Goal: Task Accomplishment & Management: Manage account settings

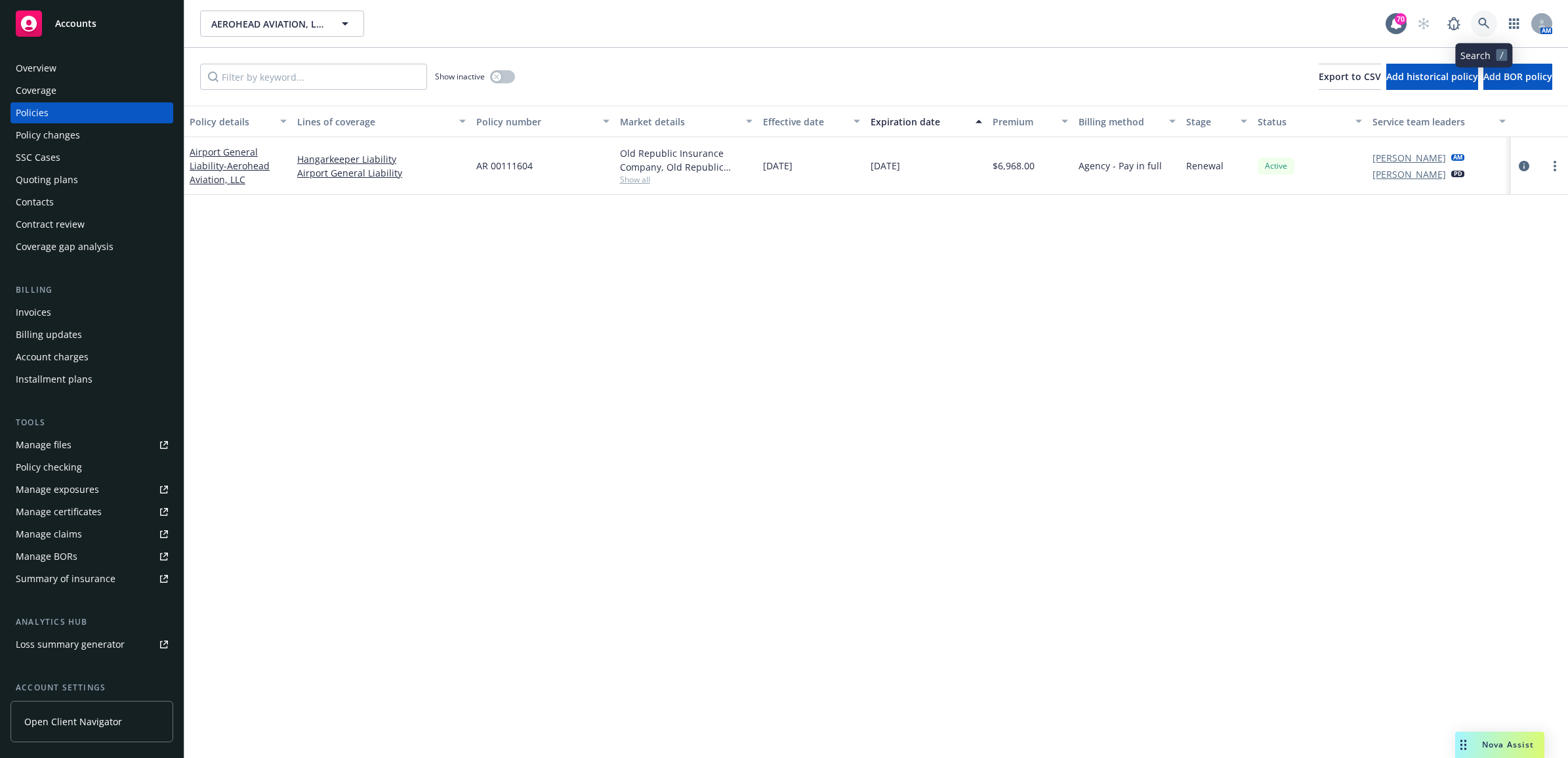
click at [1486, 18] on icon at bounding box center [1484, 24] width 11 height 11
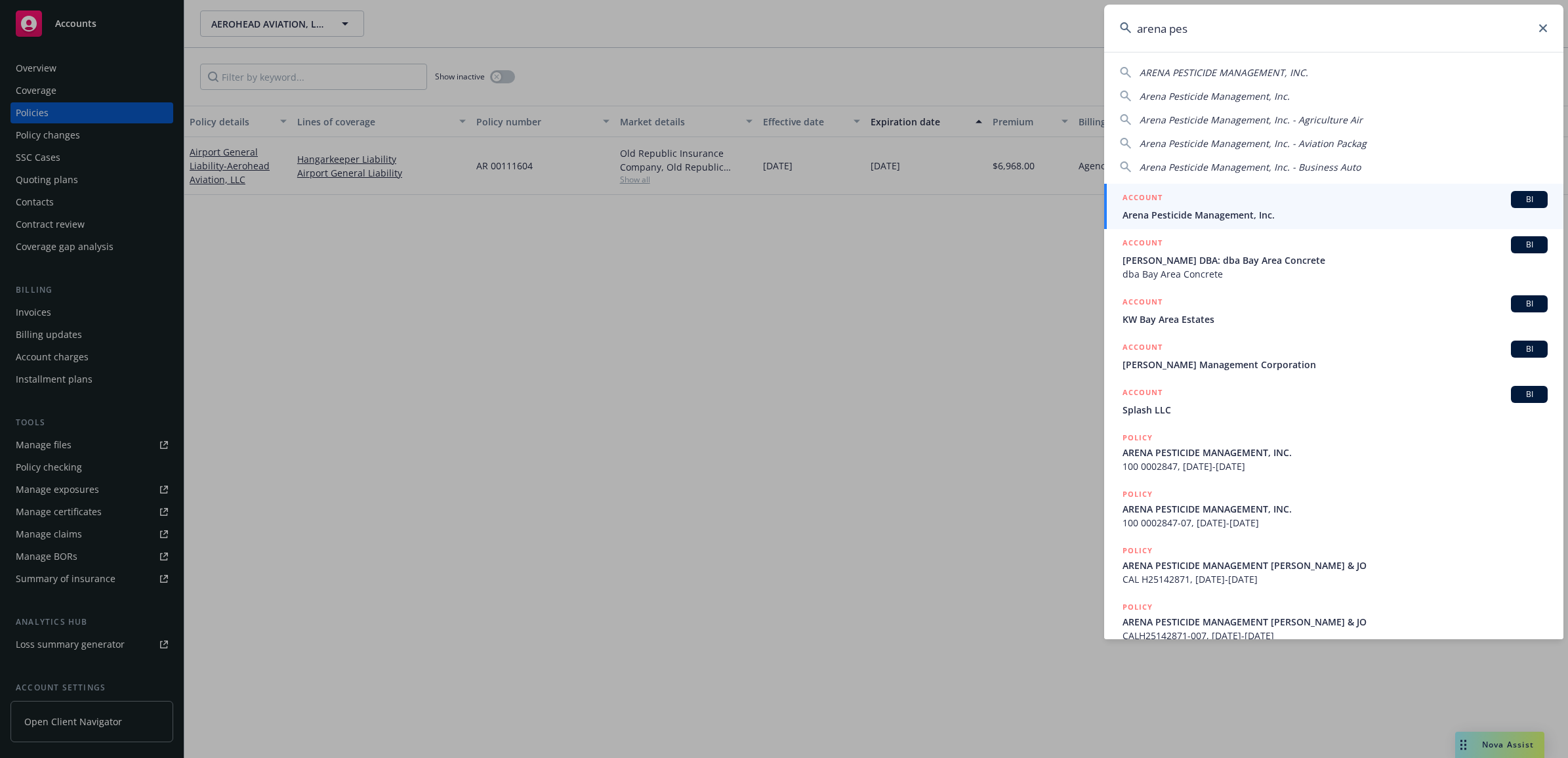
type input "arena pes"
click at [1217, 214] on span "Arena Pesticide Management, Inc." at bounding box center [1334, 215] width 425 height 14
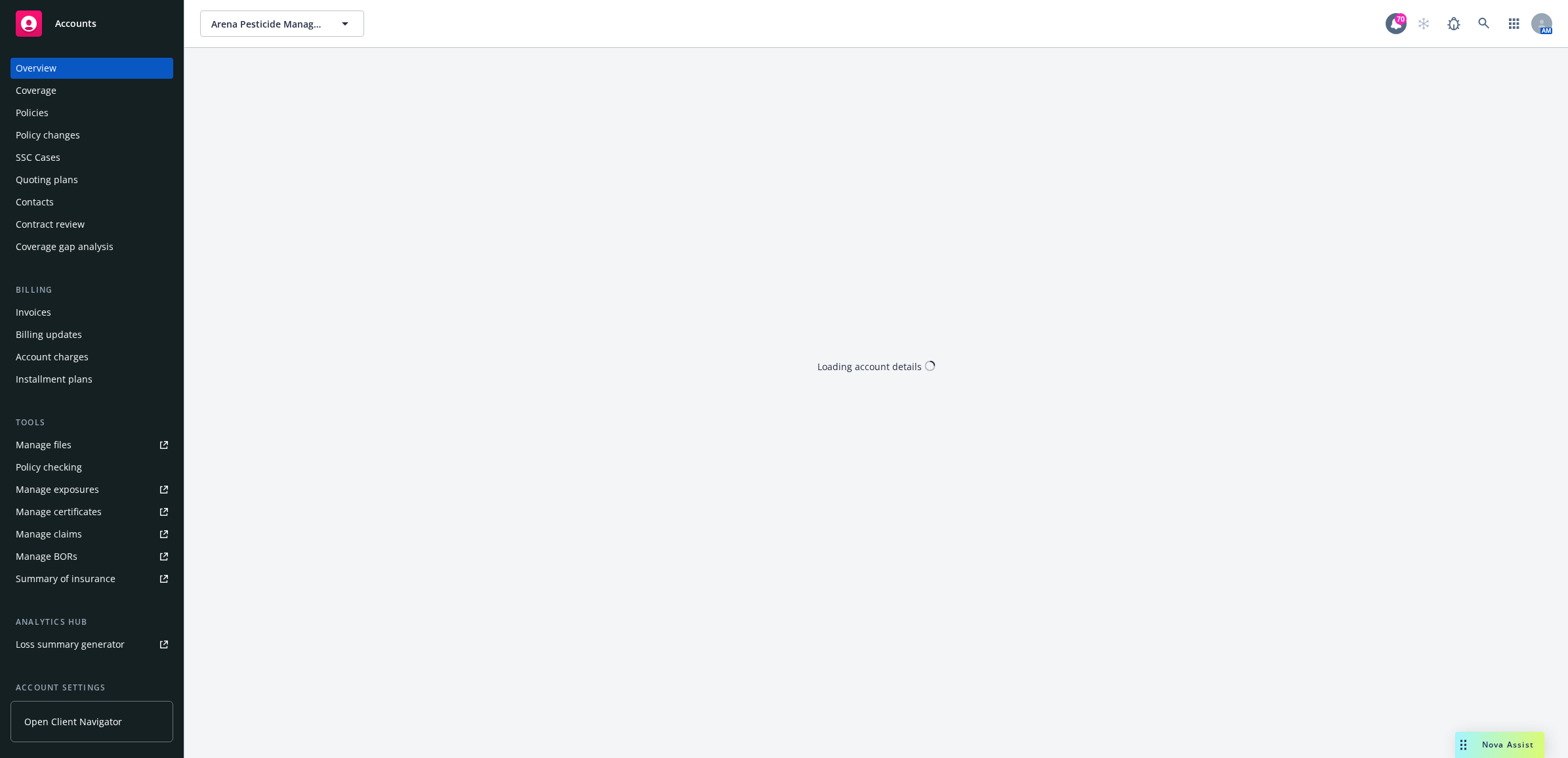
click at [54, 112] on div "Policies" at bounding box center [92, 113] width 152 height 21
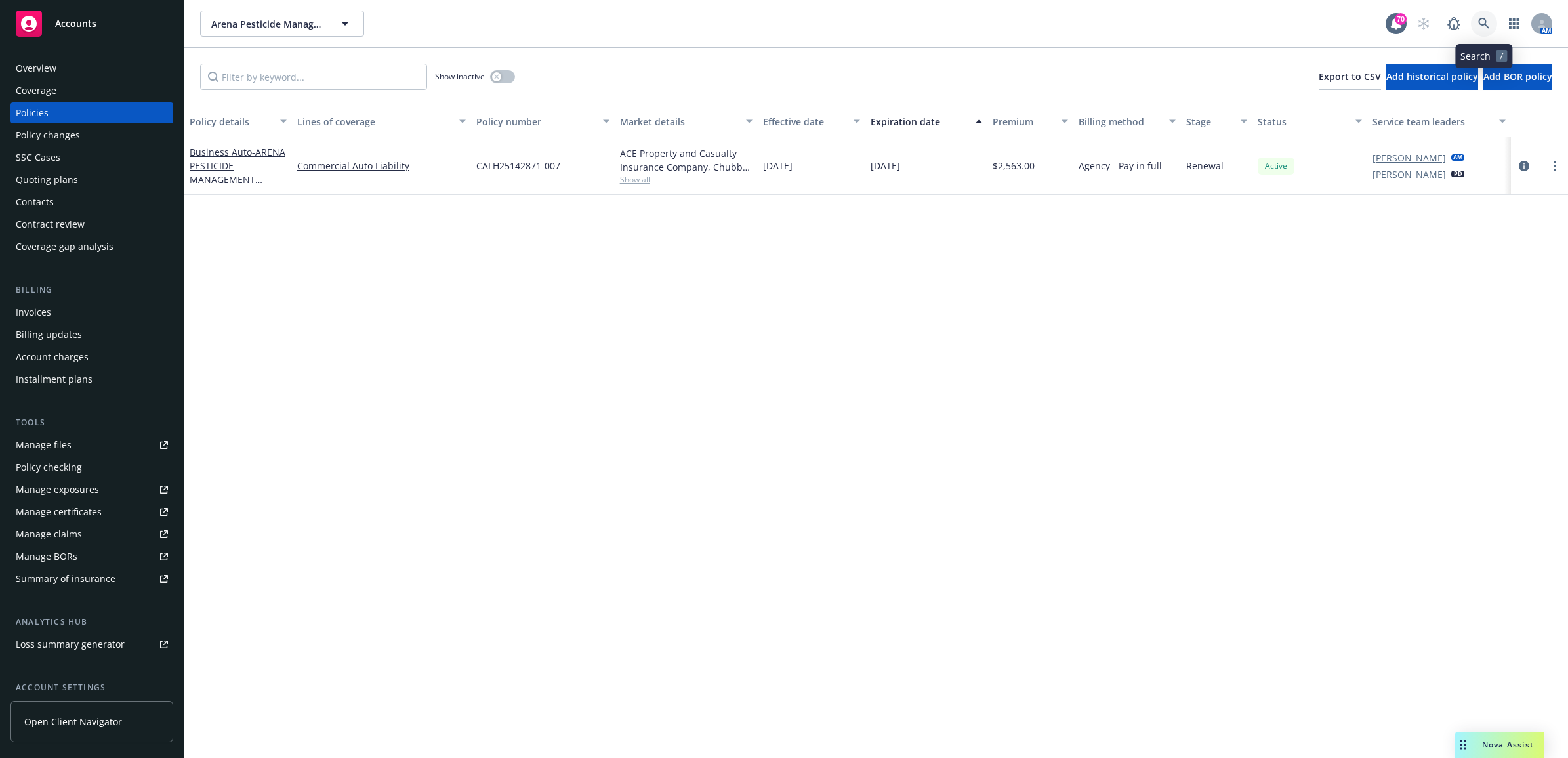
click at [1487, 18] on icon at bounding box center [1484, 24] width 11 height 11
click at [79, 447] on link "Manage files" at bounding box center [92, 445] width 163 height 21
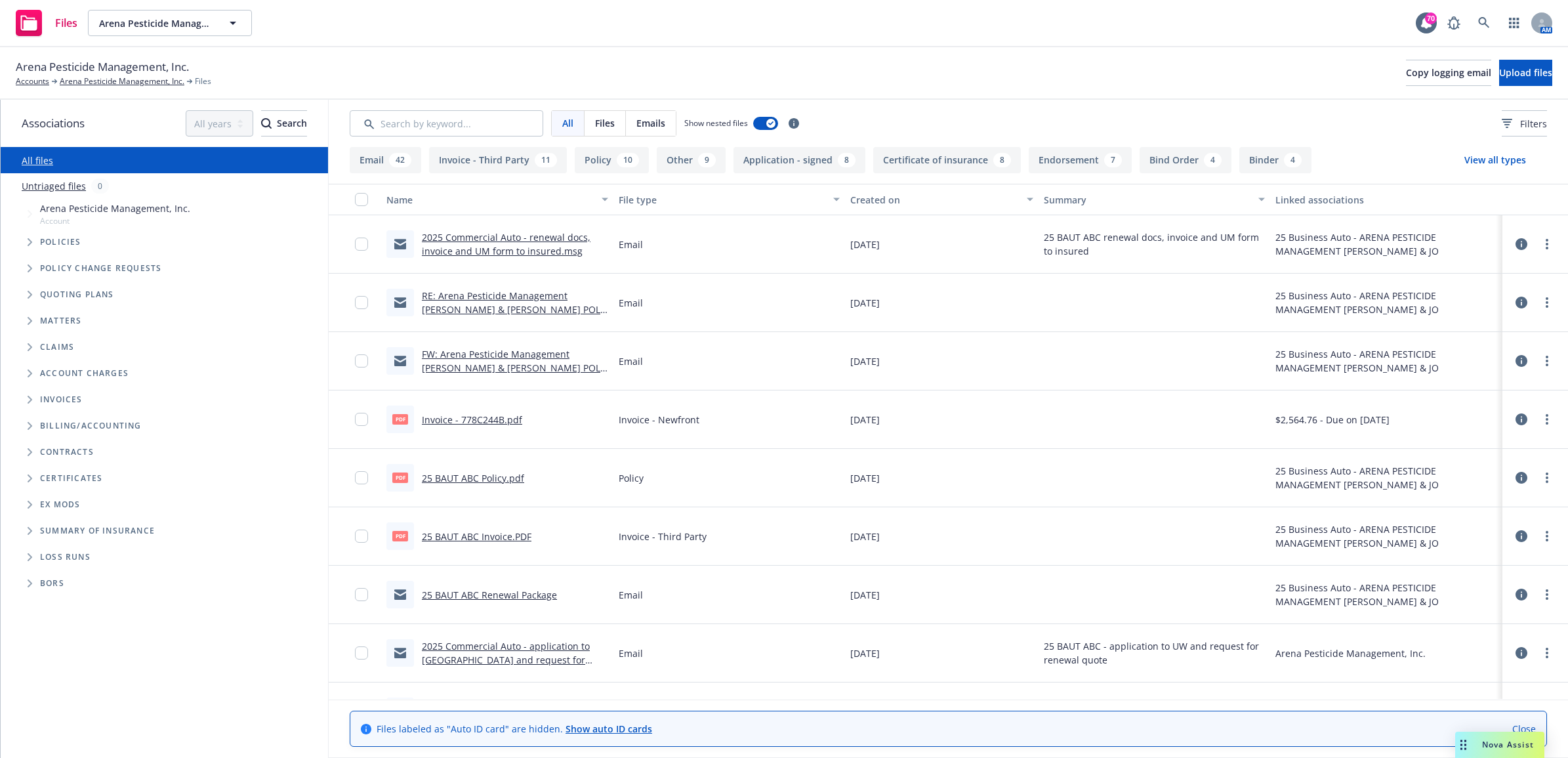
click at [549, 255] on link "2025 Commercial Auto - renewal docs, invoice and UM form to insured.msg" at bounding box center [506, 244] width 168 height 26
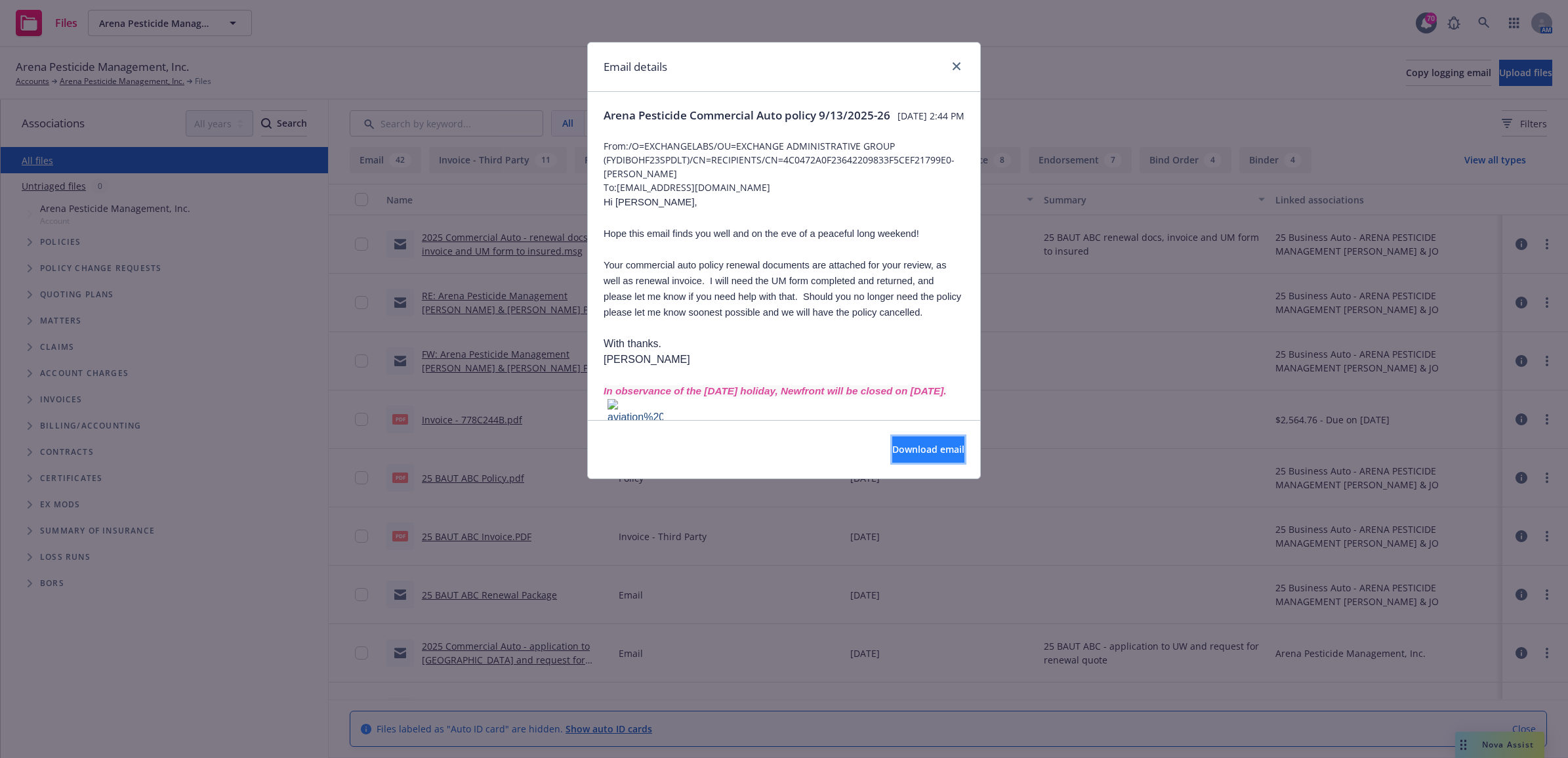
click at [906, 458] on button "Download email" at bounding box center [928, 450] width 72 height 26
click at [960, 69] on icon "close" at bounding box center [957, 66] width 8 height 8
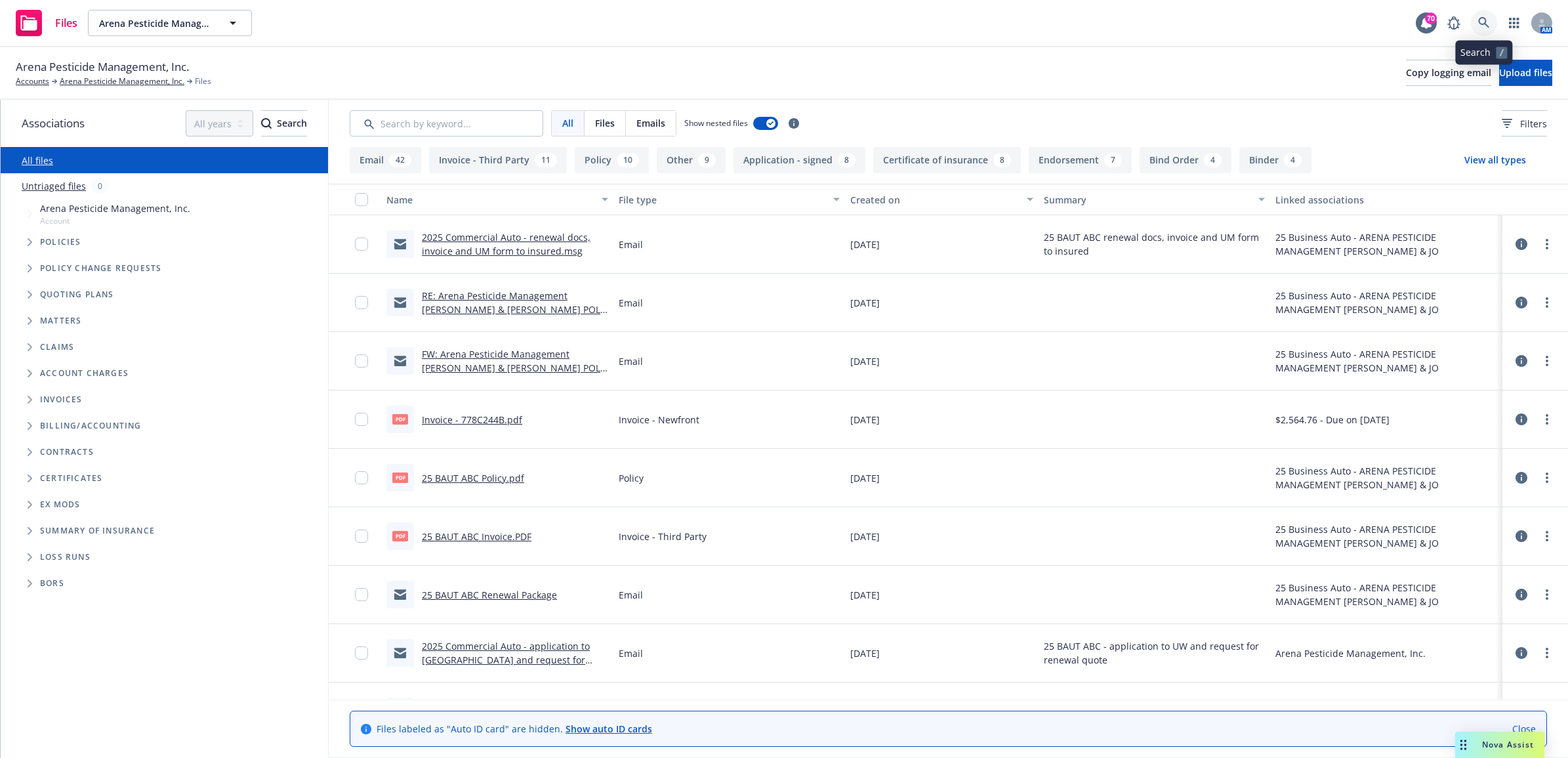
click at [1489, 26] on icon at bounding box center [1484, 23] width 11 height 11
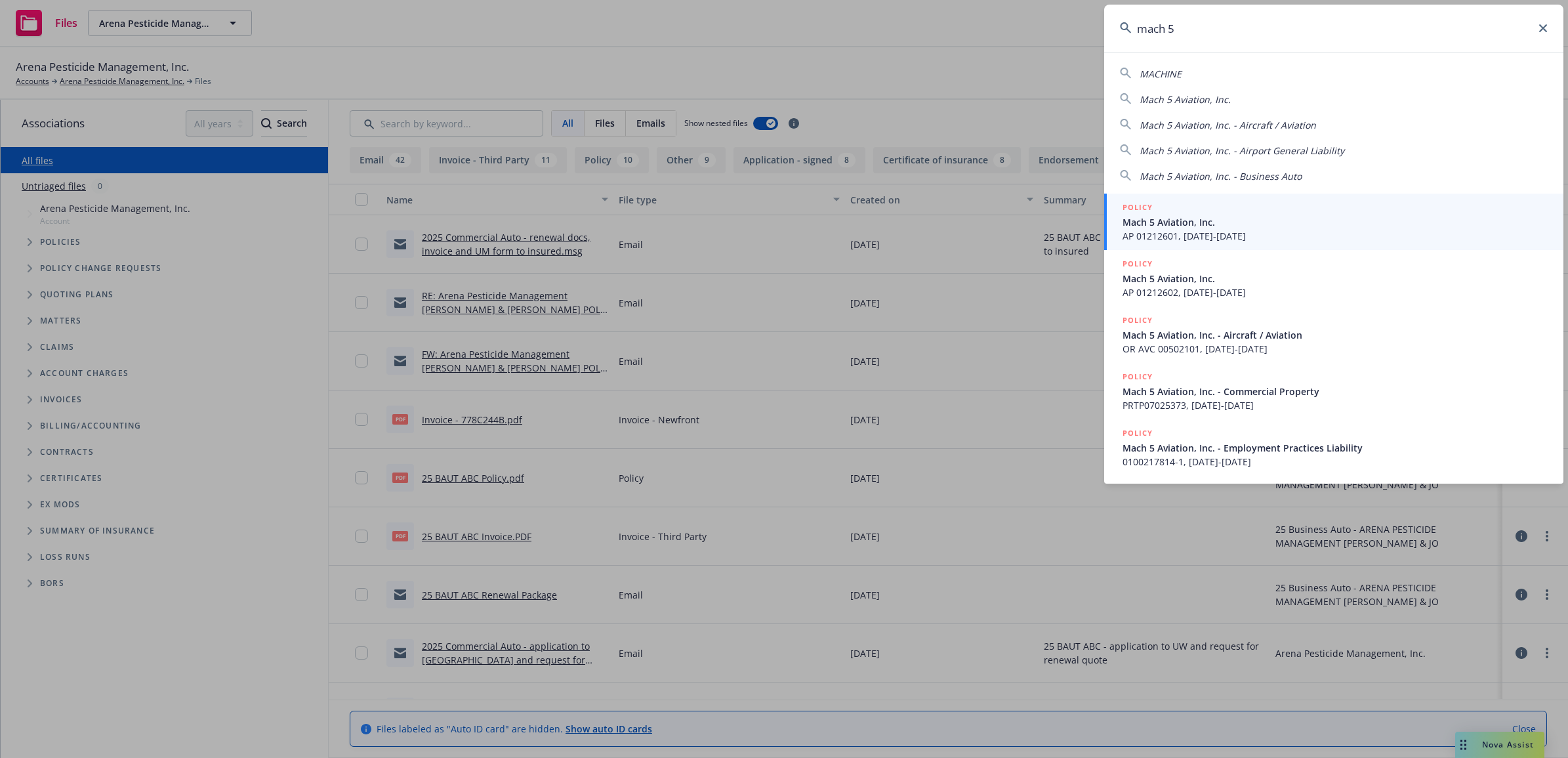
click at [1198, 101] on span "Mach 5 Aviation, Inc." at bounding box center [1185, 98] width 91 height 12
type input "Mach 5 Aviation, Inc."
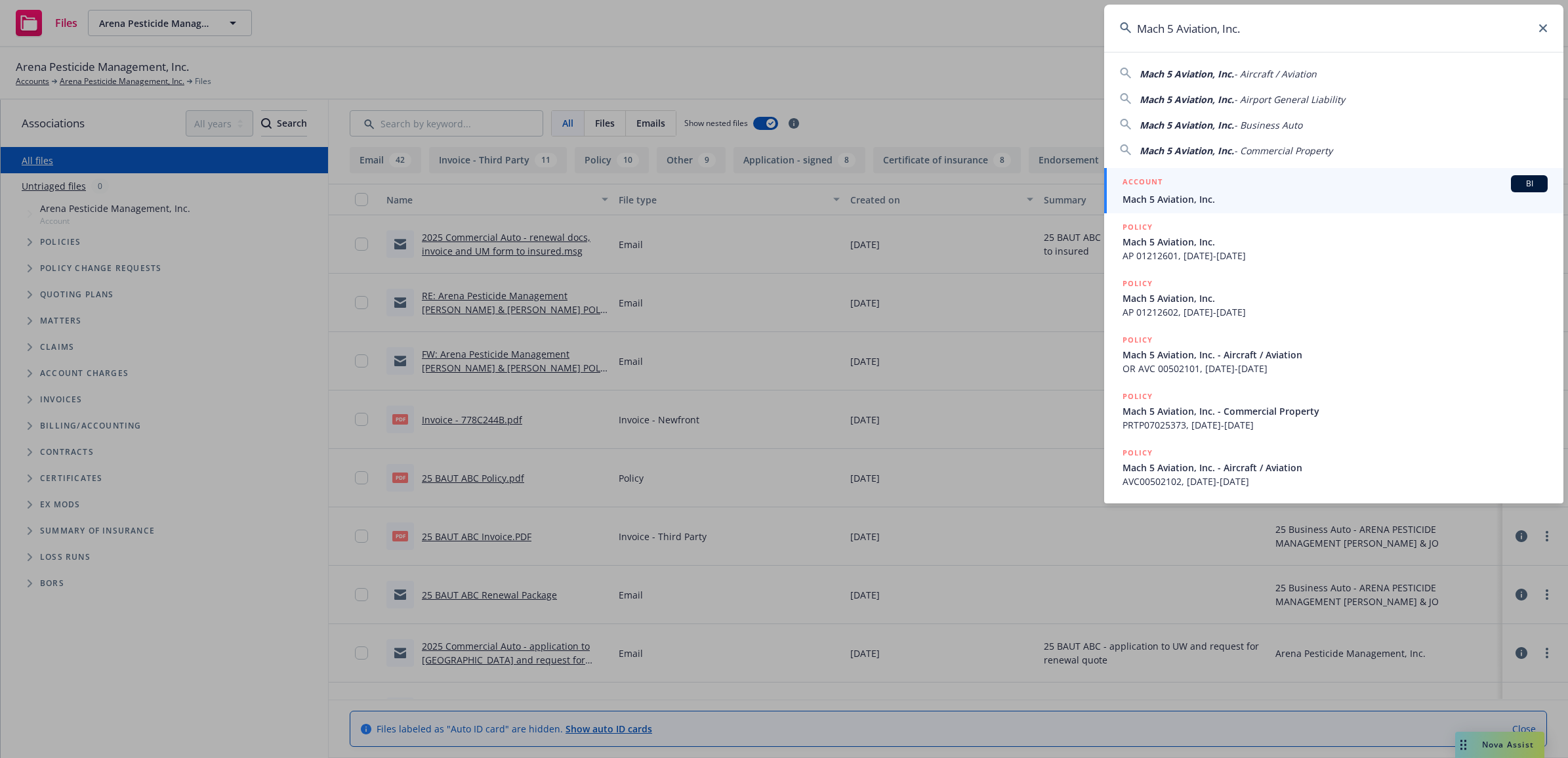
click at [1224, 182] on div "ACCOUNT BI" at bounding box center [1334, 184] width 425 height 17
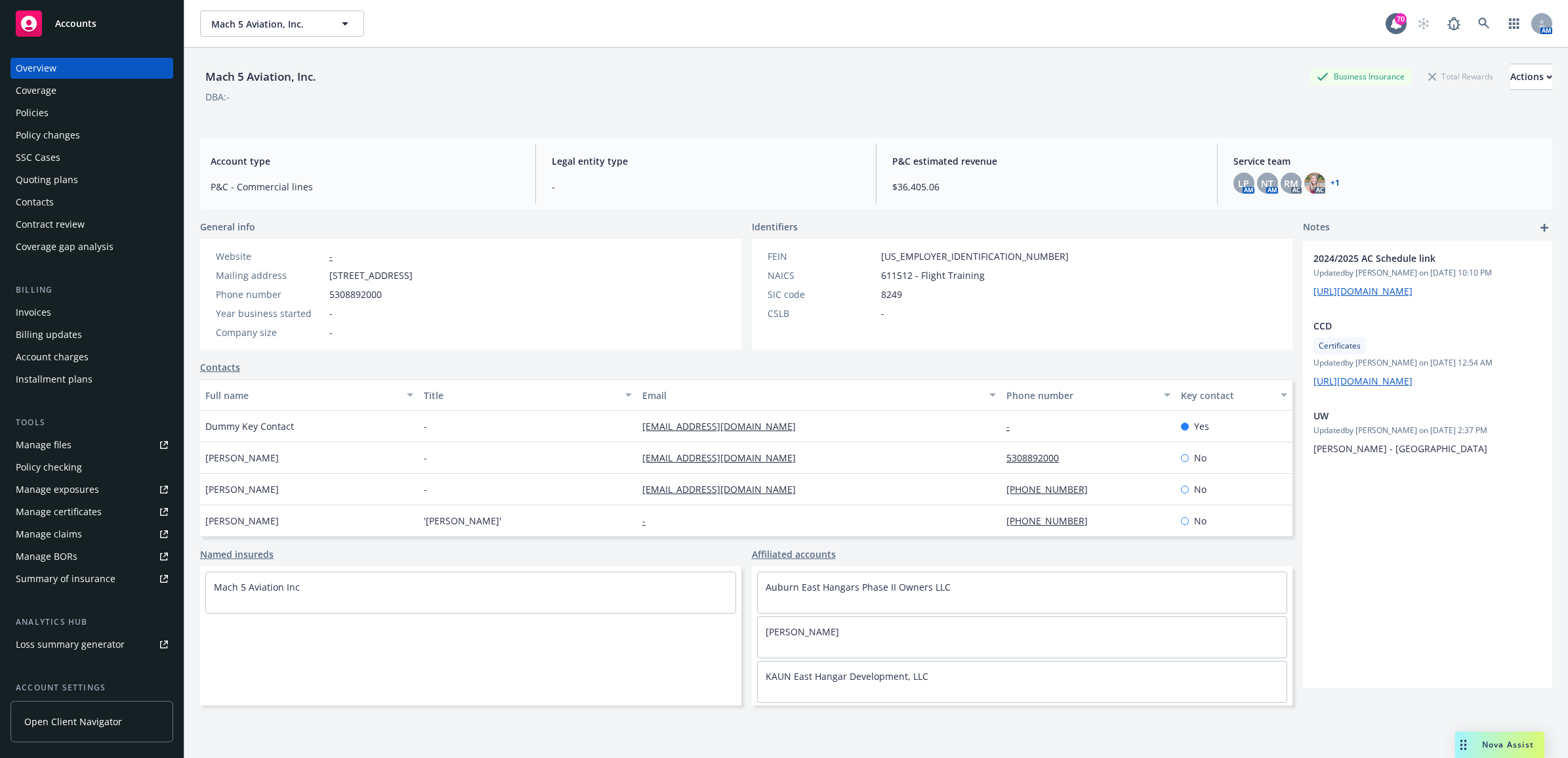
click at [61, 449] on div "Manage files" at bounding box center [44, 445] width 56 height 21
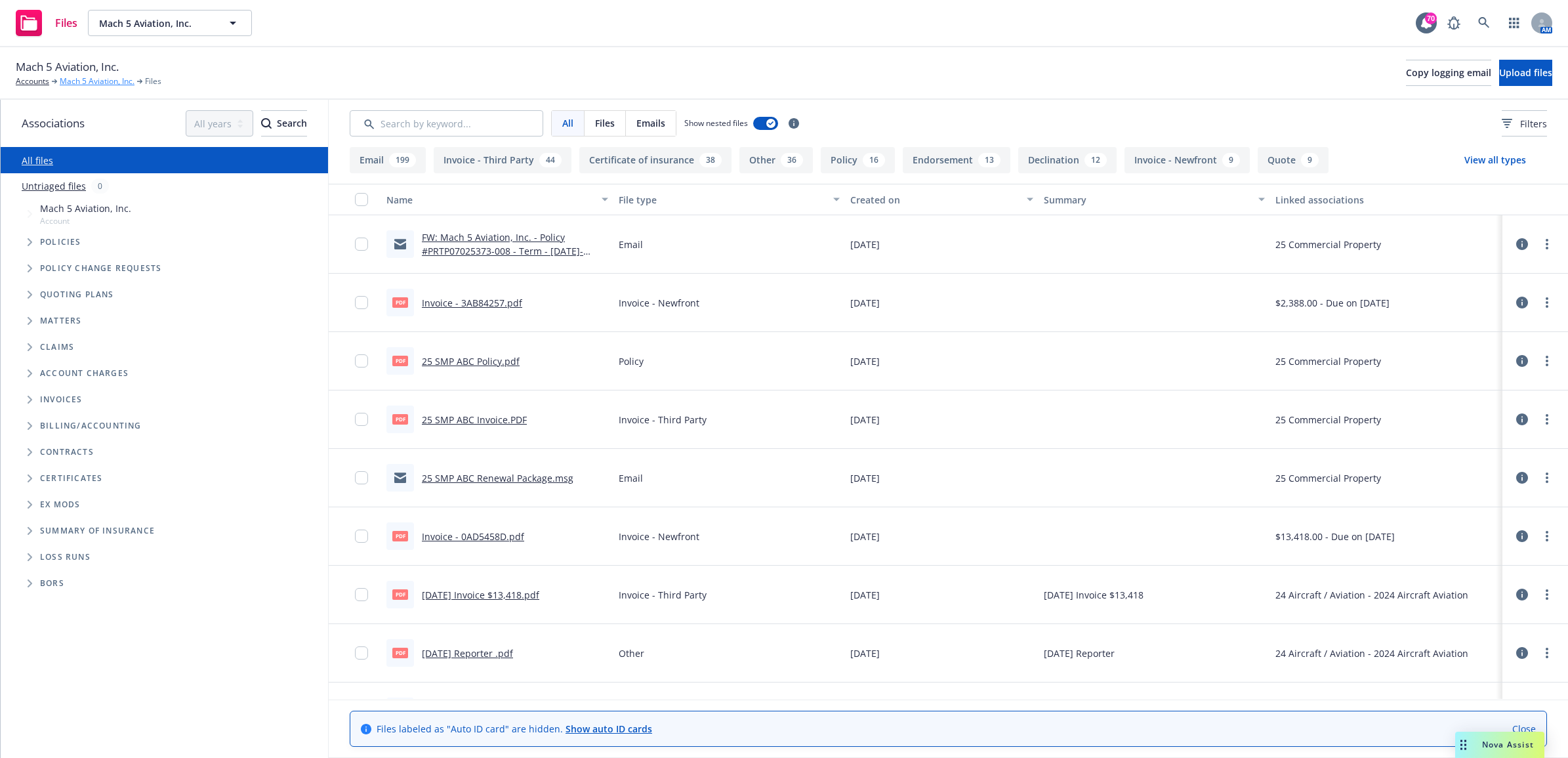
click at [106, 80] on link "Mach 5 Aviation, Inc." at bounding box center [97, 81] width 75 height 11
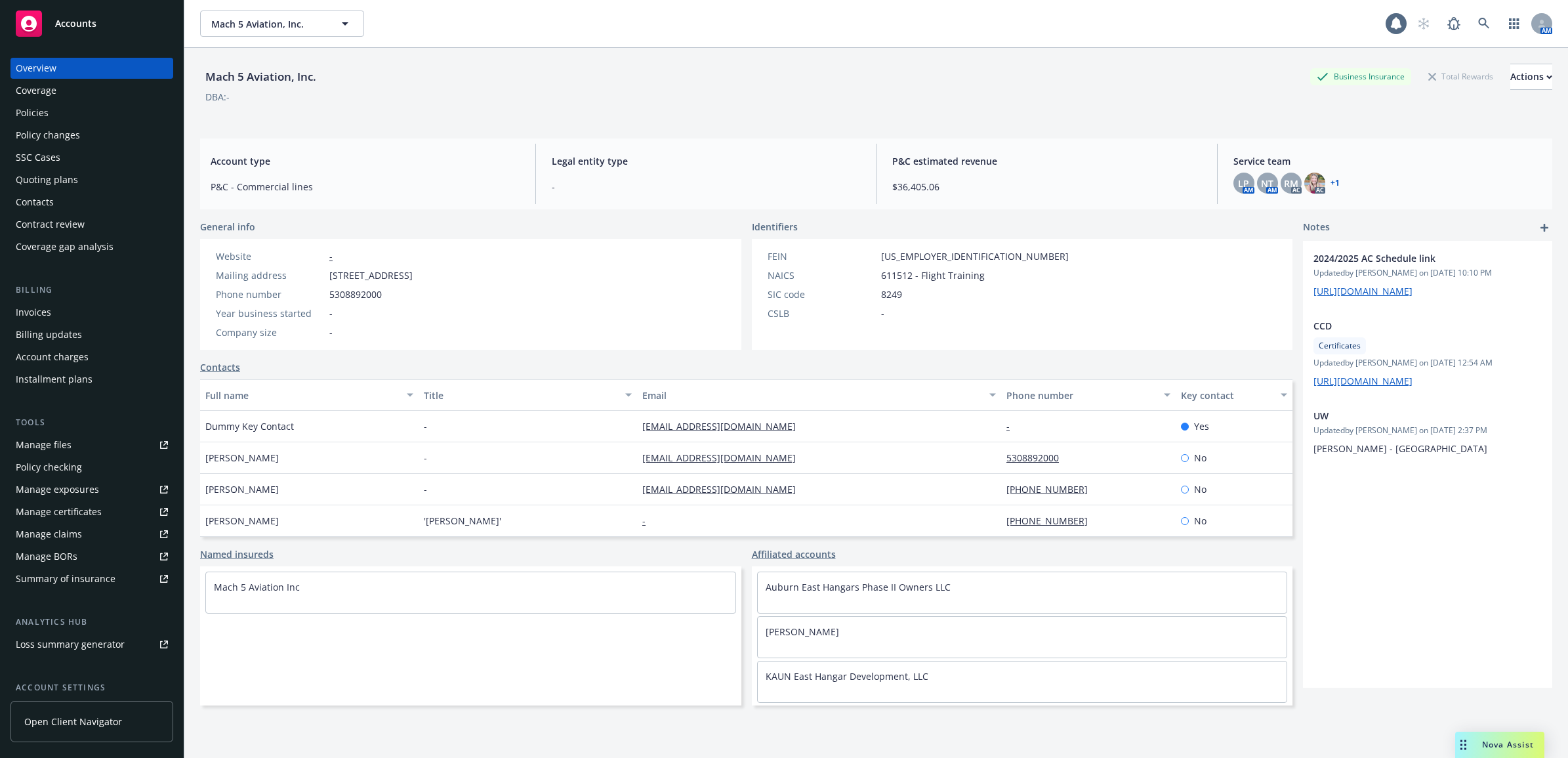
click at [54, 106] on div "Policies" at bounding box center [92, 113] width 152 height 21
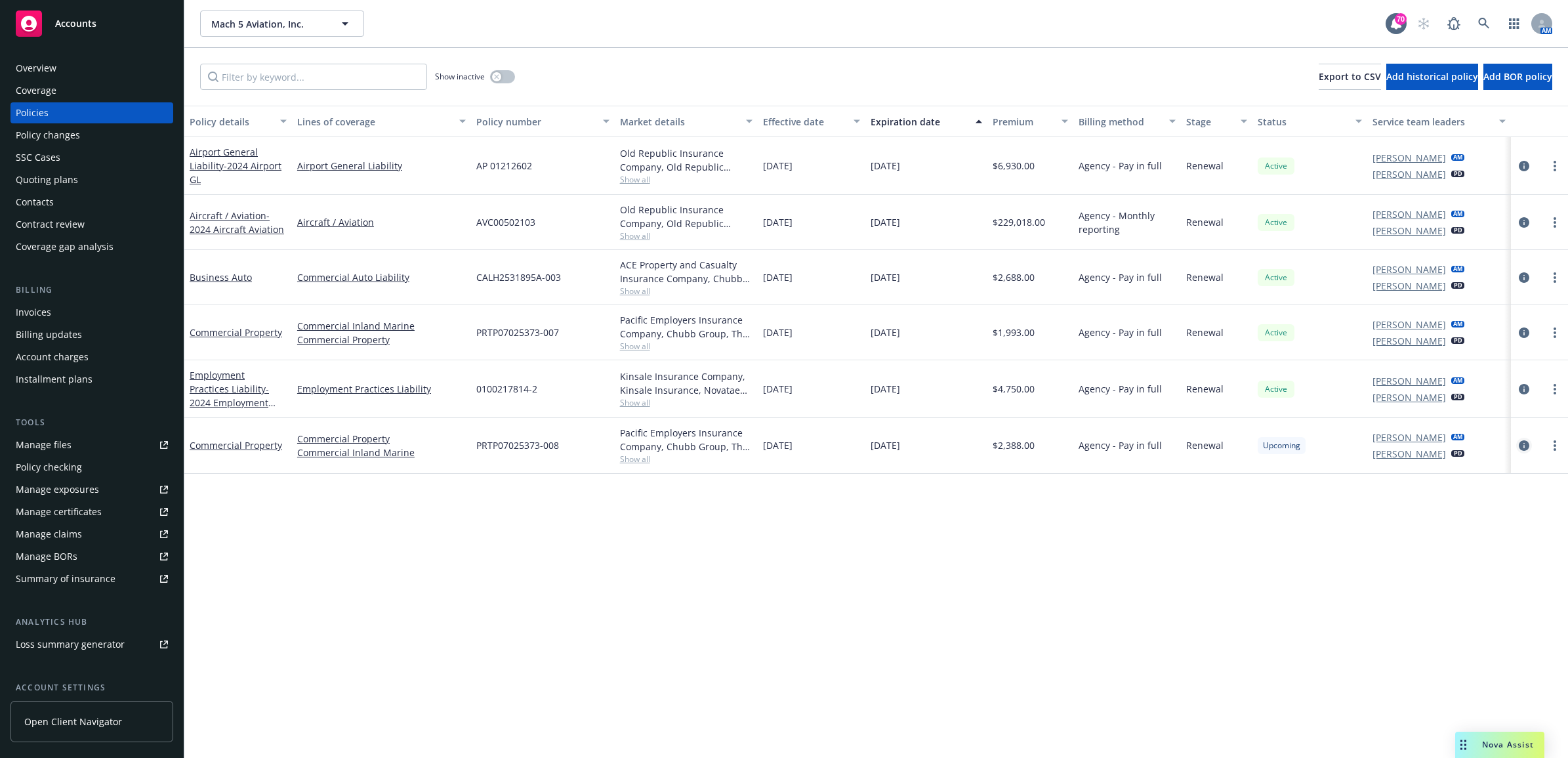
click at [1523, 448] on icon "circleInformation" at bounding box center [1524, 445] width 10 height 10
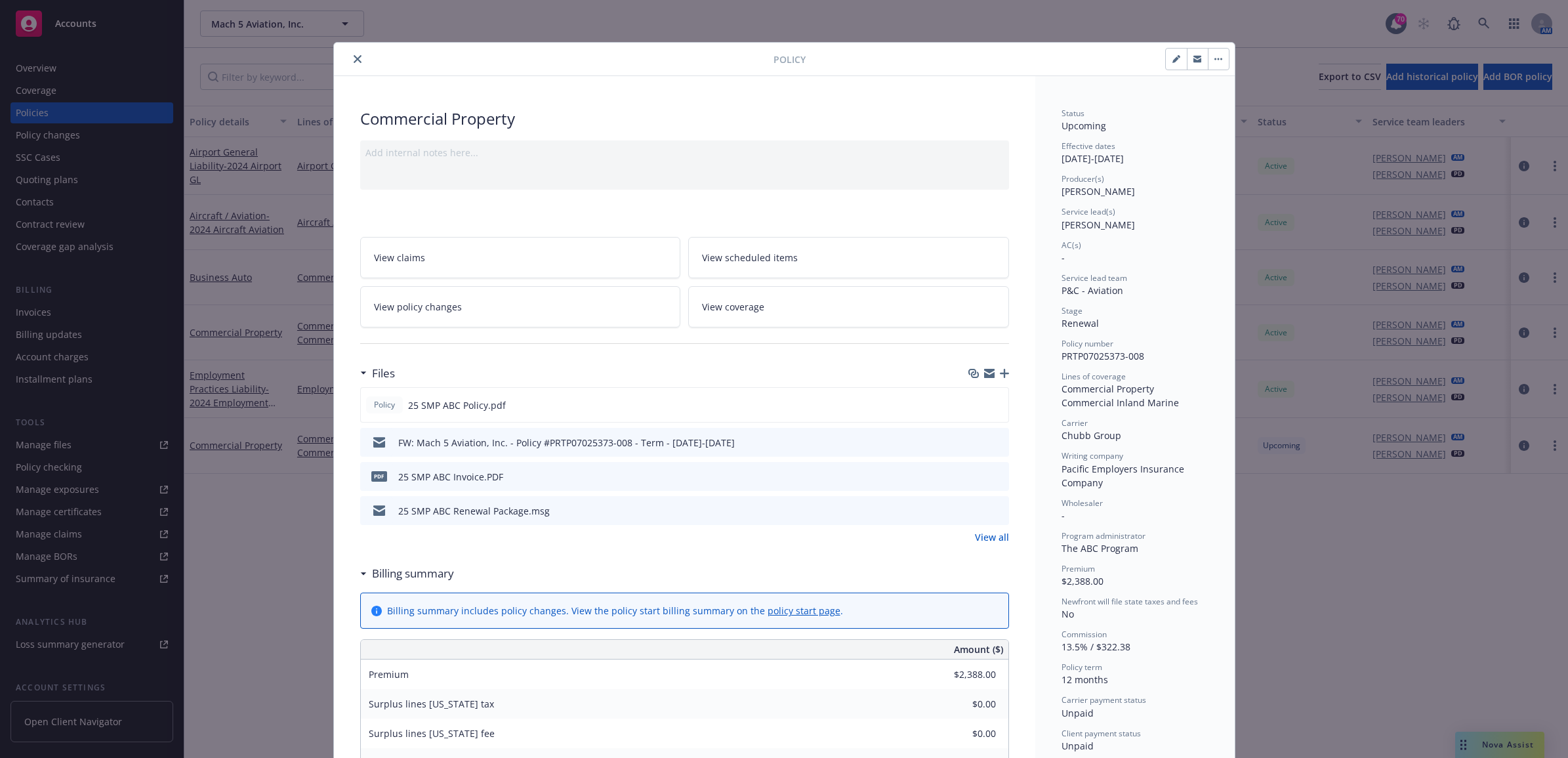
click at [992, 510] on icon "preview file" at bounding box center [996, 510] width 11 height 9
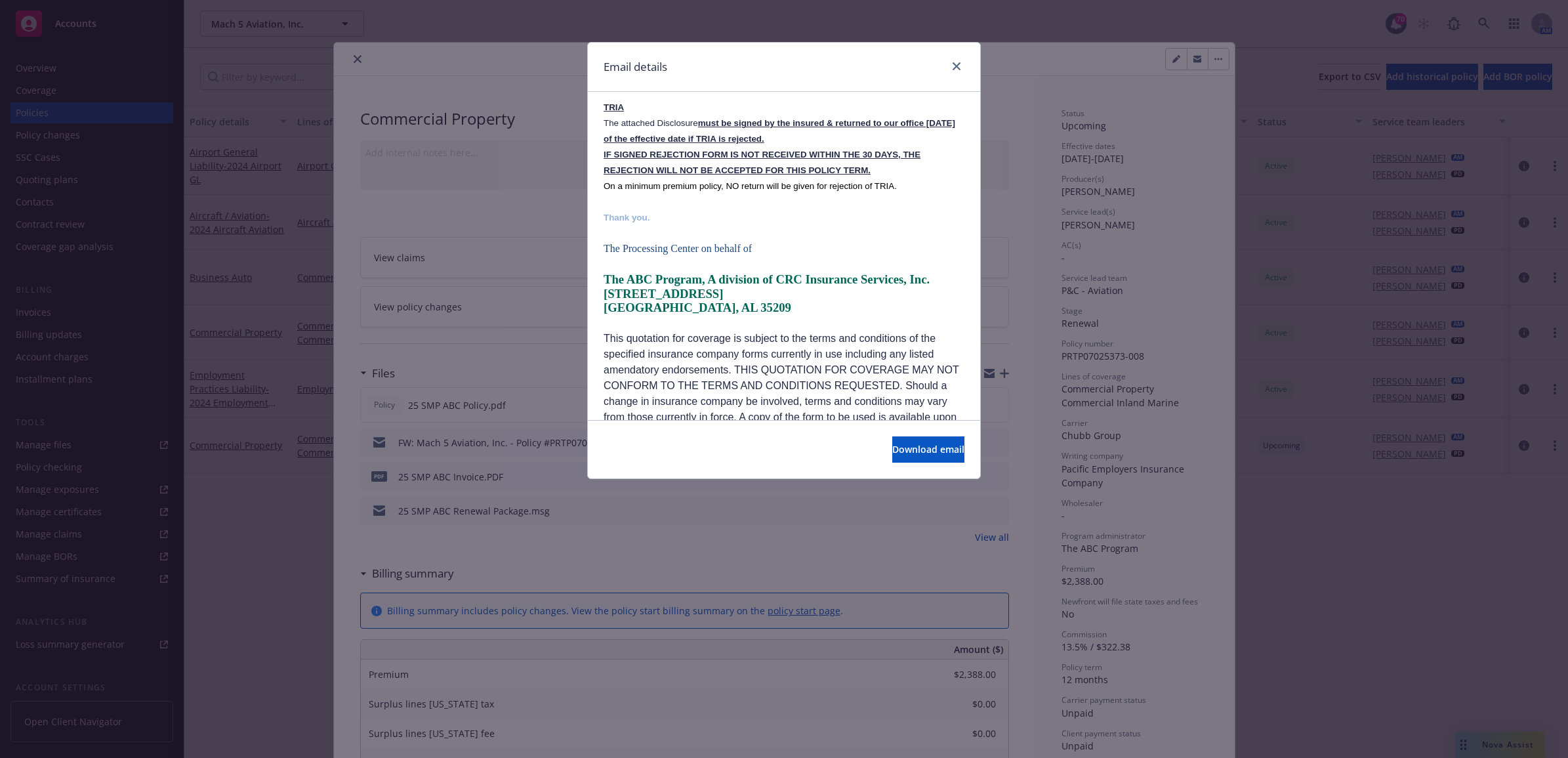
scroll to position [1009, 0]
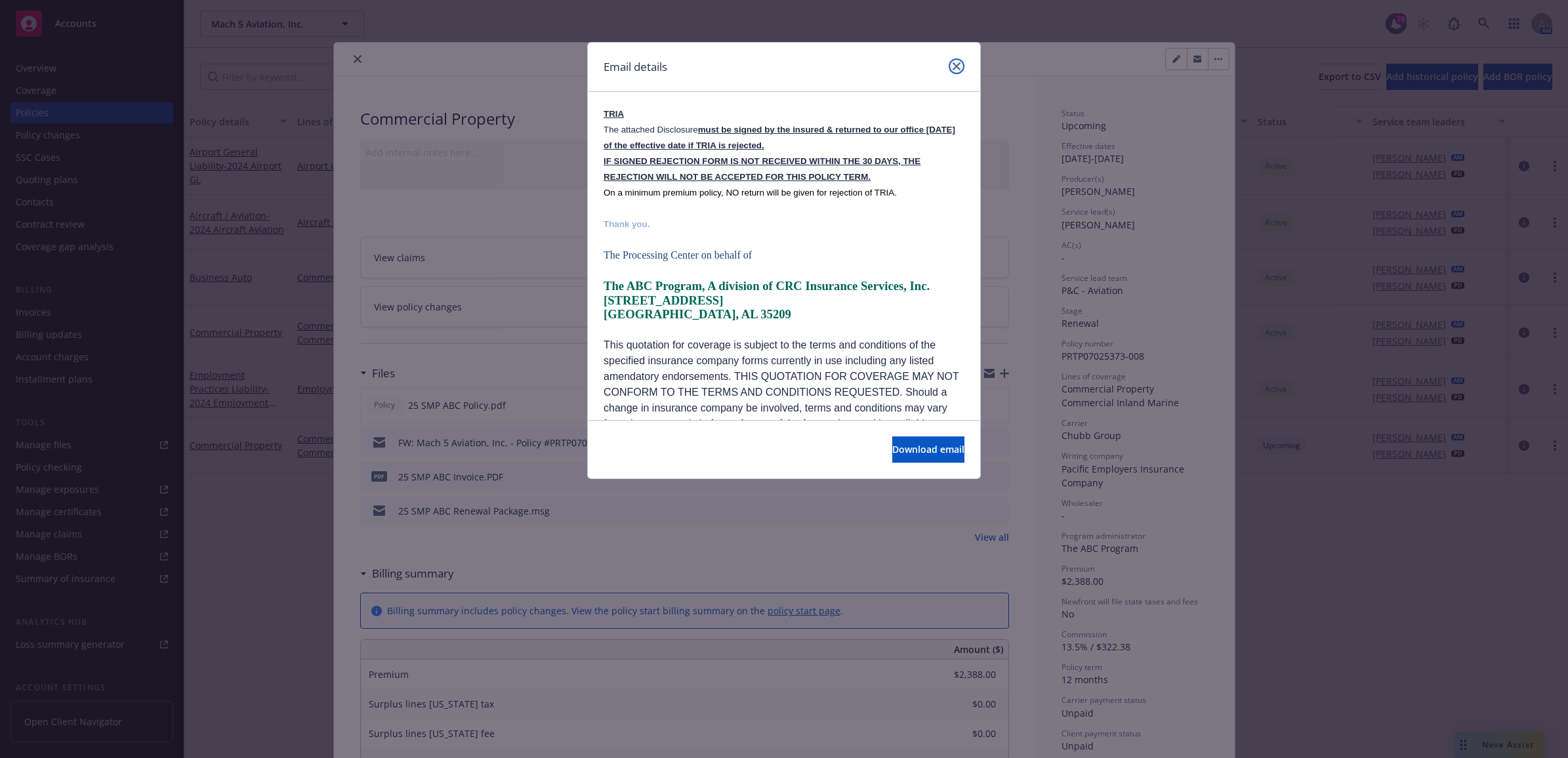
click at [956, 63] on icon "close" at bounding box center [957, 66] width 8 height 8
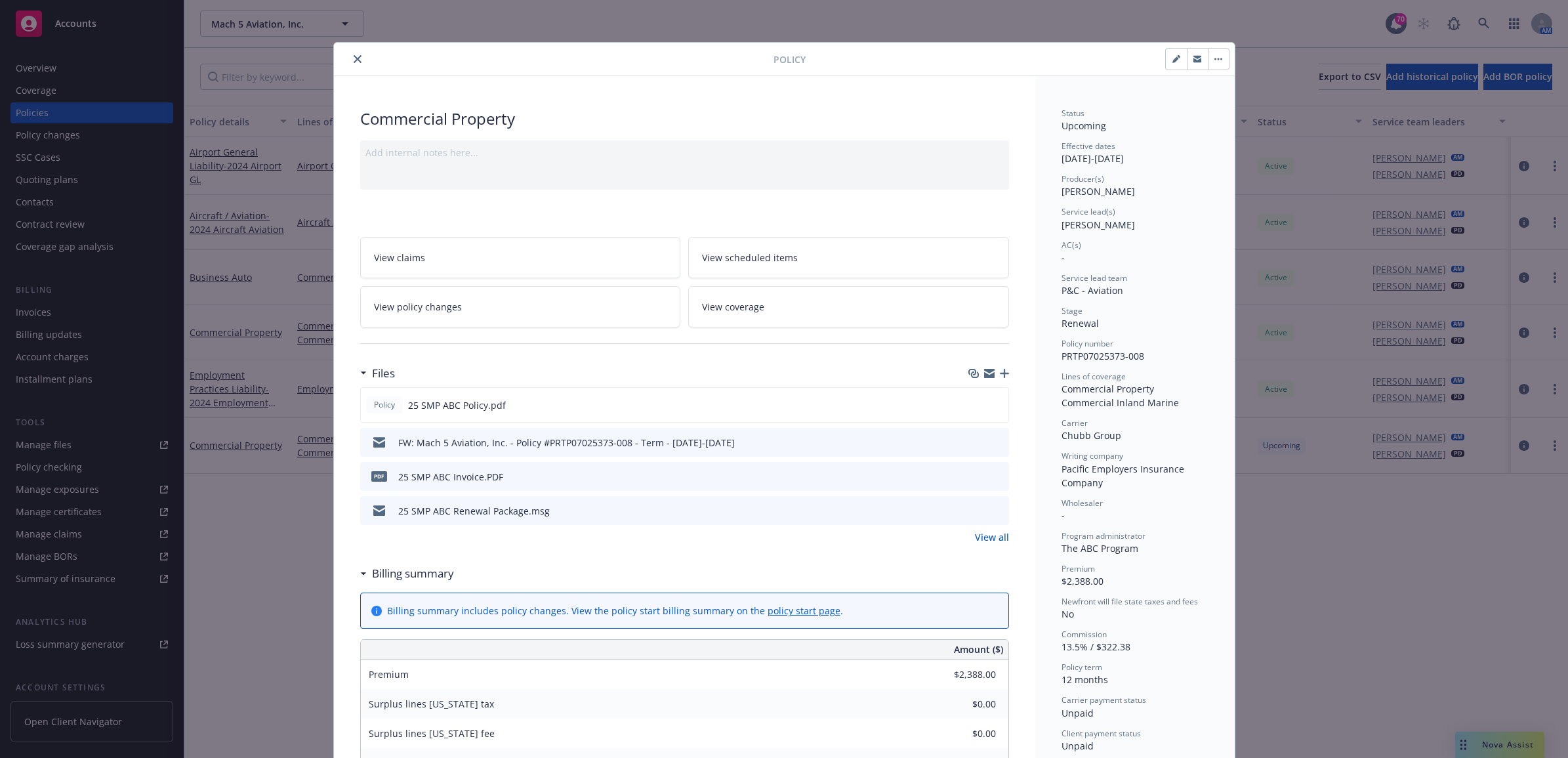
click at [991, 477] on icon "preview file" at bounding box center [996, 476] width 11 height 9
click at [991, 530] on div "Policy 25 SMP ABC Policy.pdf FW: Mach 5 Aviation, Inc. - Policy #PRTP07025373-0…" at bounding box center [685, 466] width 649 height 157
click at [998, 538] on link "View all" at bounding box center [992, 537] width 34 height 14
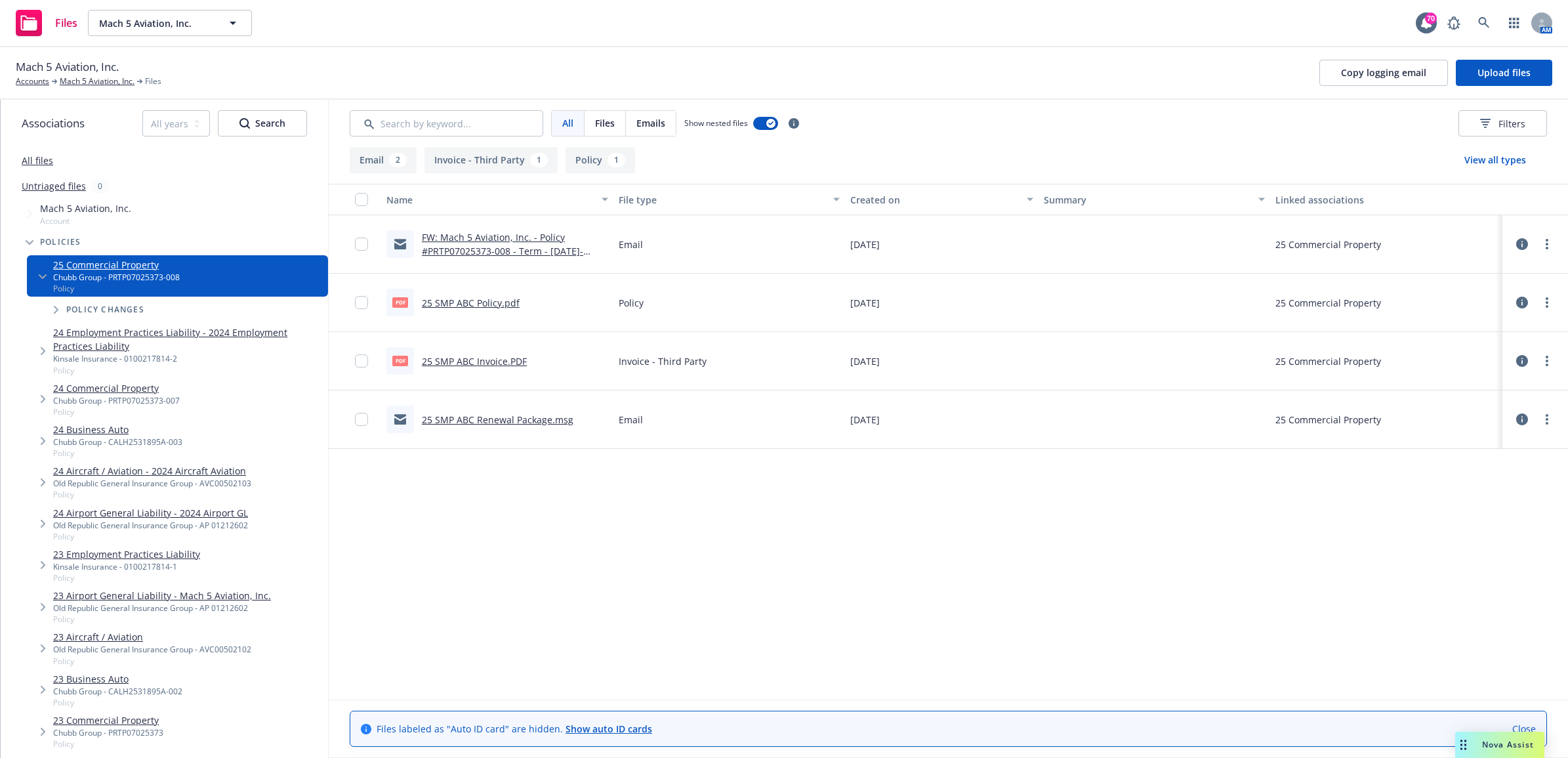
click at [454, 361] on link "25 SMP ABC Invoice.PDF" at bounding box center [474, 361] width 105 height 12
click at [1550, 361] on link "more" at bounding box center [1547, 361] width 16 height 16
click at [1501, 435] on link "Edit" at bounding box center [1489, 441] width 131 height 26
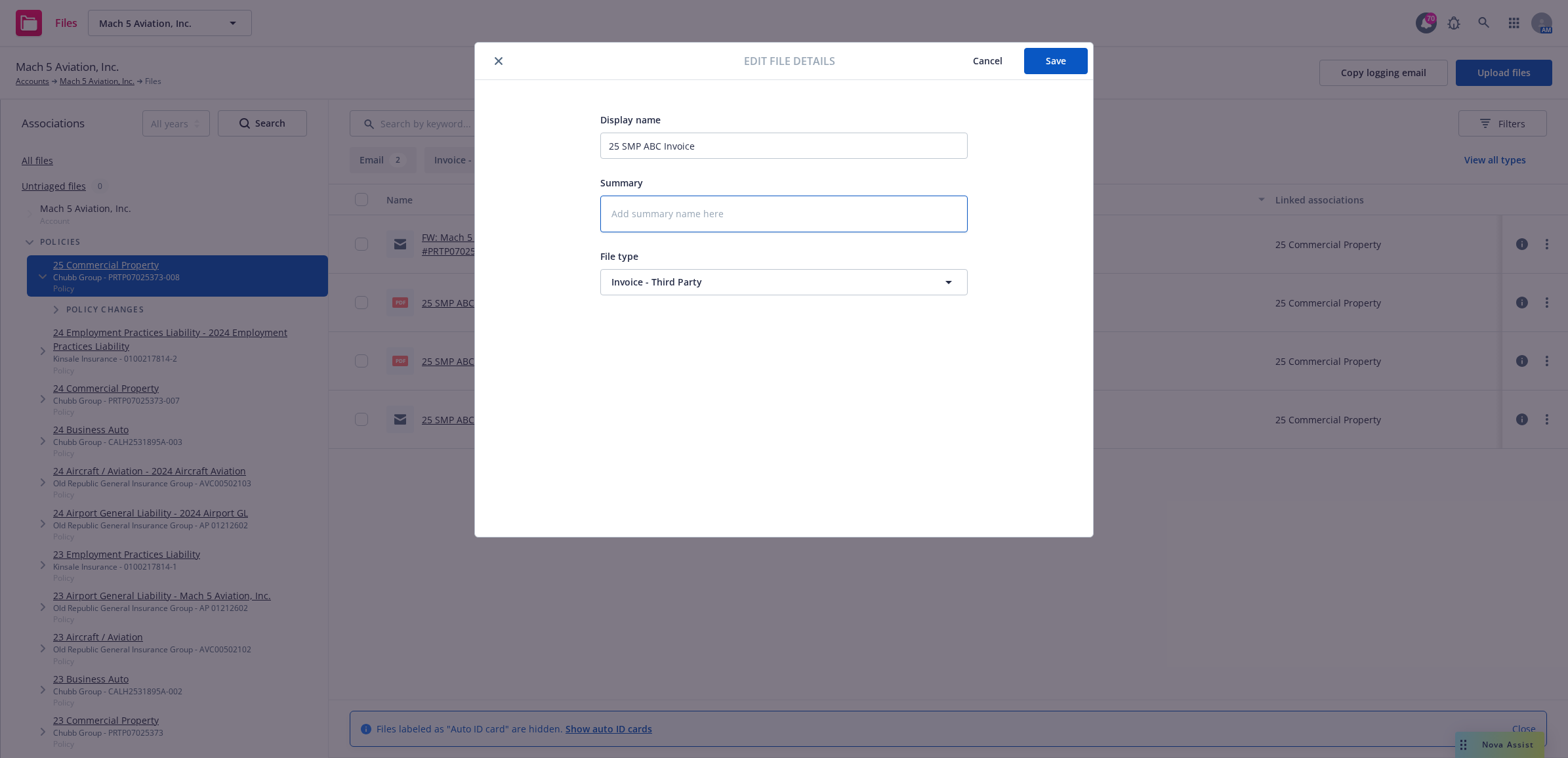
click at [696, 208] on textarea at bounding box center [784, 214] width 367 height 37
type textarea "x"
type textarea "C"
type textarea "x"
type textarea "Ca"
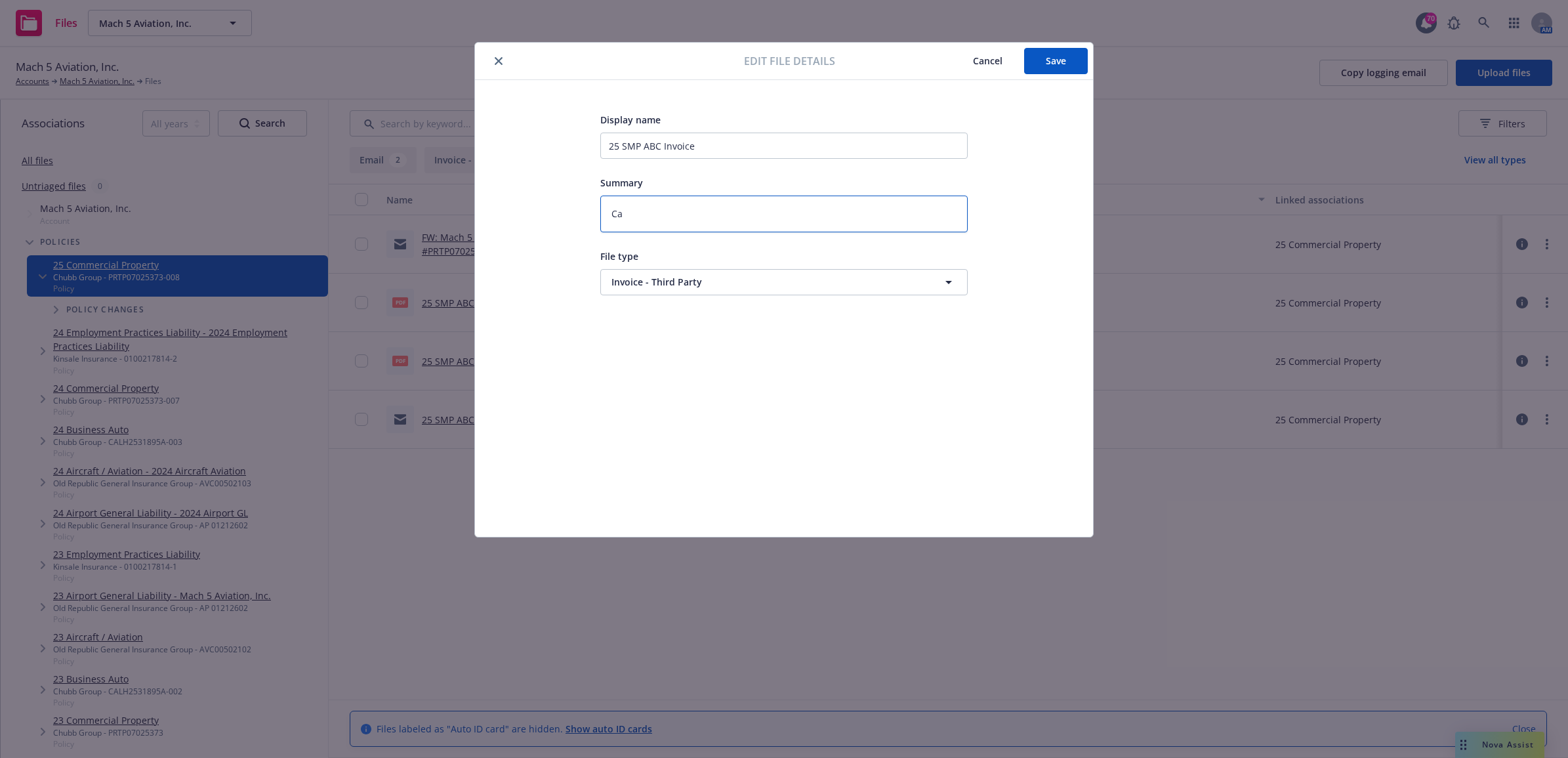
type textarea "x"
type textarea "Car"
type textarea "x"
type textarea "Carr"
type textarea "x"
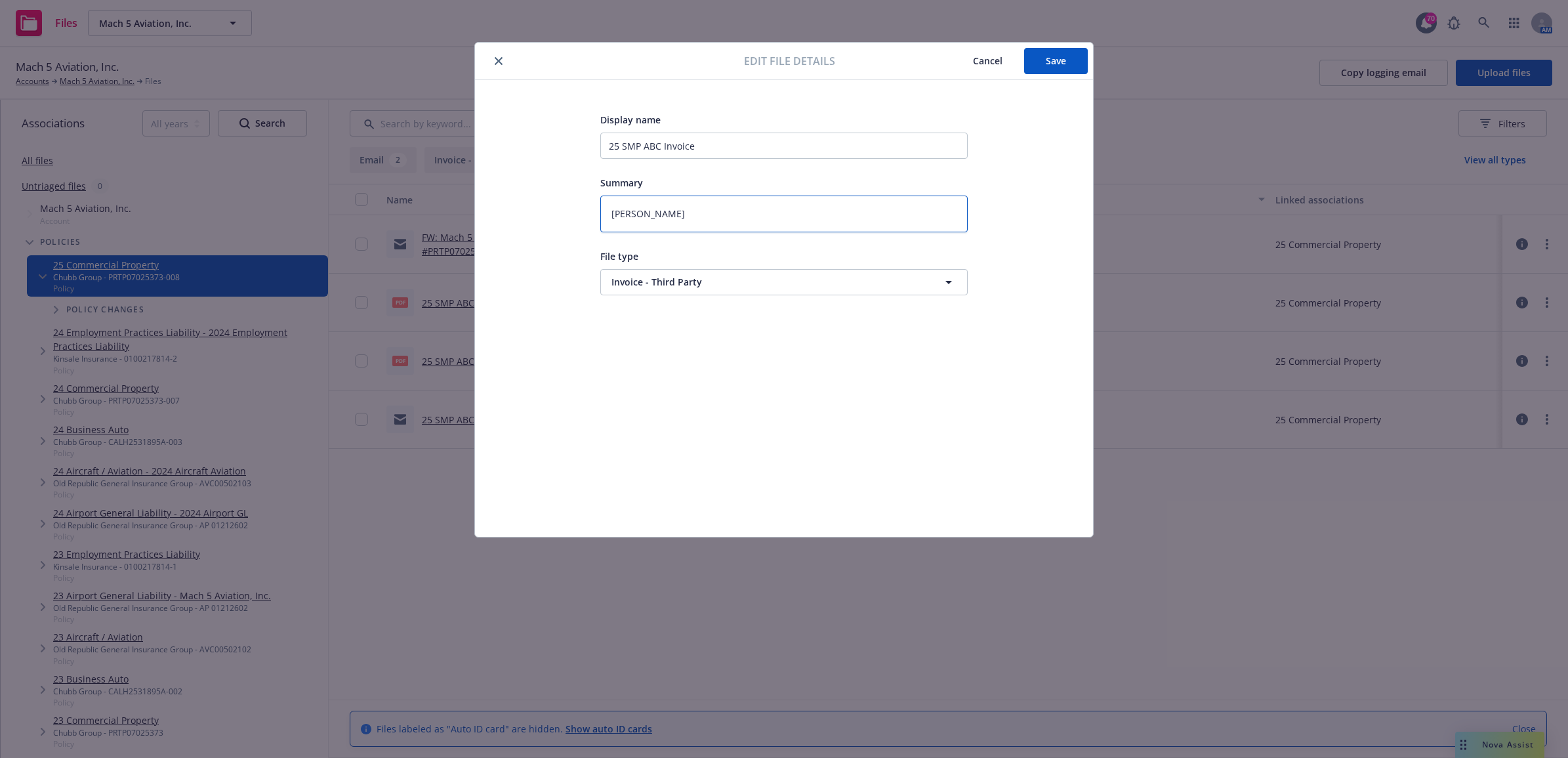
type textarea "Carri"
type textarea "x"
type textarea "Carrie"
type textarea "x"
type textarea "Carrier"
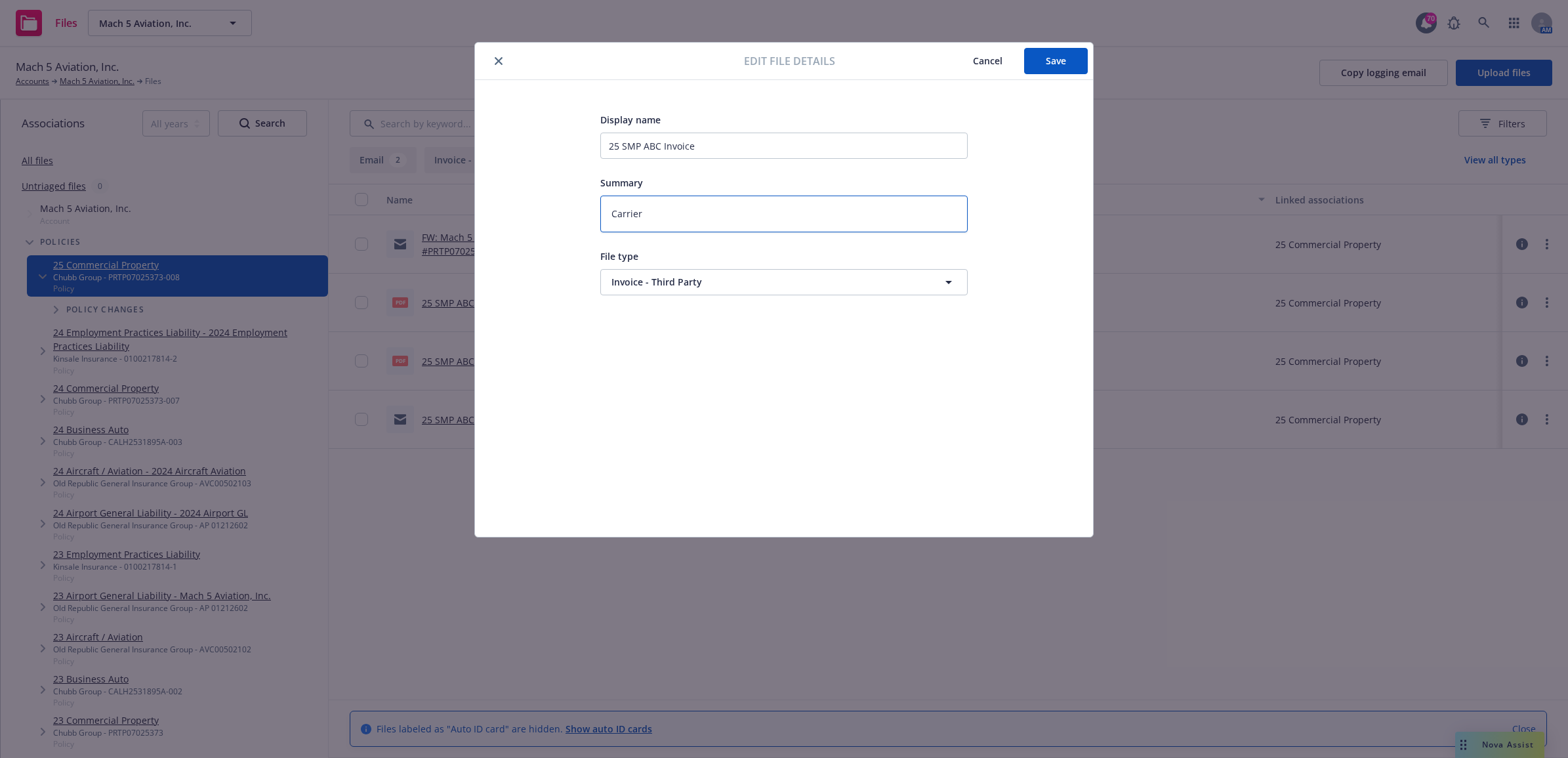
type textarea "x"
type textarea "Carrier"
type textarea "x"
type textarea "Carrier I"
type textarea "x"
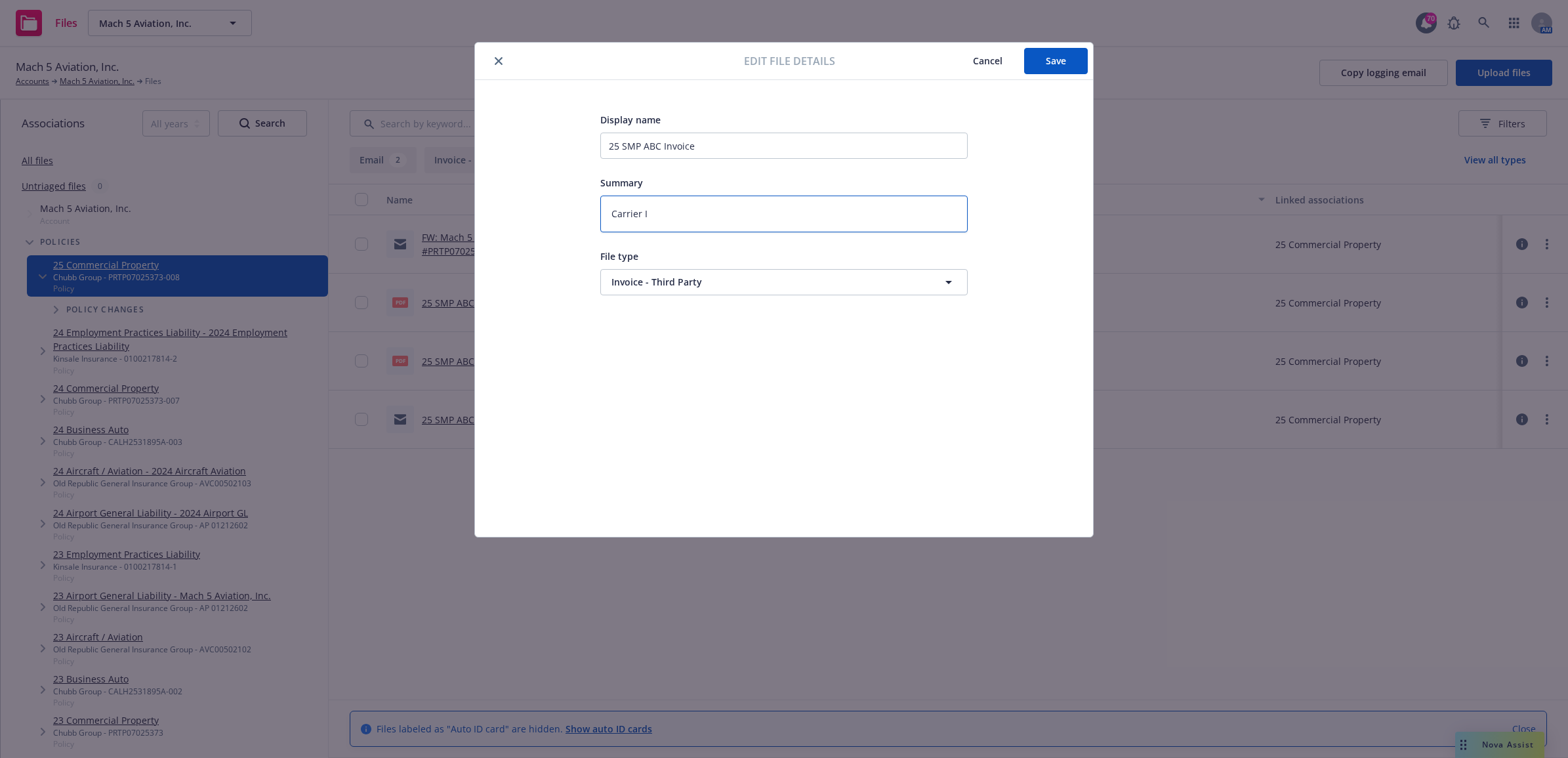
type textarea "Carrier In"
type textarea "x"
type textarea "Carrier Inv"
type textarea "x"
type textarea "Carrier Invo"
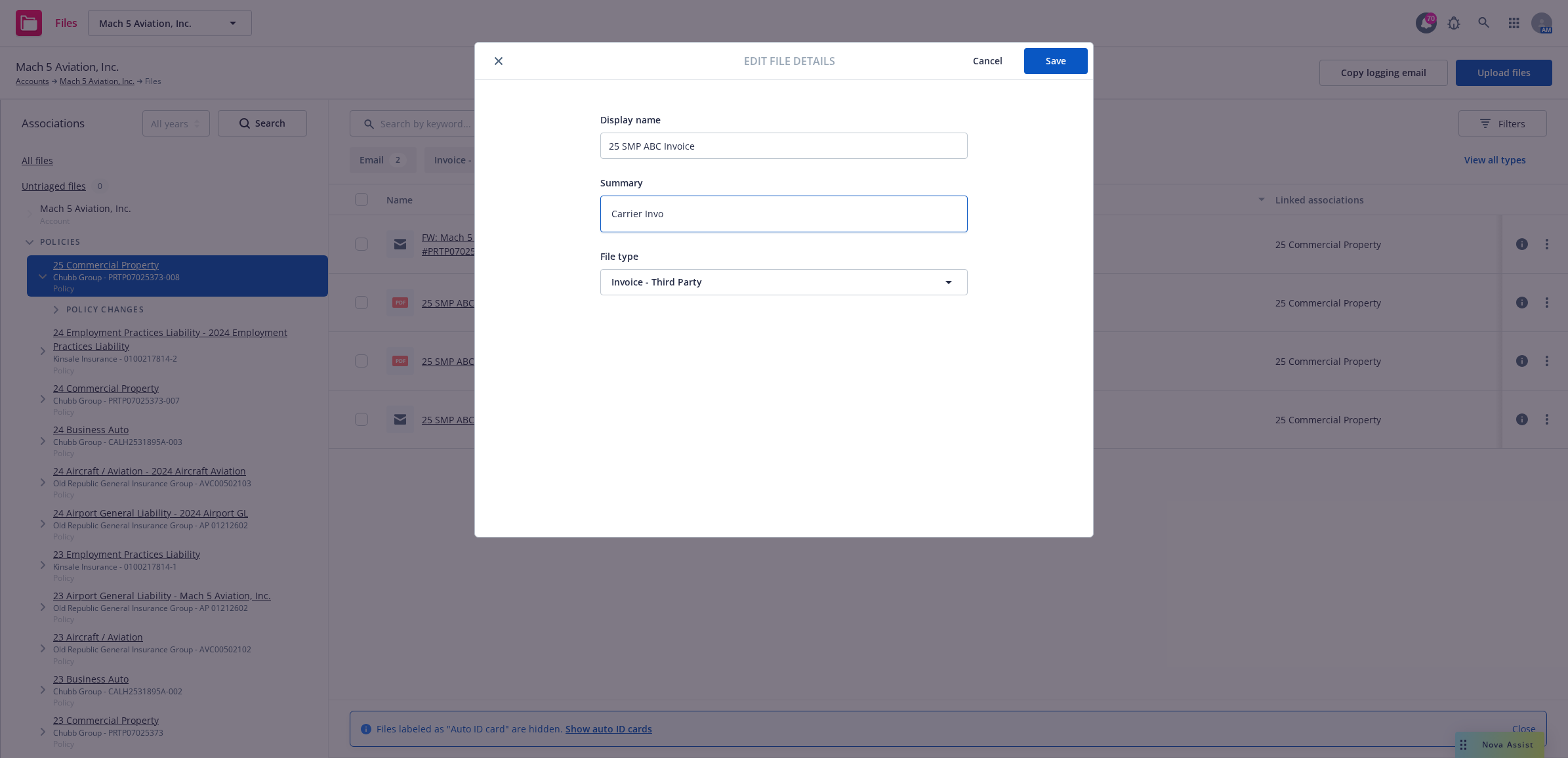
type textarea "x"
type textarea "Carrier Invoi"
type textarea "x"
type textarea "Carrier Invoic"
type textarea "x"
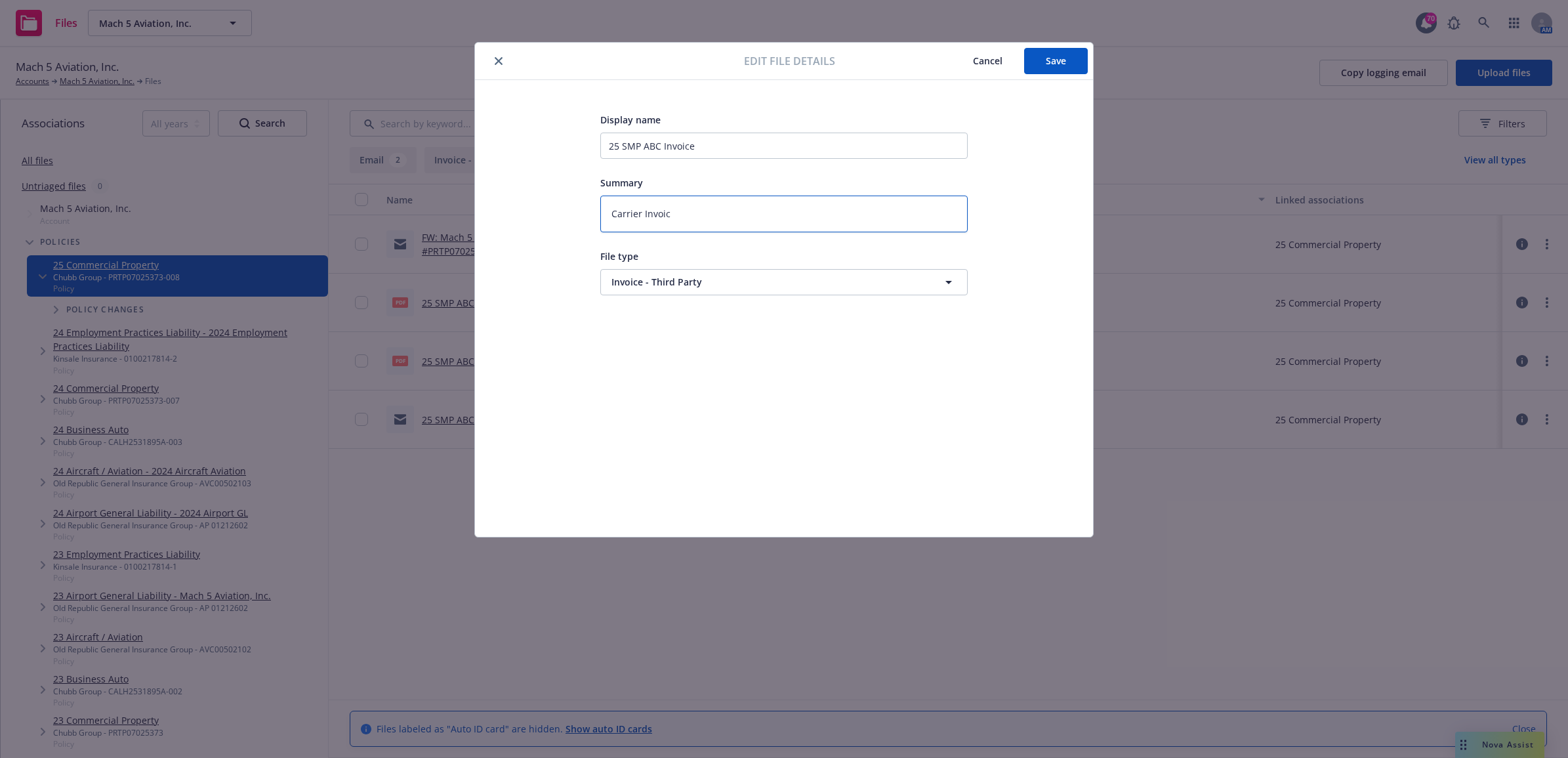
type textarea "Carrier Invoice"
type textarea "x"
type textarea "Carrier Invoice"
type textarea "x"
type textarea "Carrier Invoice $"
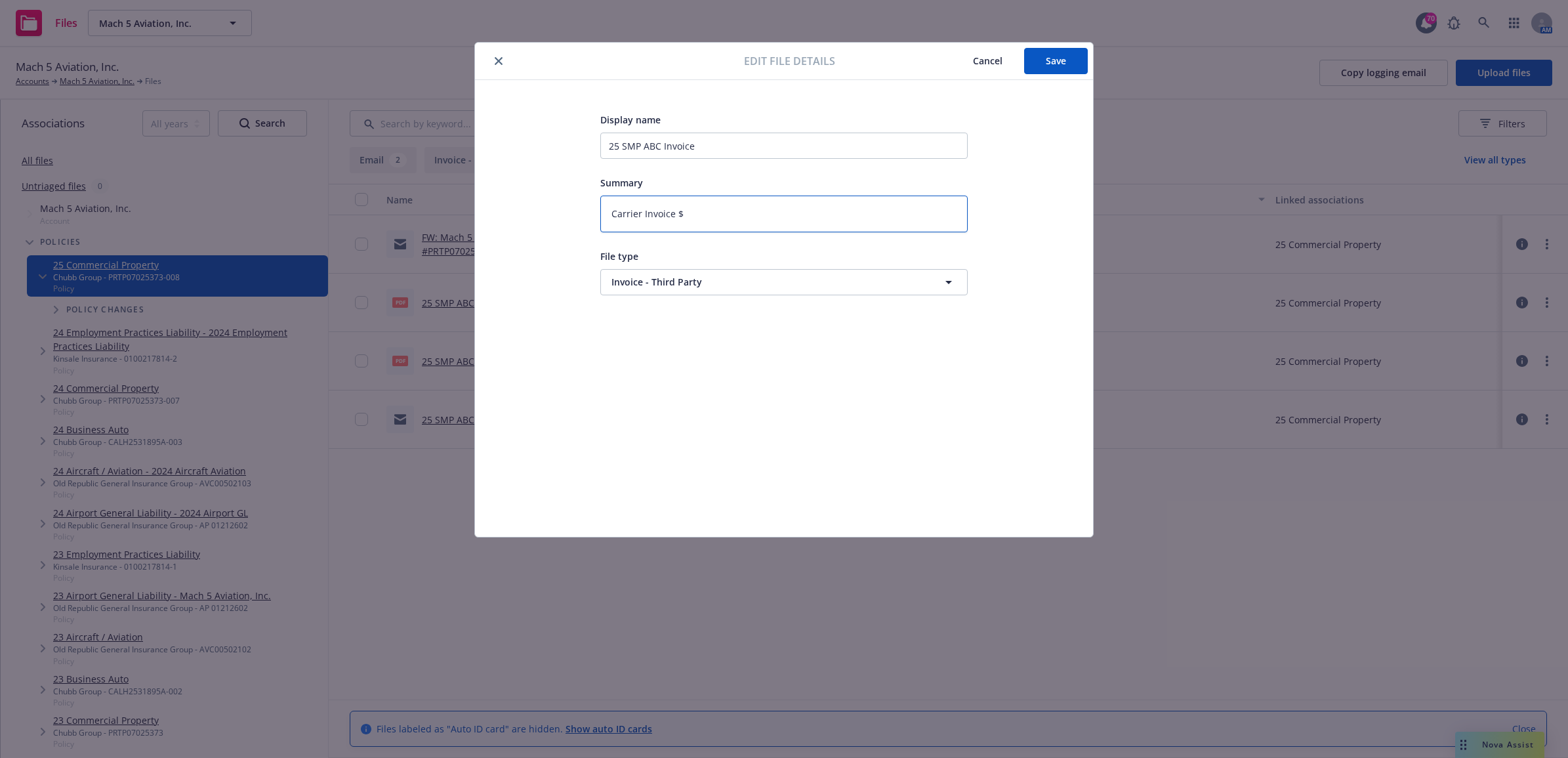
type textarea "x"
type textarea "Carrier Invoice $2"
type textarea "x"
type textarea "Carrier Invoice $2,"
type textarea "x"
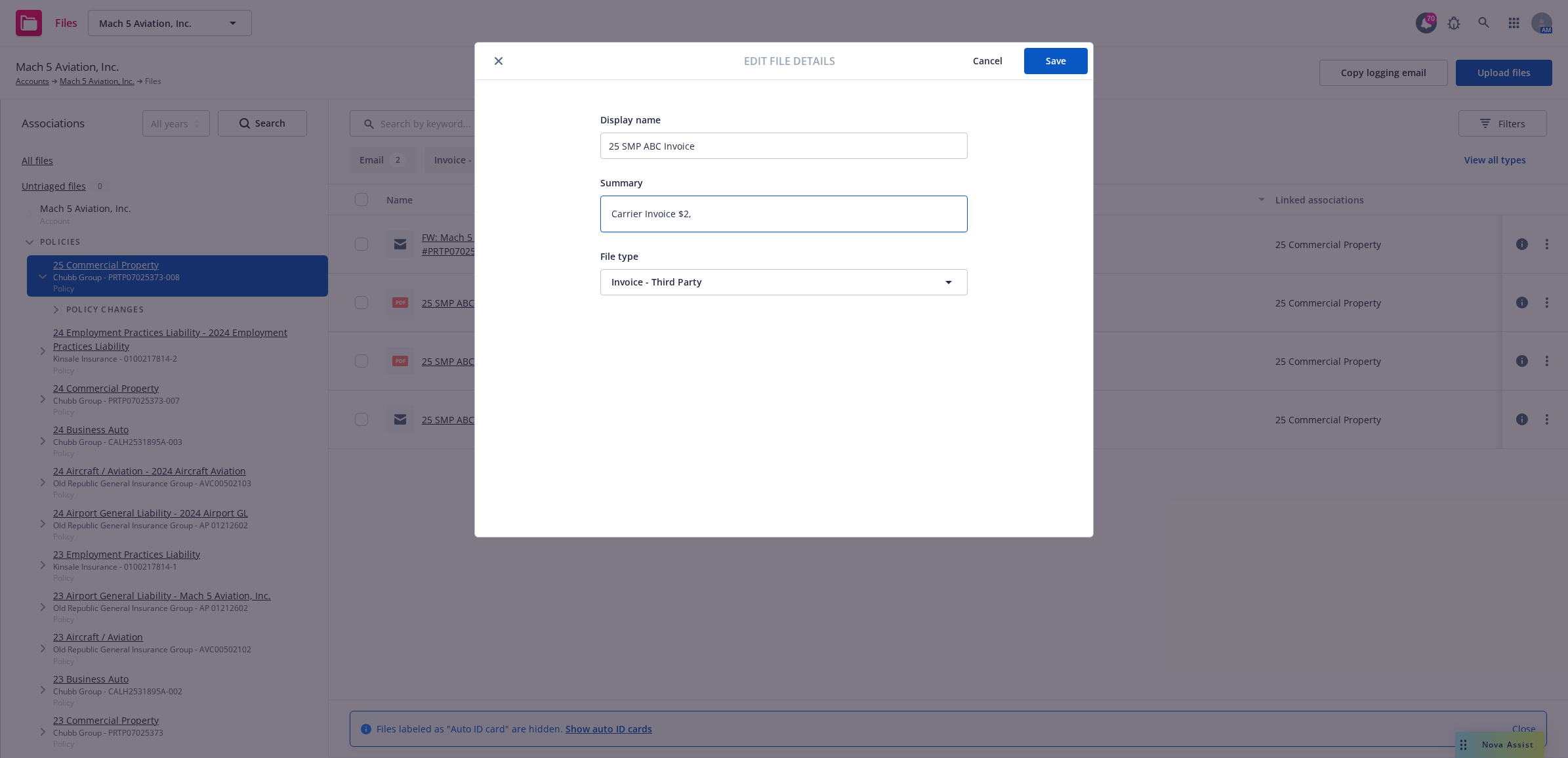
type textarea "Carrier Invoice $2,3"
type textarea "x"
type textarea "Carrier Invoice $2,38"
type textarea "x"
type textarea "Carrier Invoice $2,388"
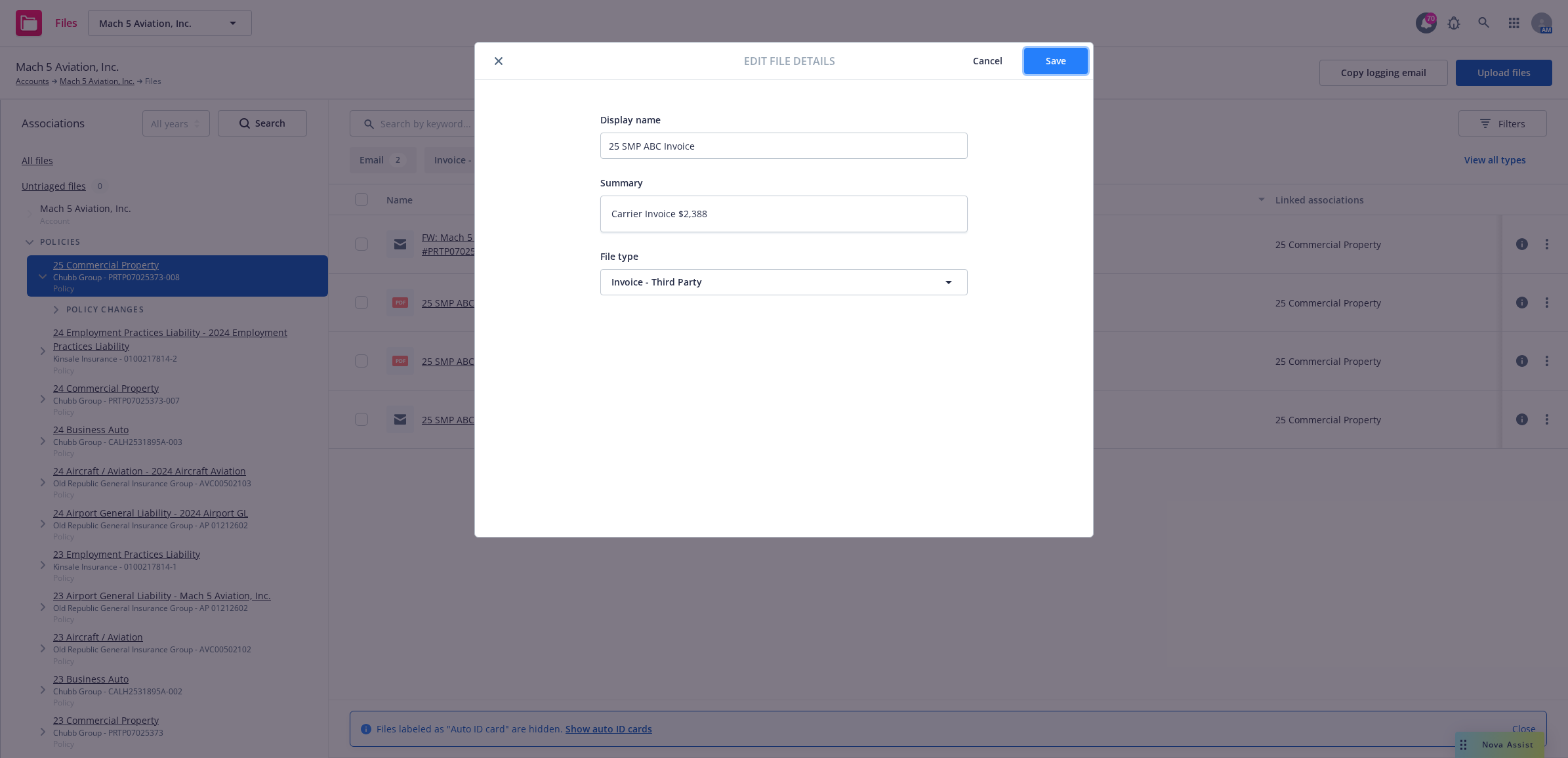
click at [1064, 62] on span "Save" at bounding box center [1055, 61] width 20 height 12
type textarea "x"
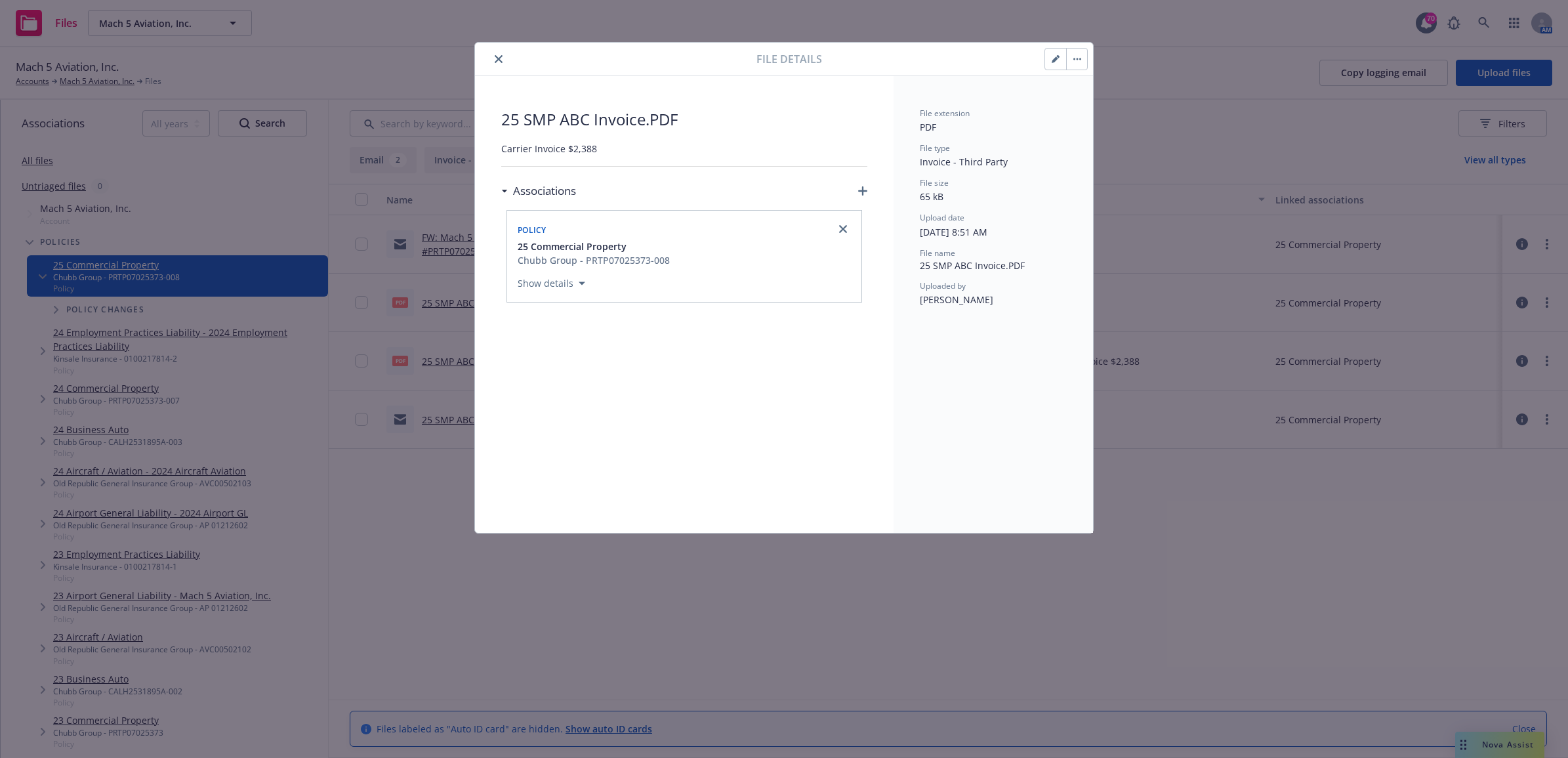
click at [503, 54] on button "close" at bounding box center [499, 59] width 16 height 16
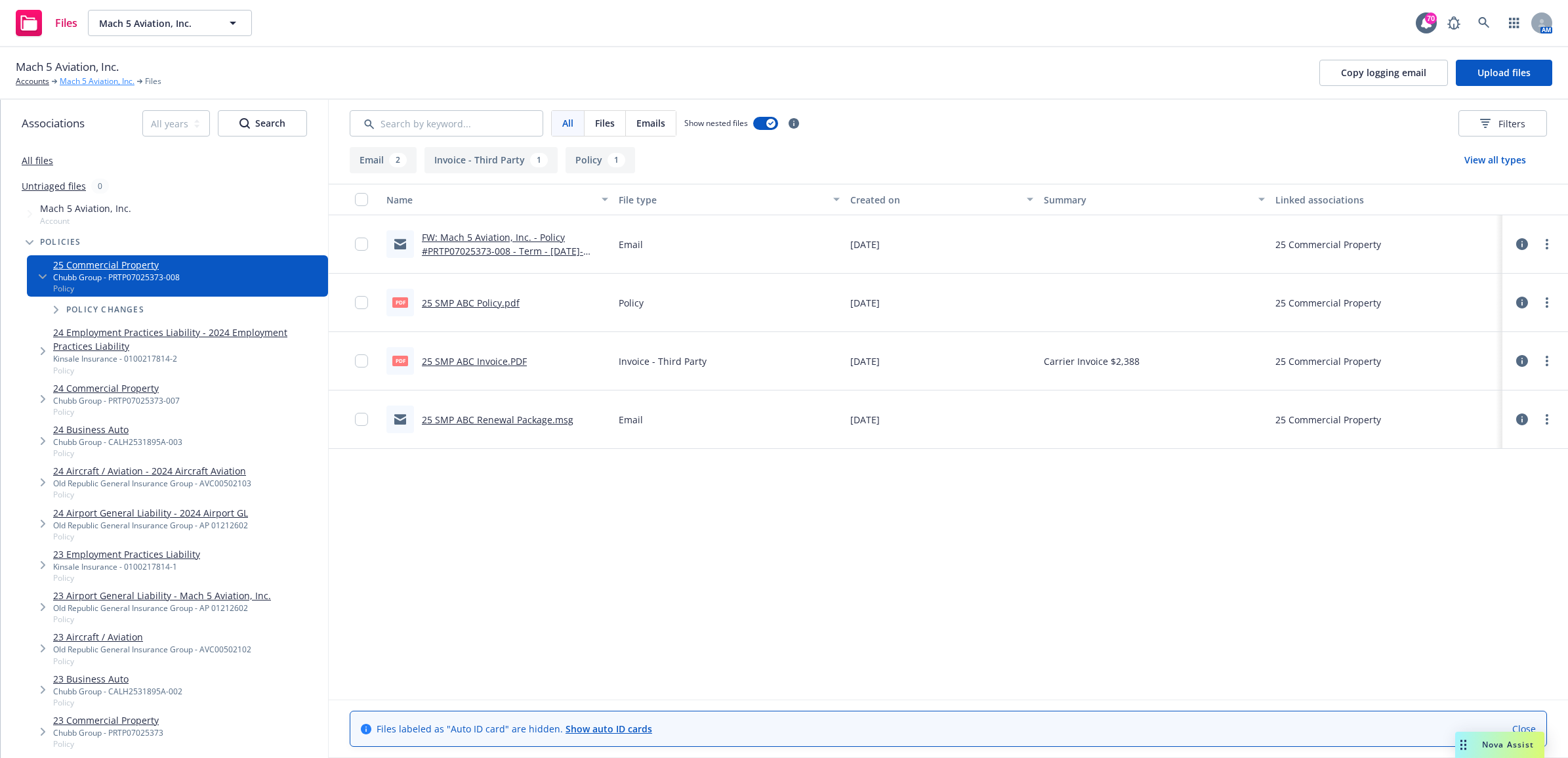
click at [106, 80] on link "Mach 5 Aviation, Inc." at bounding box center [97, 81] width 75 height 11
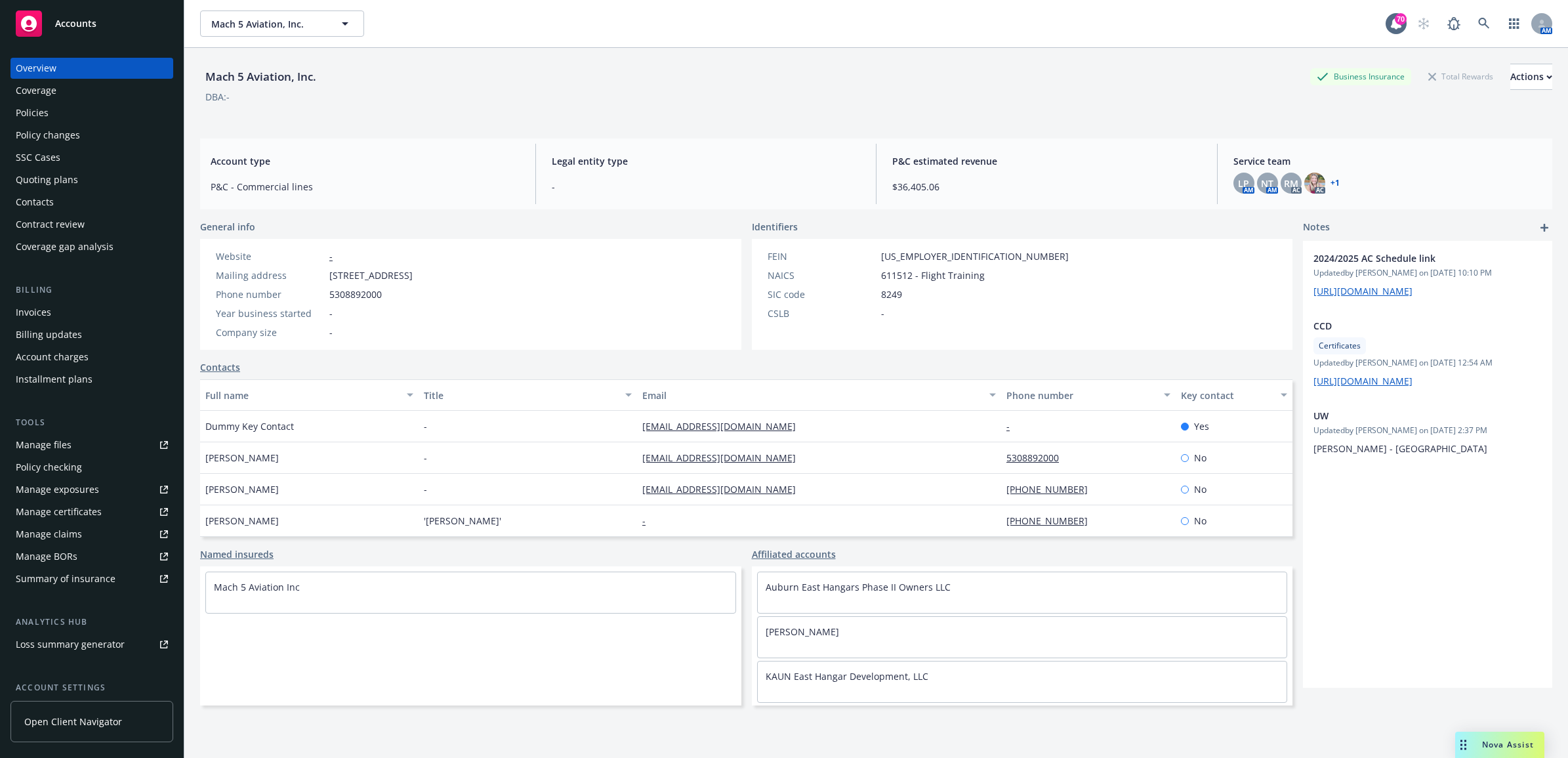
click at [64, 442] on div "Manage files" at bounding box center [44, 445] width 56 height 21
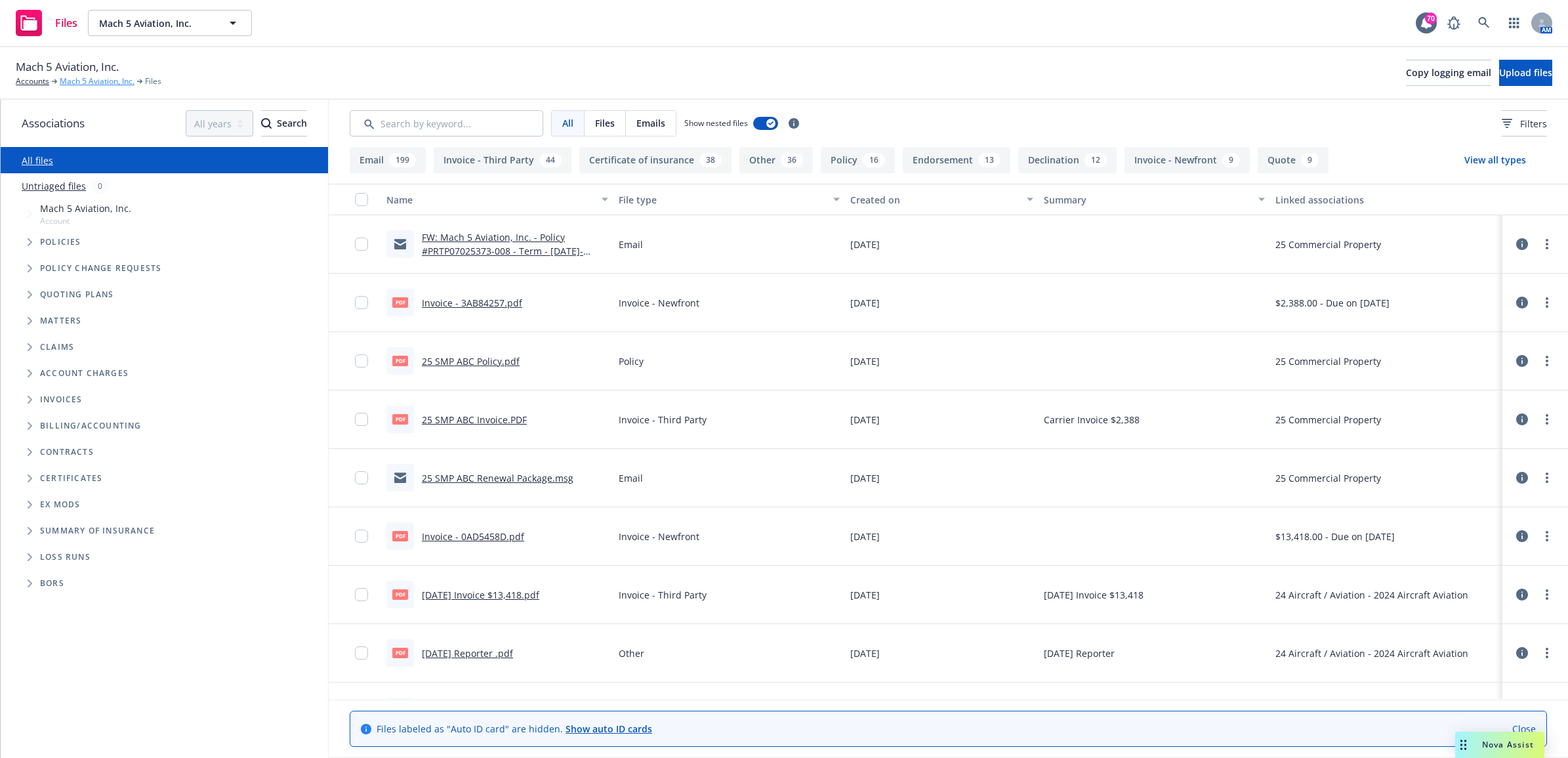
click at [102, 80] on link "Mach 5 Aviation, Inc." at bounding box center [97, 81] width 75 height 11
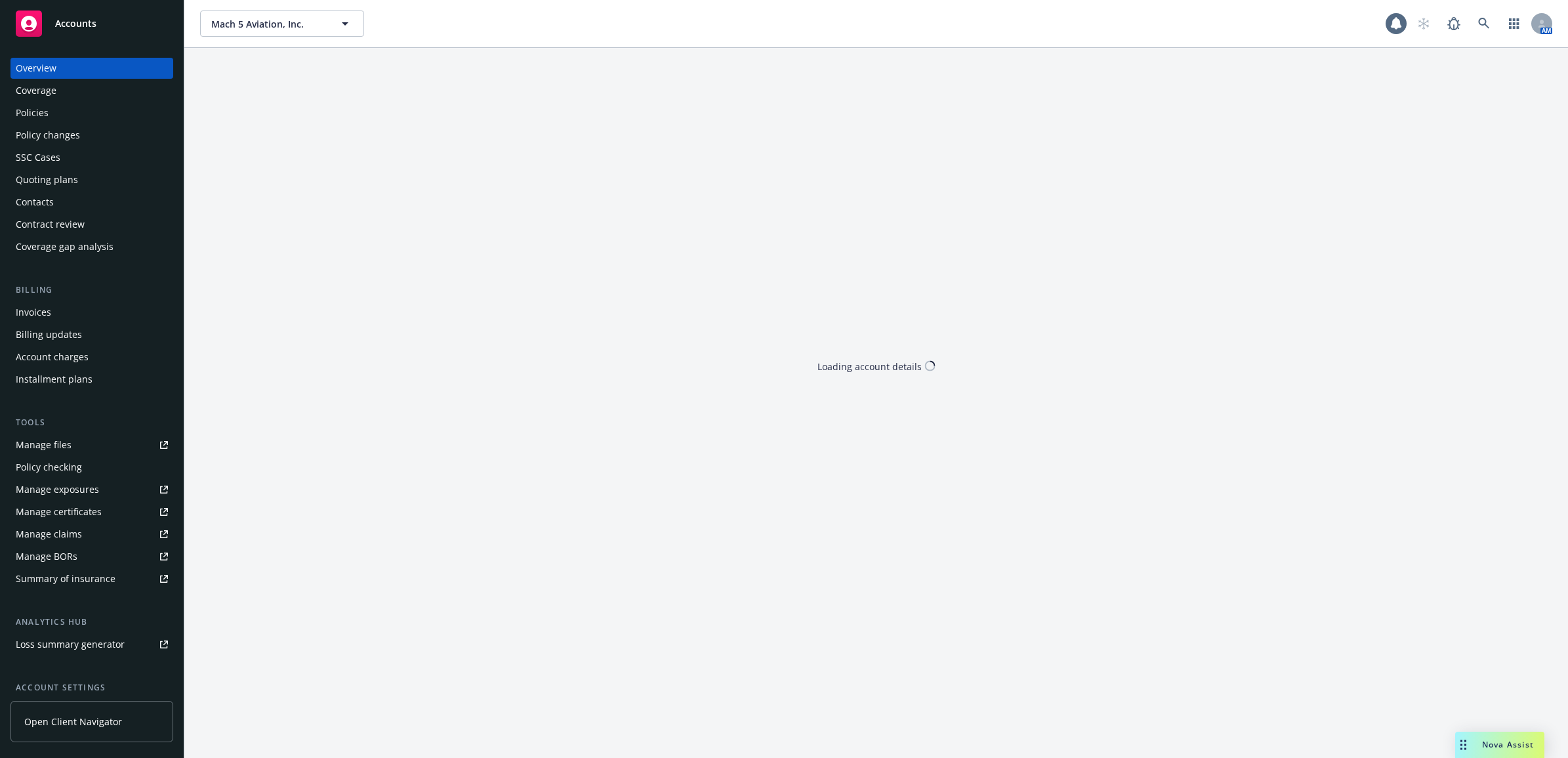
click at [63, 118] on div "Policies" at bounding box center [92, 113] width 152 height 21
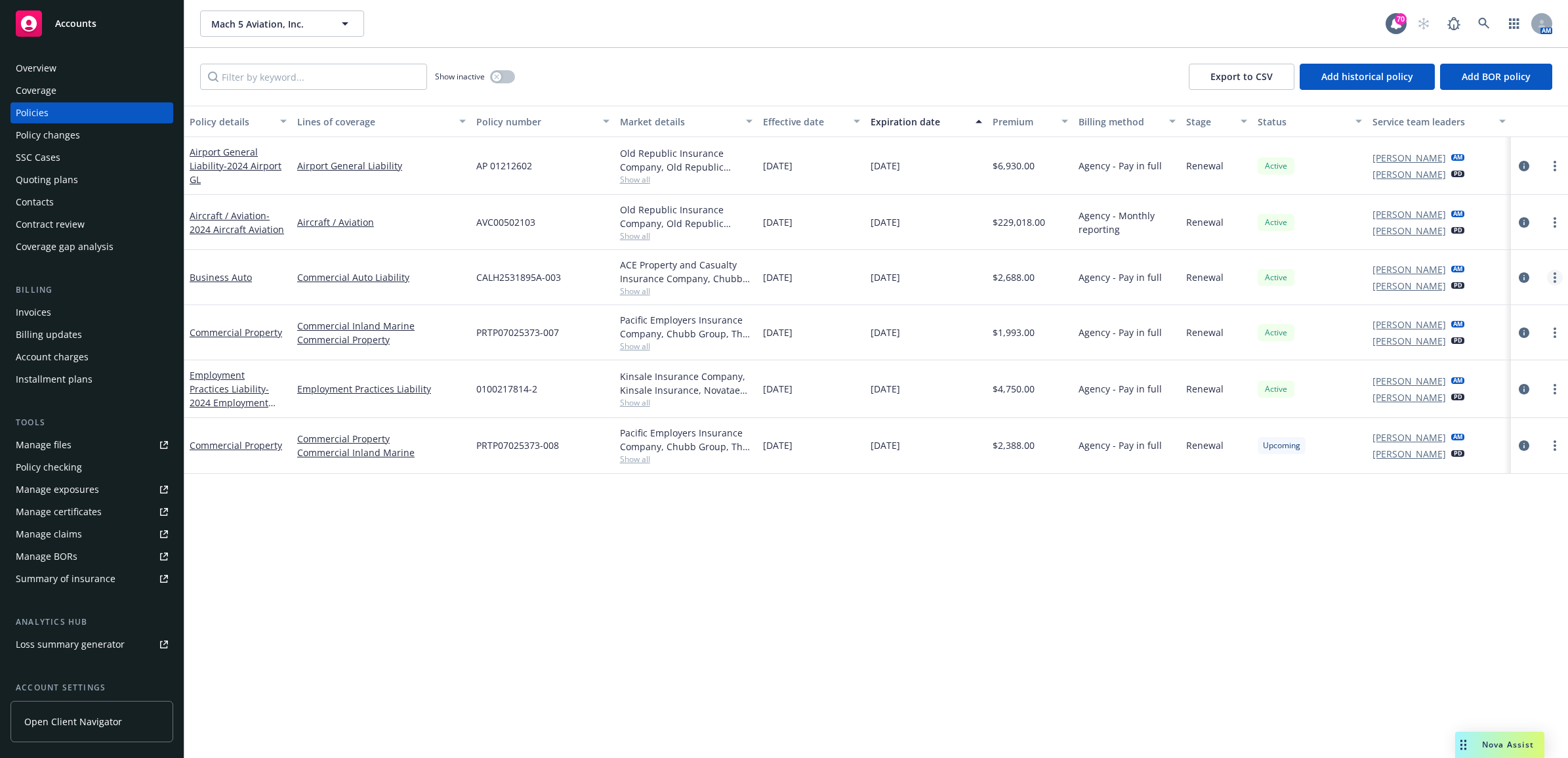
click at [1557, 274] on link "more" at bounding box center [1555, 277] width 16 height 16
click at [1503, 332] on link "Renew with incumbent" at bounding box center [1486, 331] width 154 height 26
select select "12"
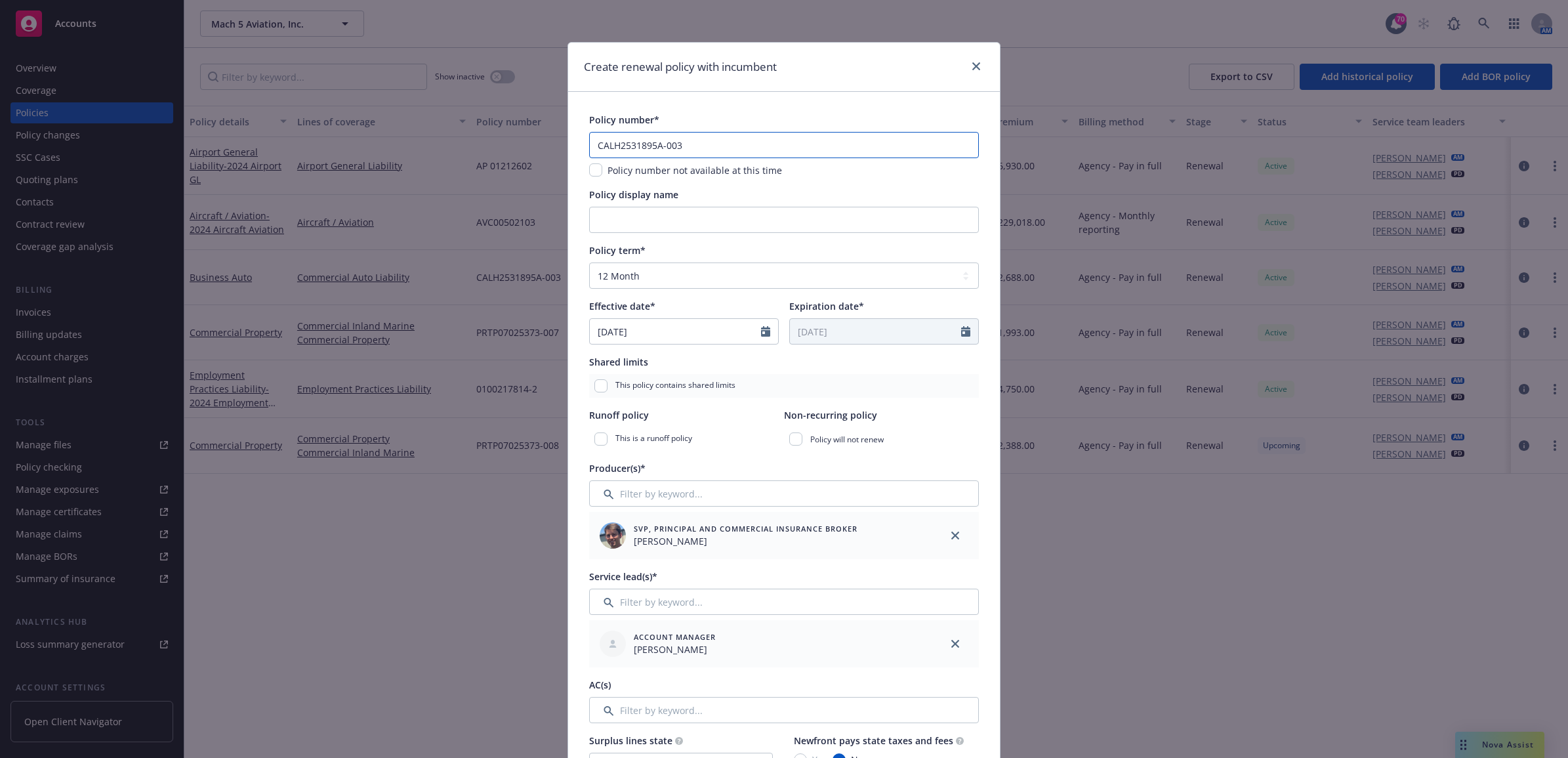
click at [713, 148] on input "CALH2531895A-003" at bounding box center [784, 145] width 390 height 26
type input "CALH2531895A-004"
click at [647, 227] on input "Policy display name" at bounding box center [784, 220] width 390 height 26
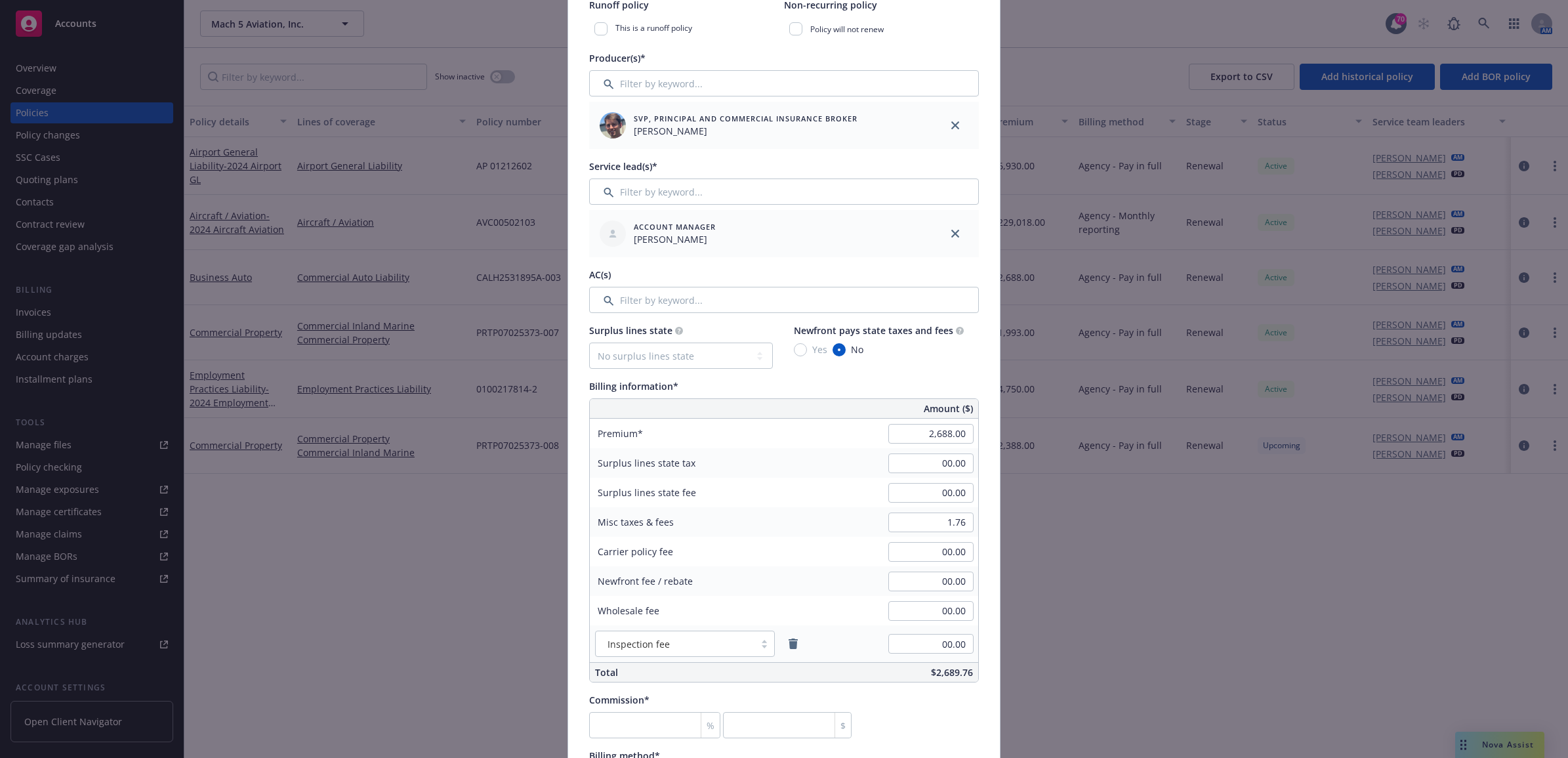
scroll to position [492, 0]
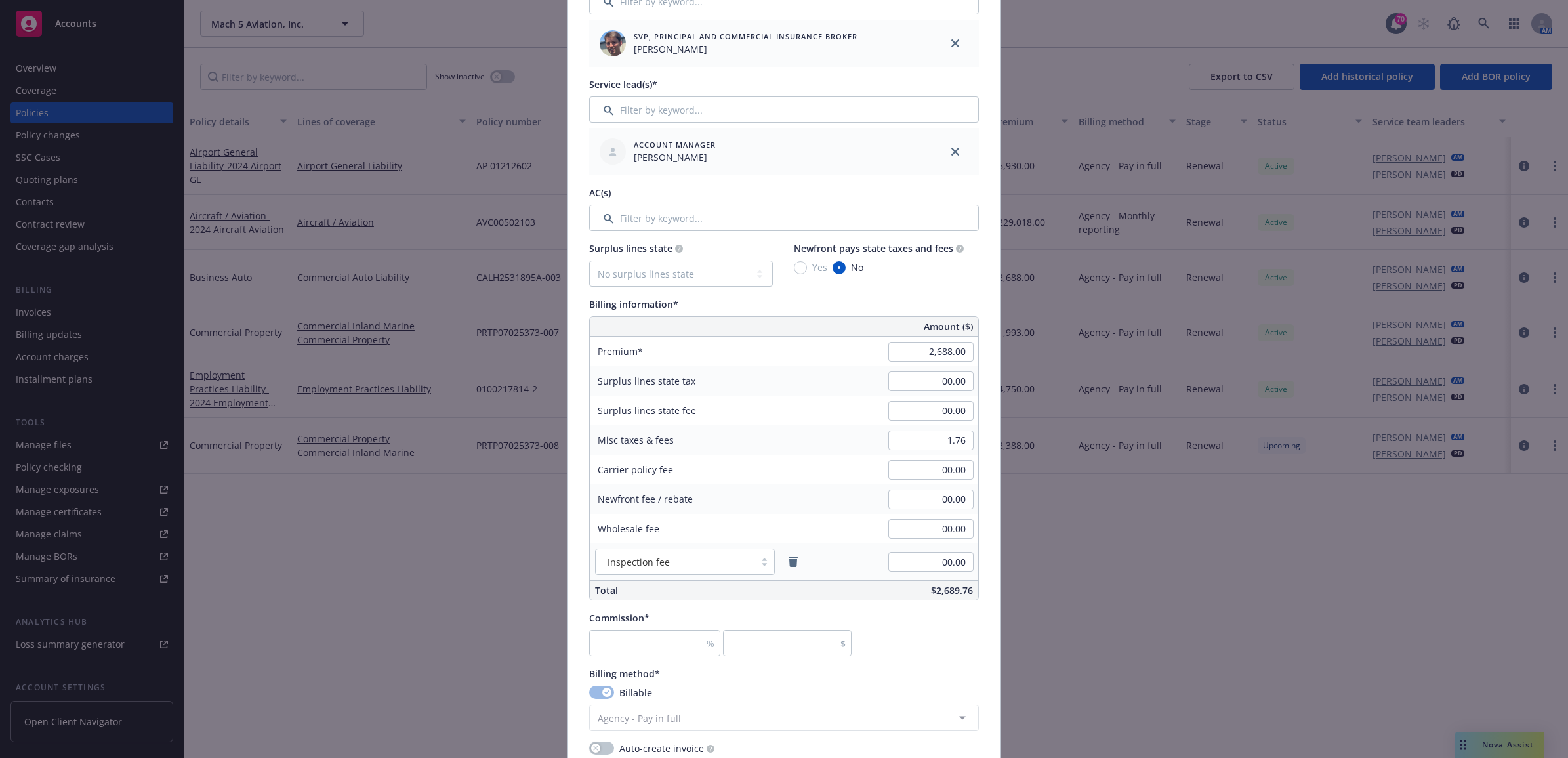
type input "25 BAUT ABC"
click at [947, 622] on div "Commission* % $" at bounding box center [784, 634] width 390 height 45
type input "2,536.20"
click at [912, 650] on div "Commission* % $" at bounding box center [784, 634] width 390 height 45
type input "0"
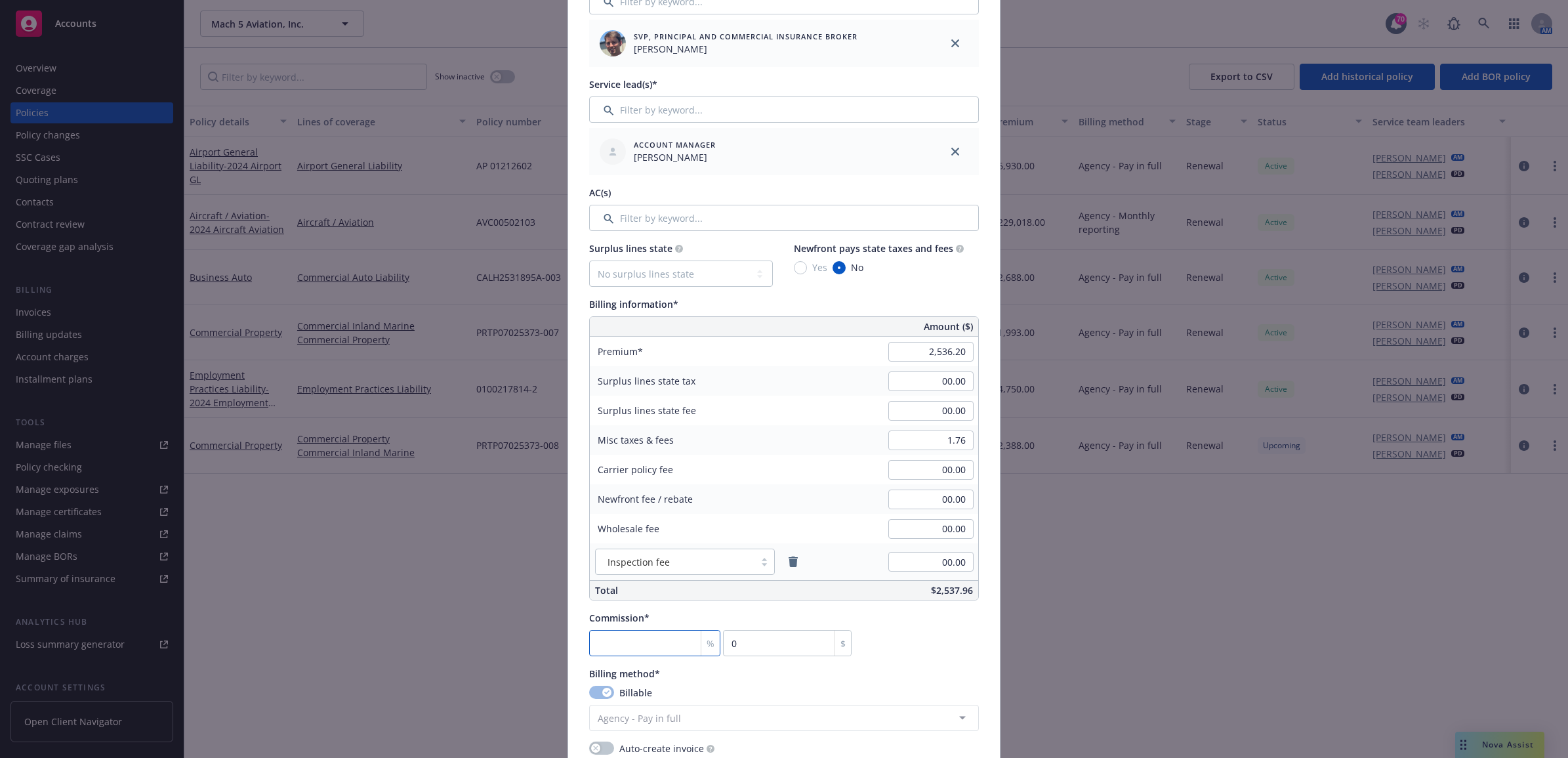
click at [643, 648] on input "number" at bounding box center [655, 643] width 132 height 26
type input "1"
type input "25.36"
type input "10"
type input "253.62"
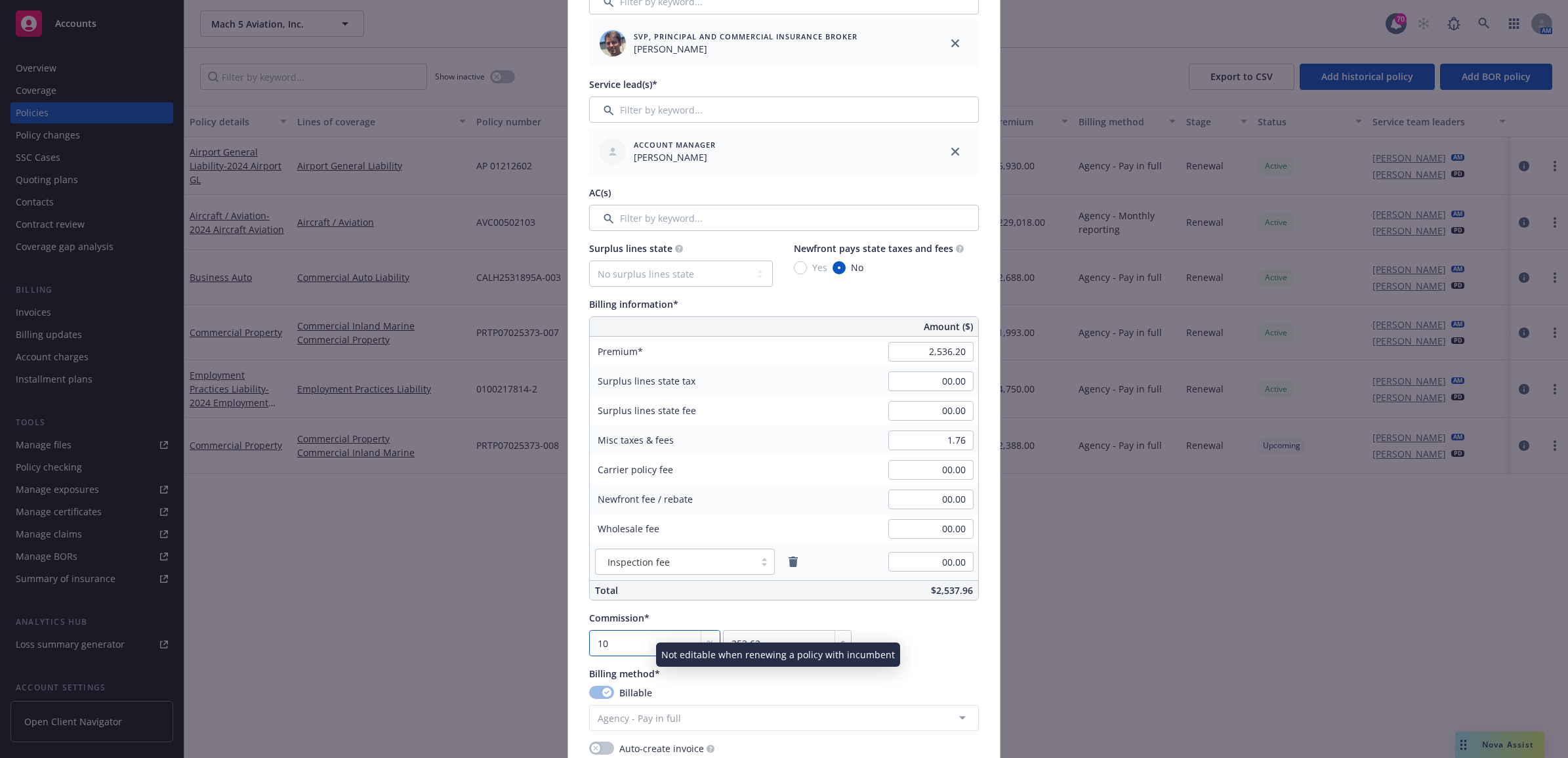
type input "10"
click at [962, 668] on div "Billing method*" at bounding box center [784, 673] width 390 height 14
type input "2,848.00"
type input "284.8"
click at [973, 632] on div "Policy number* CALH2531895A-004 Policy number not available at this time Policy…" at bounding box center [784, 434] width 432 height 1670
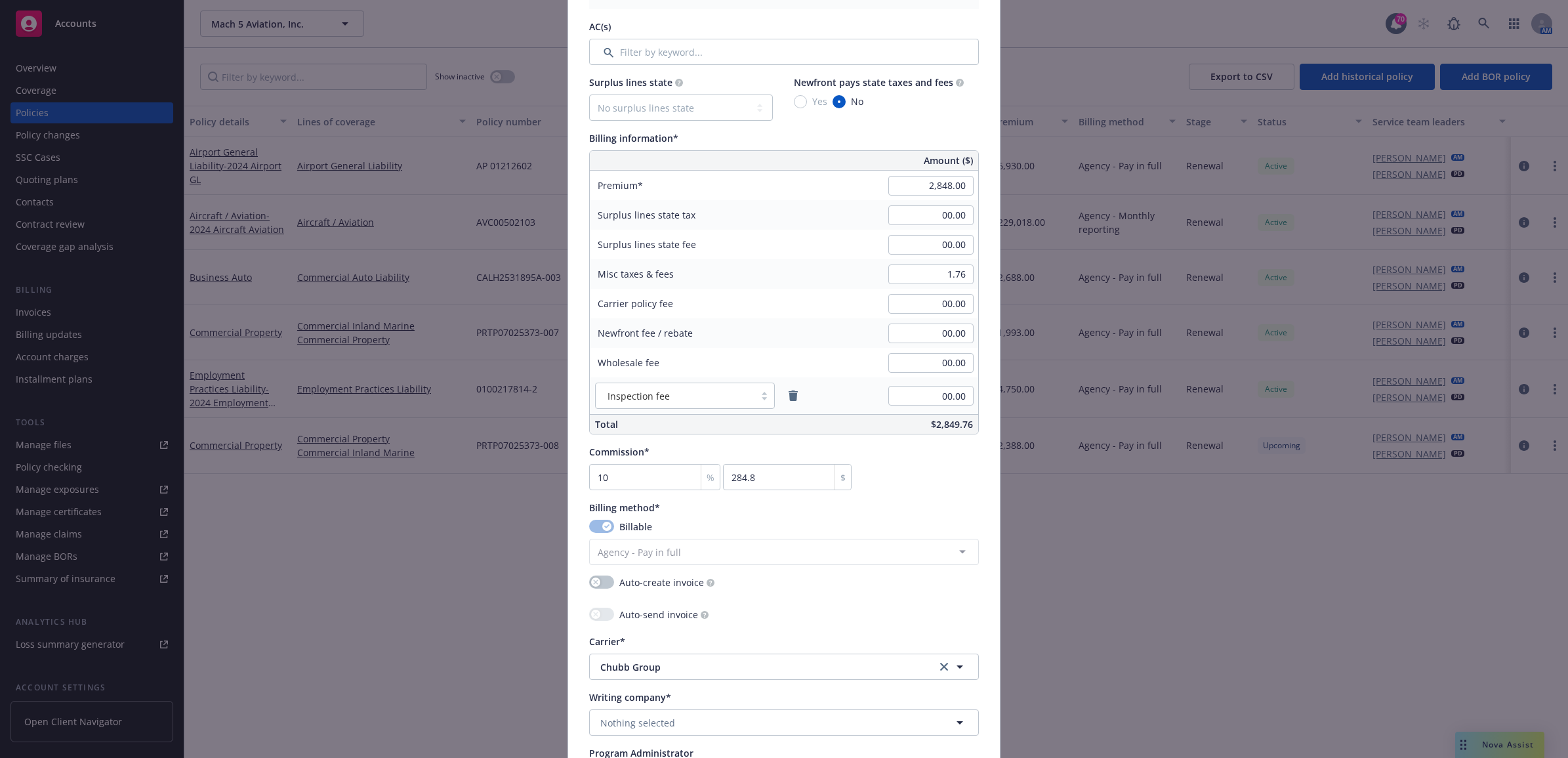
scroll to position [984, 0]
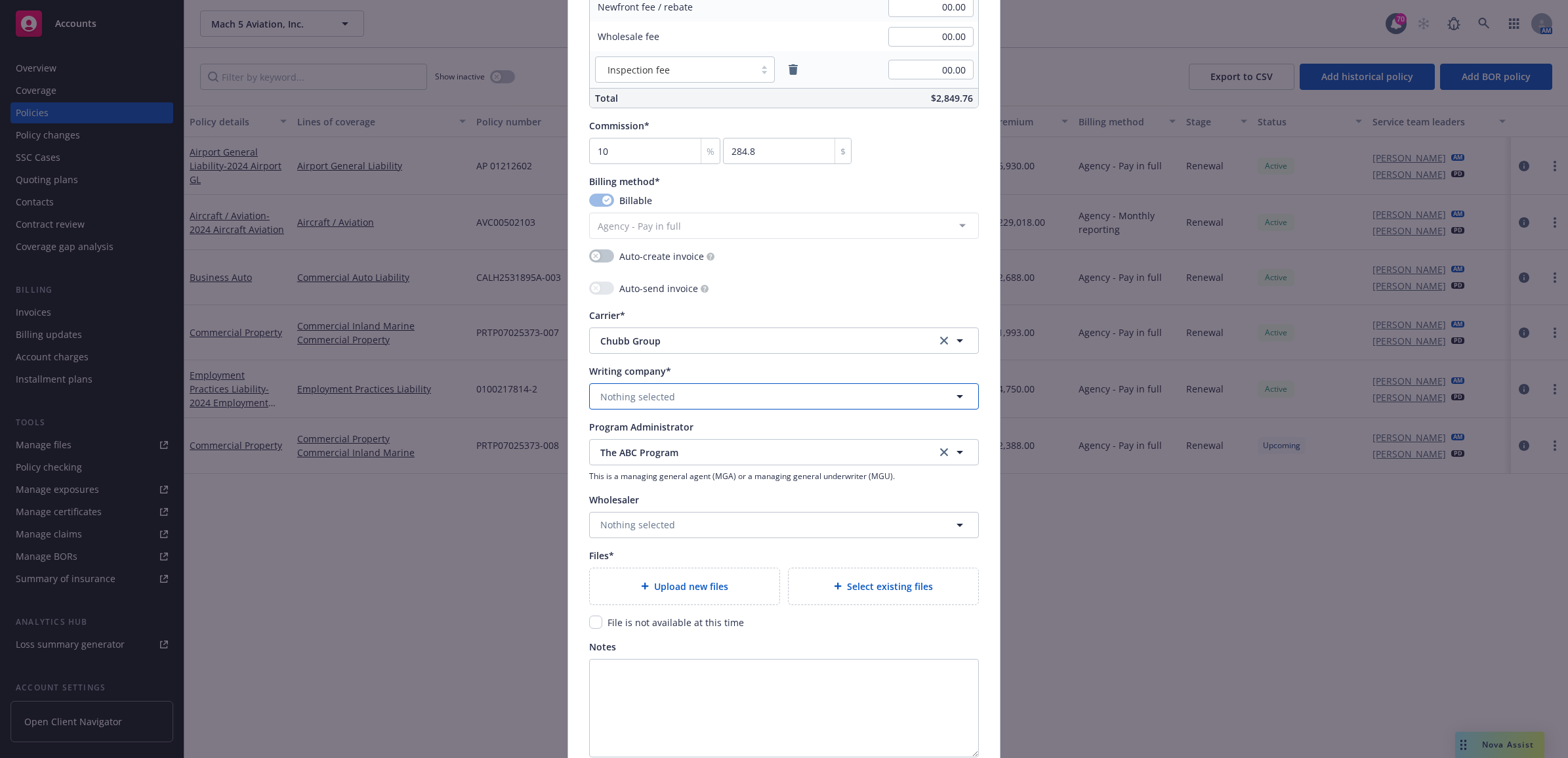
click at [773, 399] on button "Nothing selected" at bounding box center [784, 397] width 390 height 26
type input "a"
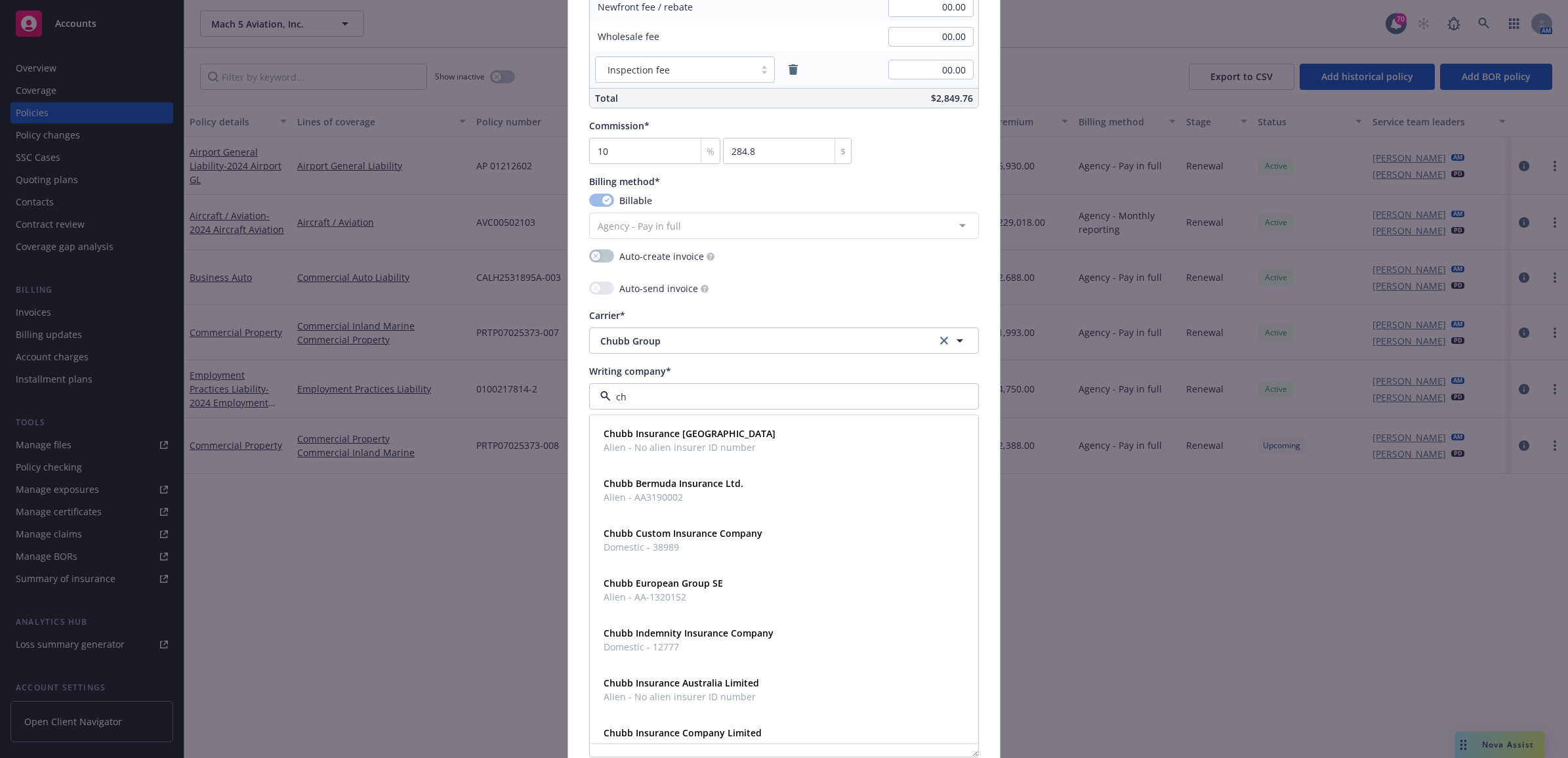
type input "c"
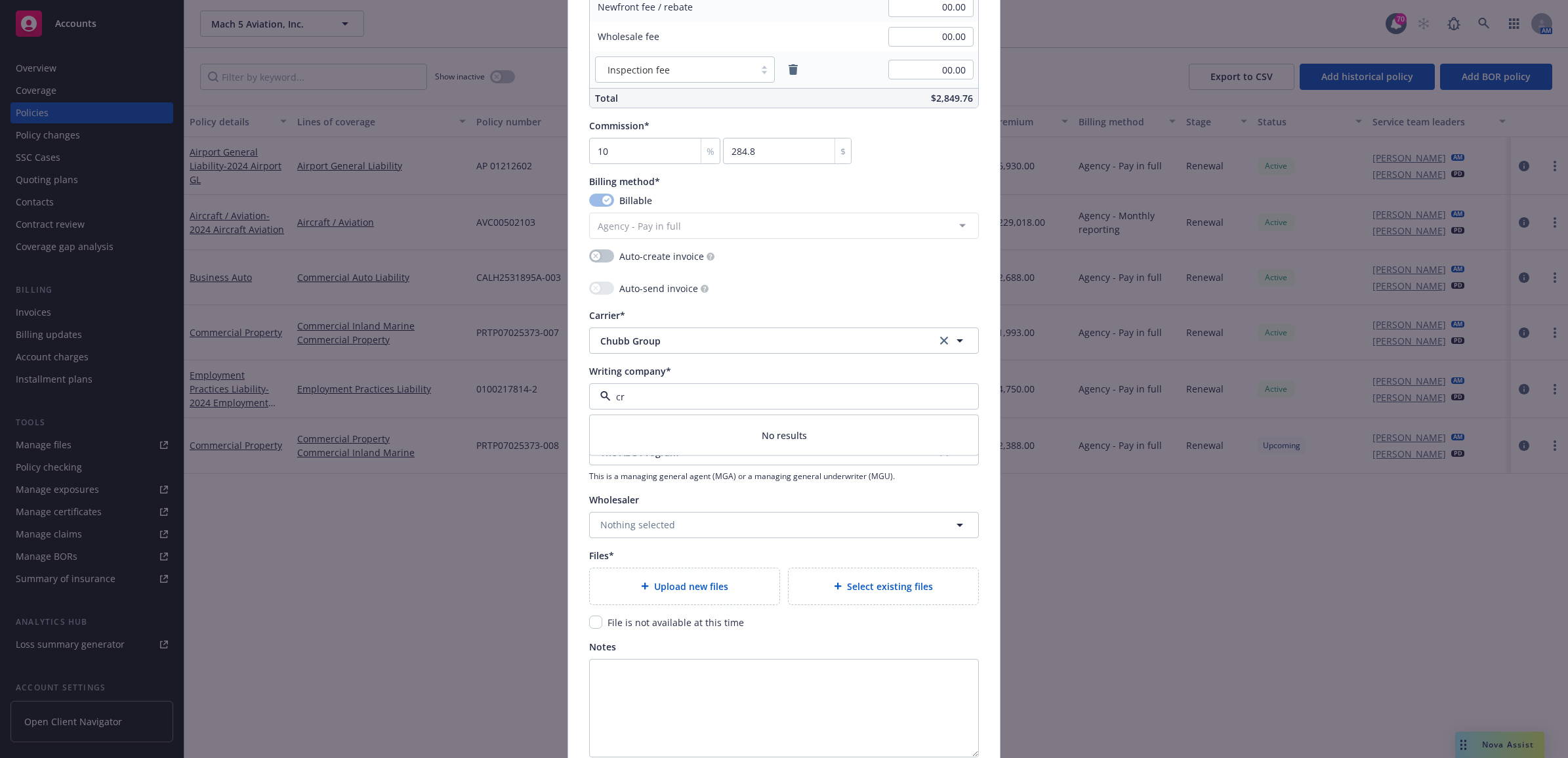
type input "c"
type input "a"
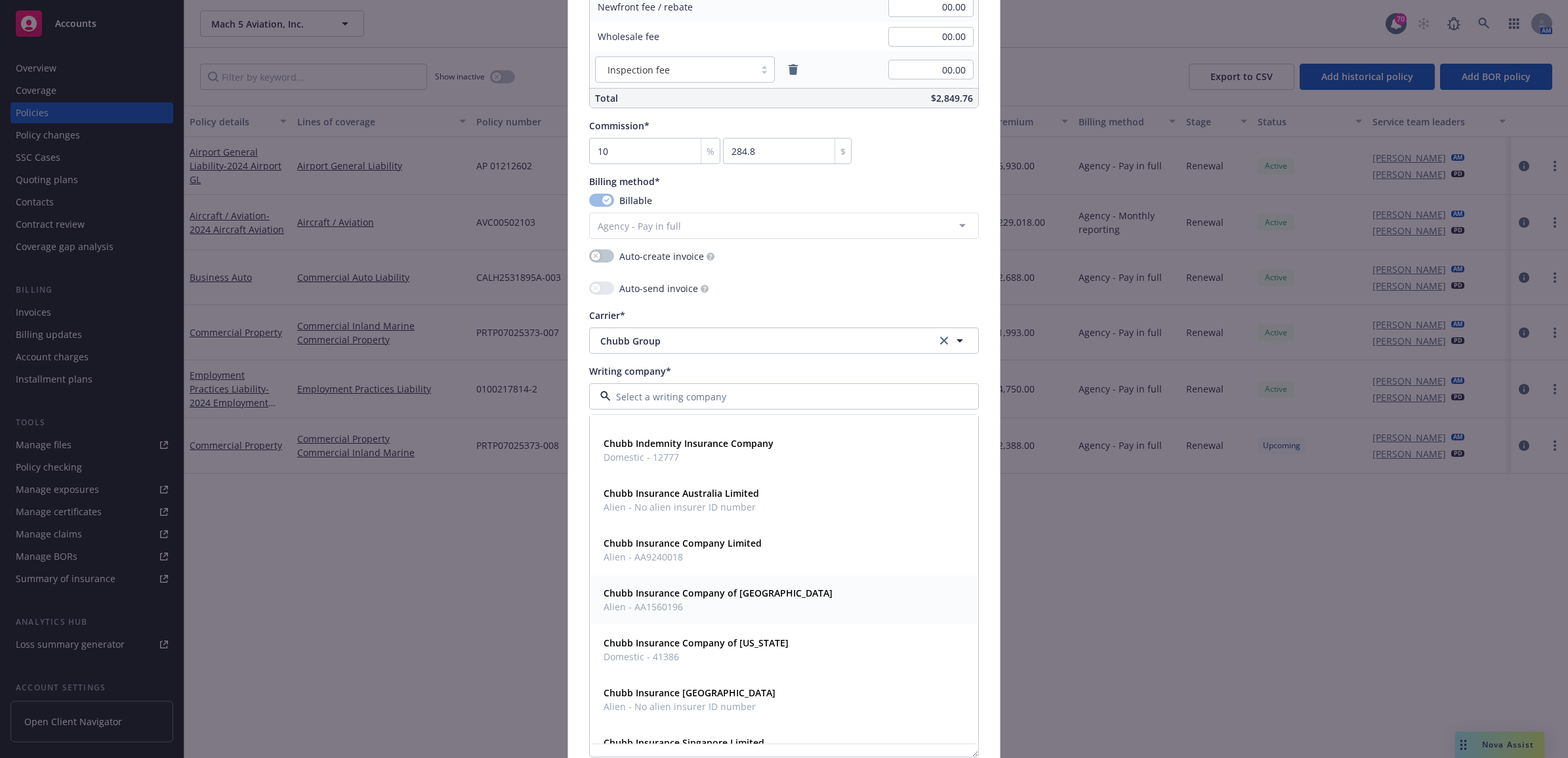
scroll to position [410, 0]
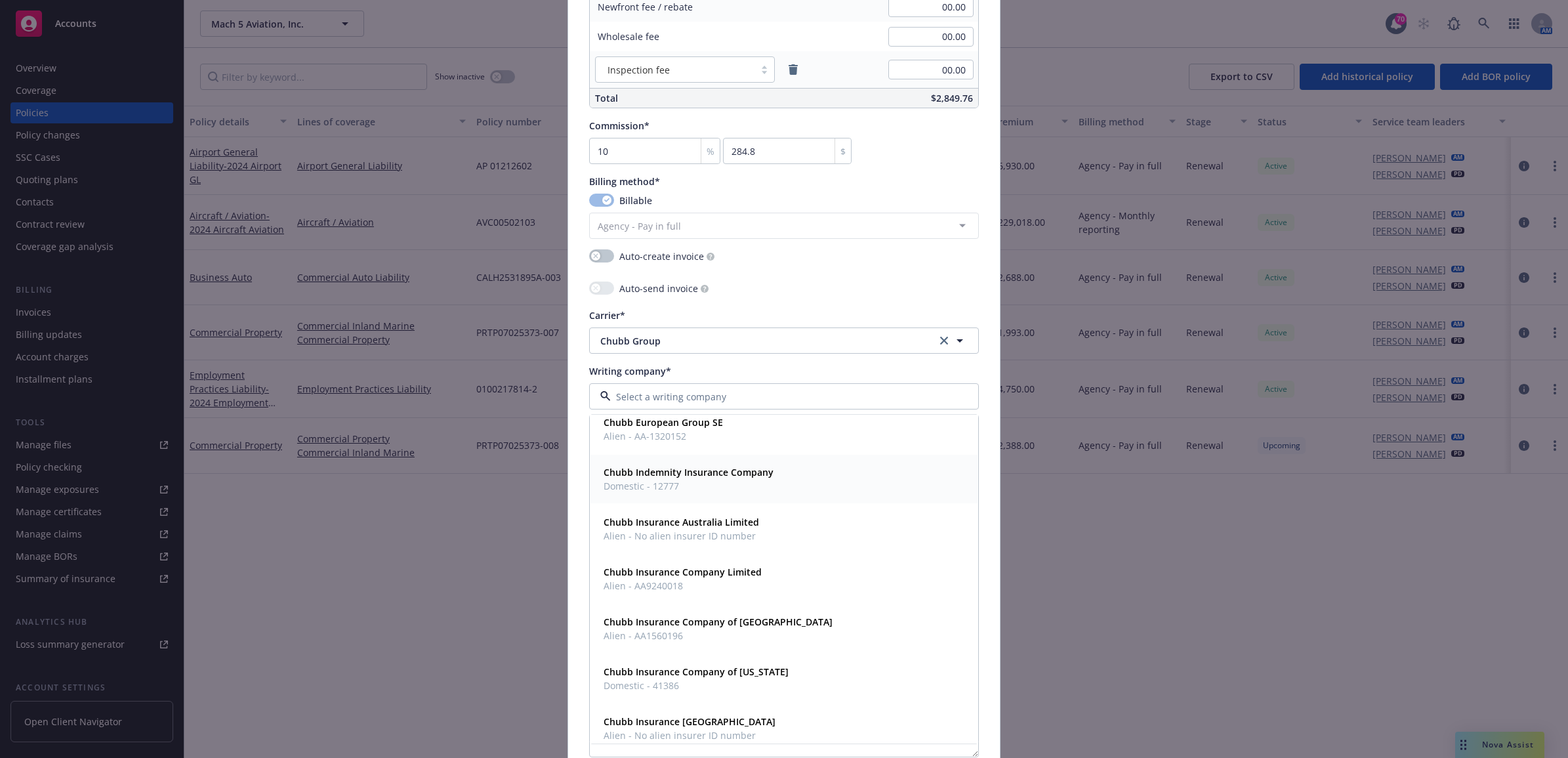
click at [824, 476] on div "Chubb Indemnity Insurance Company Domestic - 12777" at bounding box center [784, 479] width 371 height 33
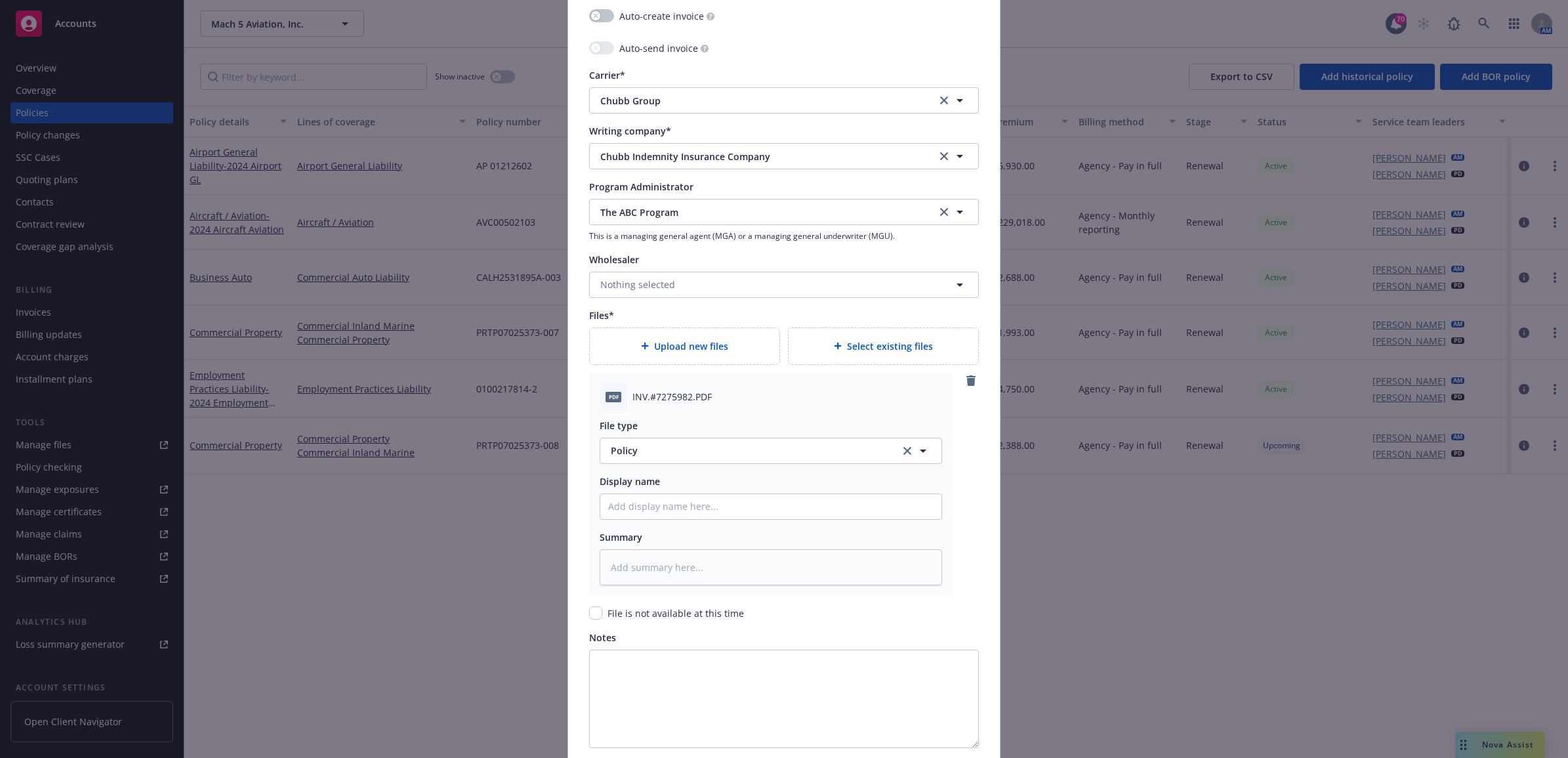
scroll to position [1338, 0]
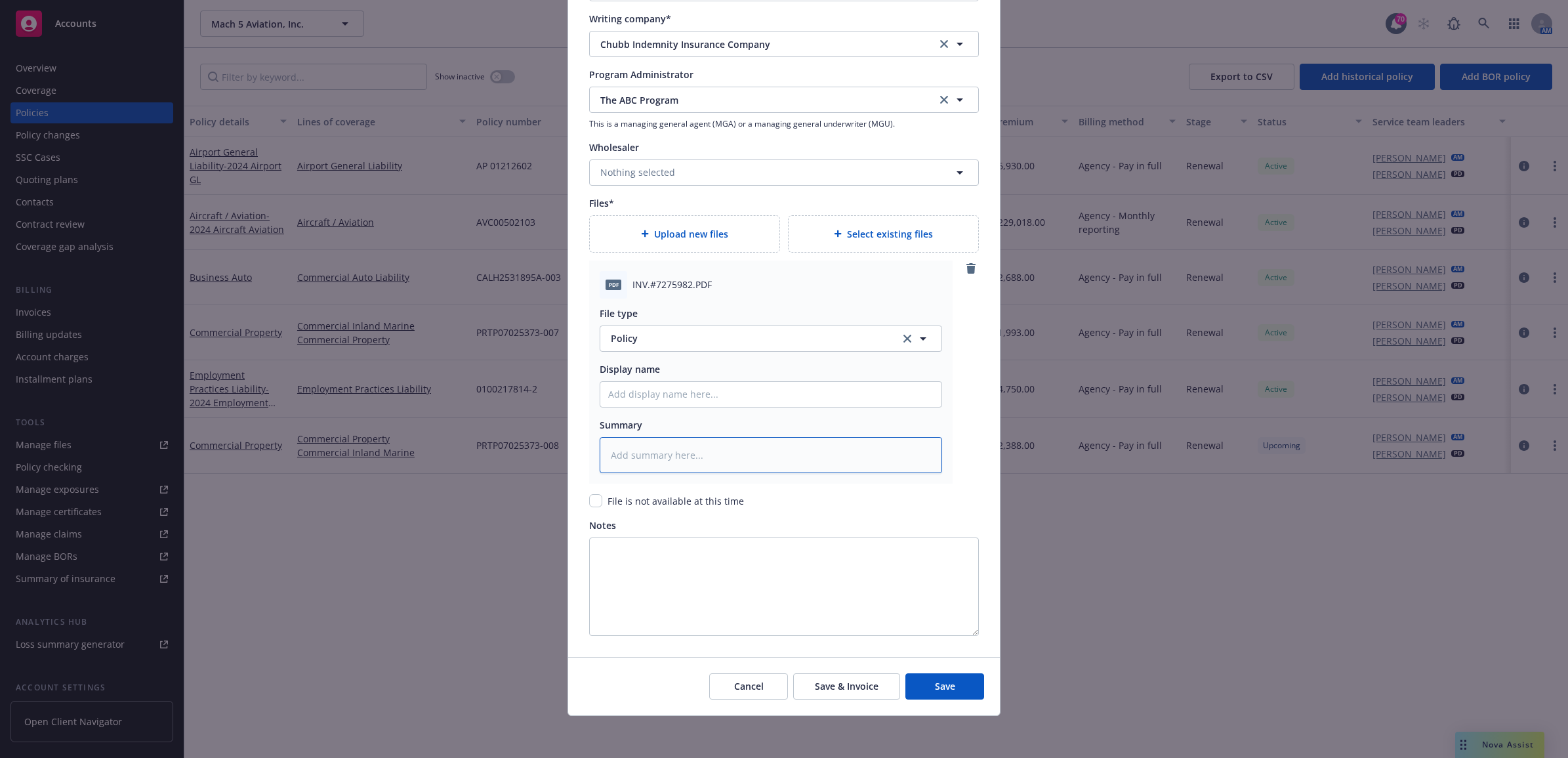
click at [650, 457] on textarea at bounding box center [771, 455] width 343 height 37
type textarea "x"
type textarea "C"
type textarea "x"
type textarea "Ca"
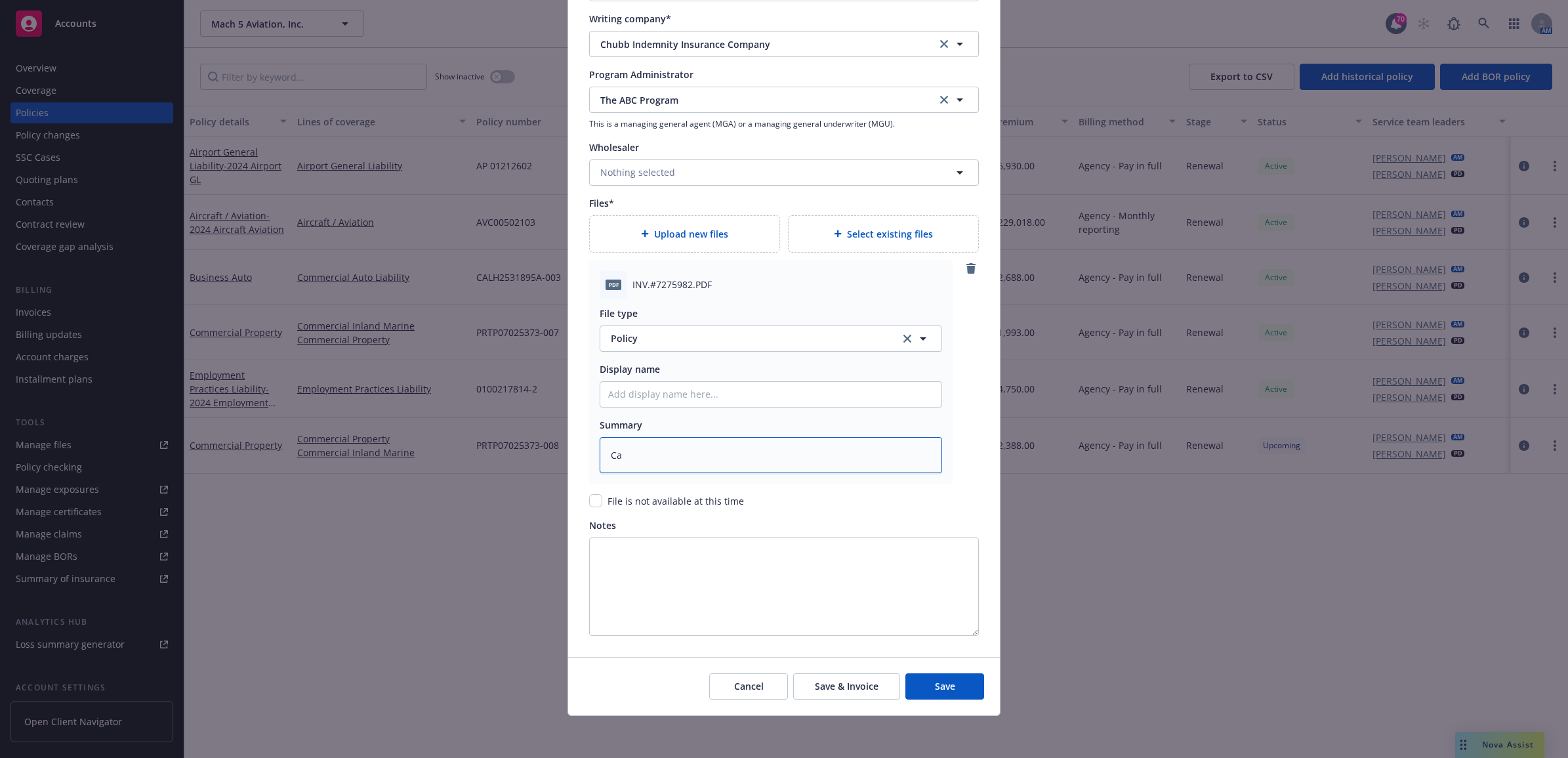
type textarea "x"
type textarea "Car"
type textarea "x"
type textarea "Carr"
type textarea "x"
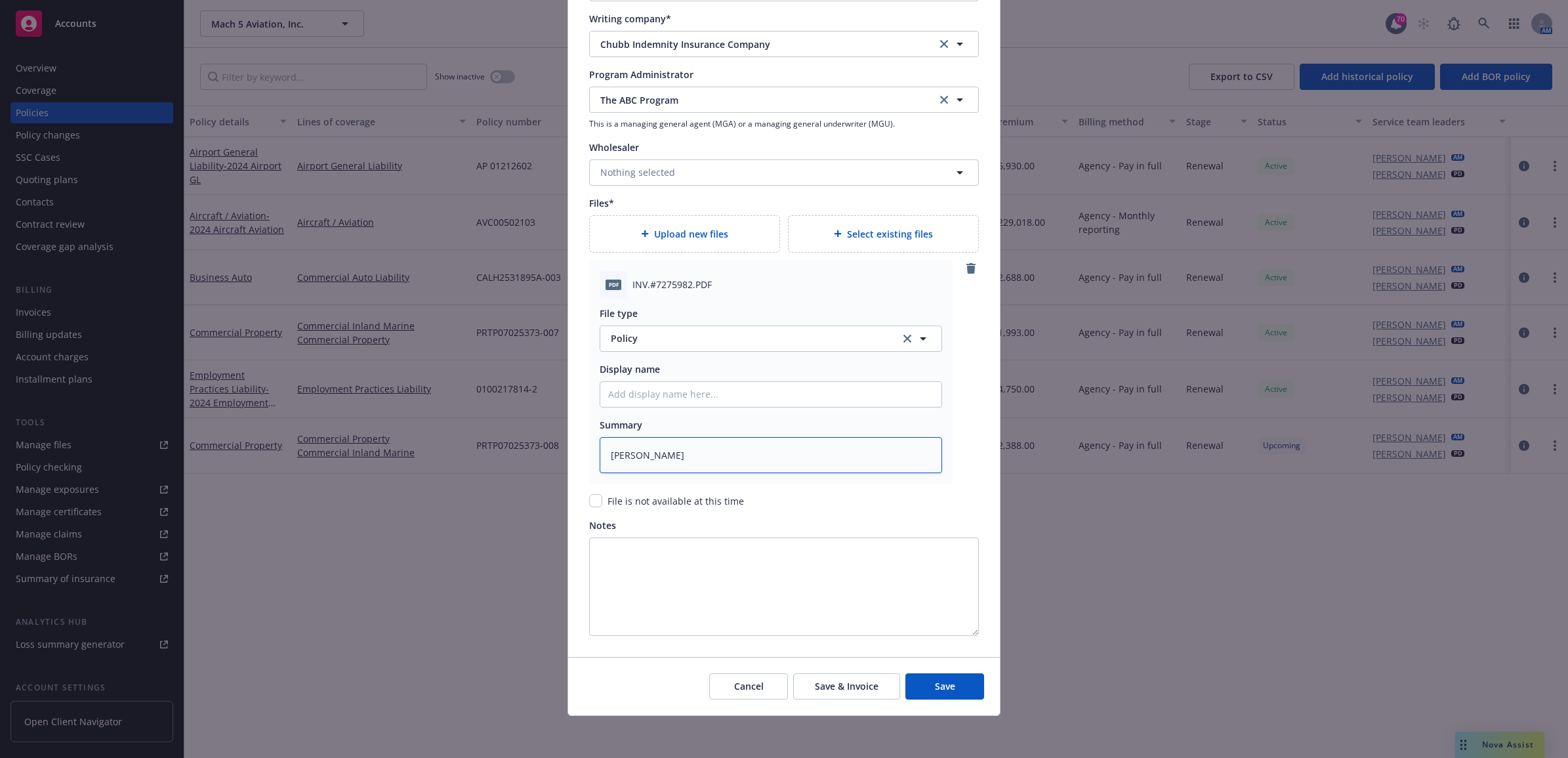
type textarea "Carri"
type textarea "x"
type textarea "Carrie"
type textarea "x"
type textarea "Carrier"
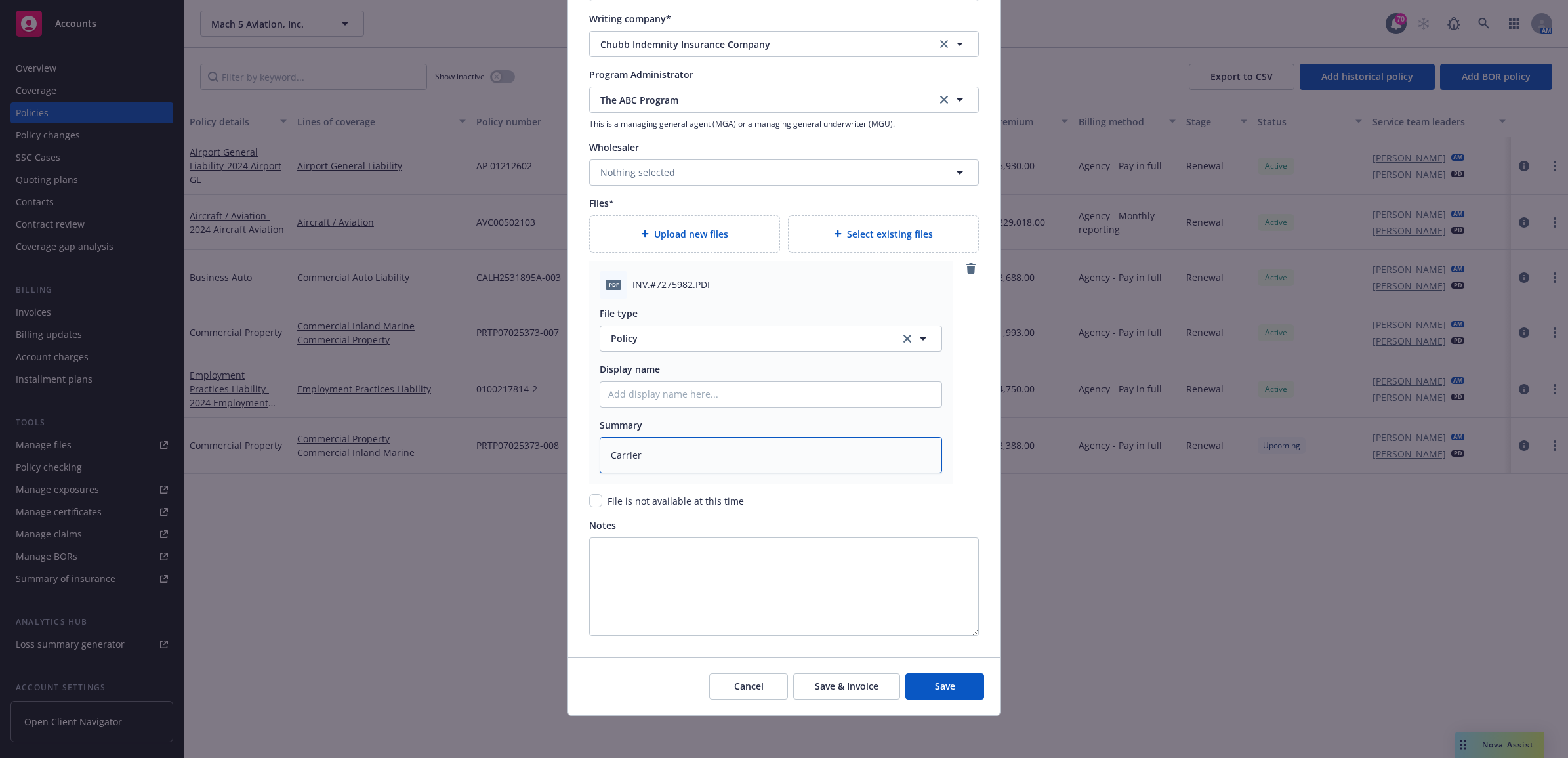
type textarea "x"
type textarea "Carrier"
type textarea "x"
type textarea "Carrier i"
type textarea "x"
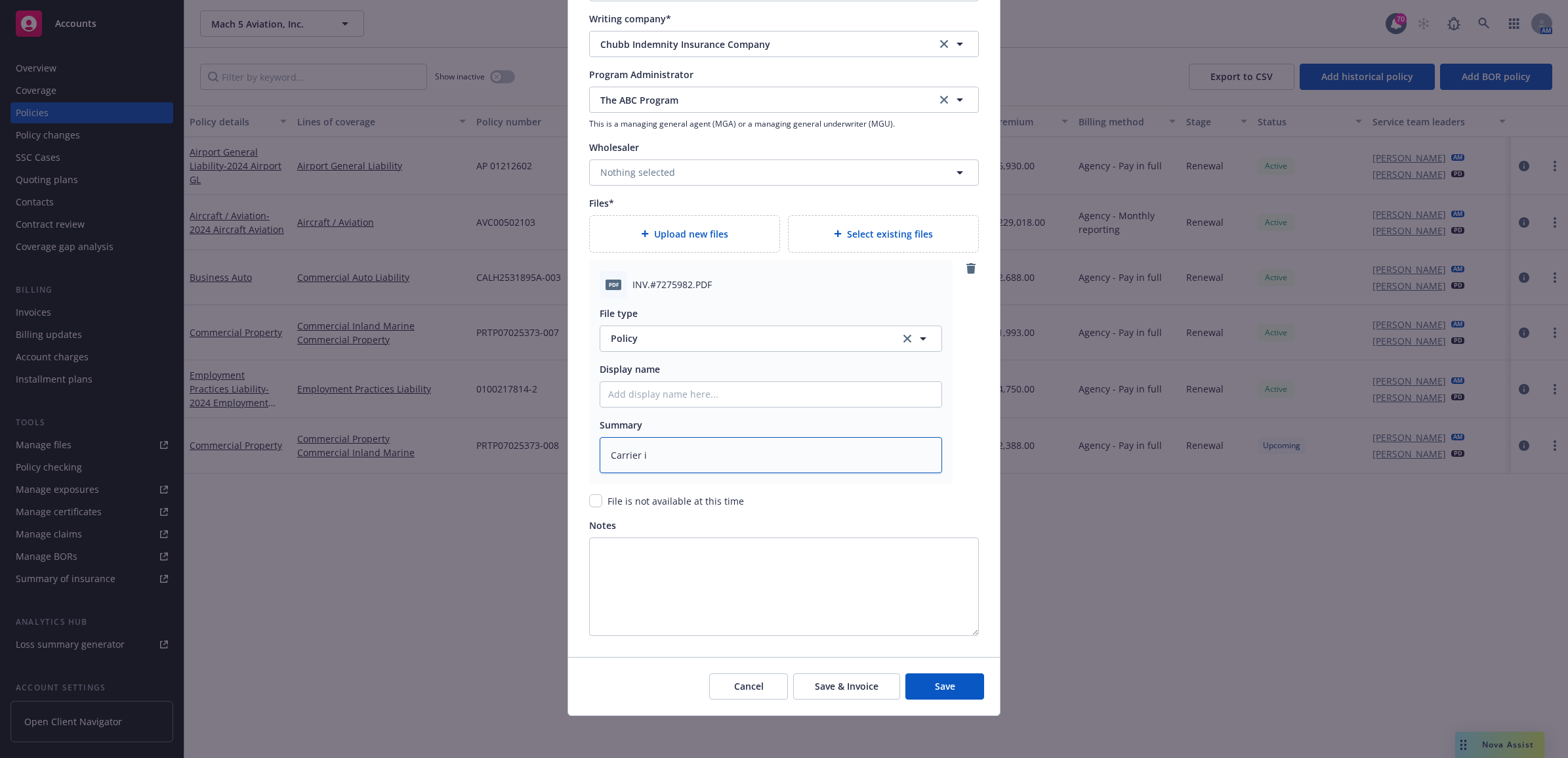
type textarea "Carrier in"
type textarea "x"
type textarea "Carrier inv"
type textarea "x"
type textarea "Carrier invo"
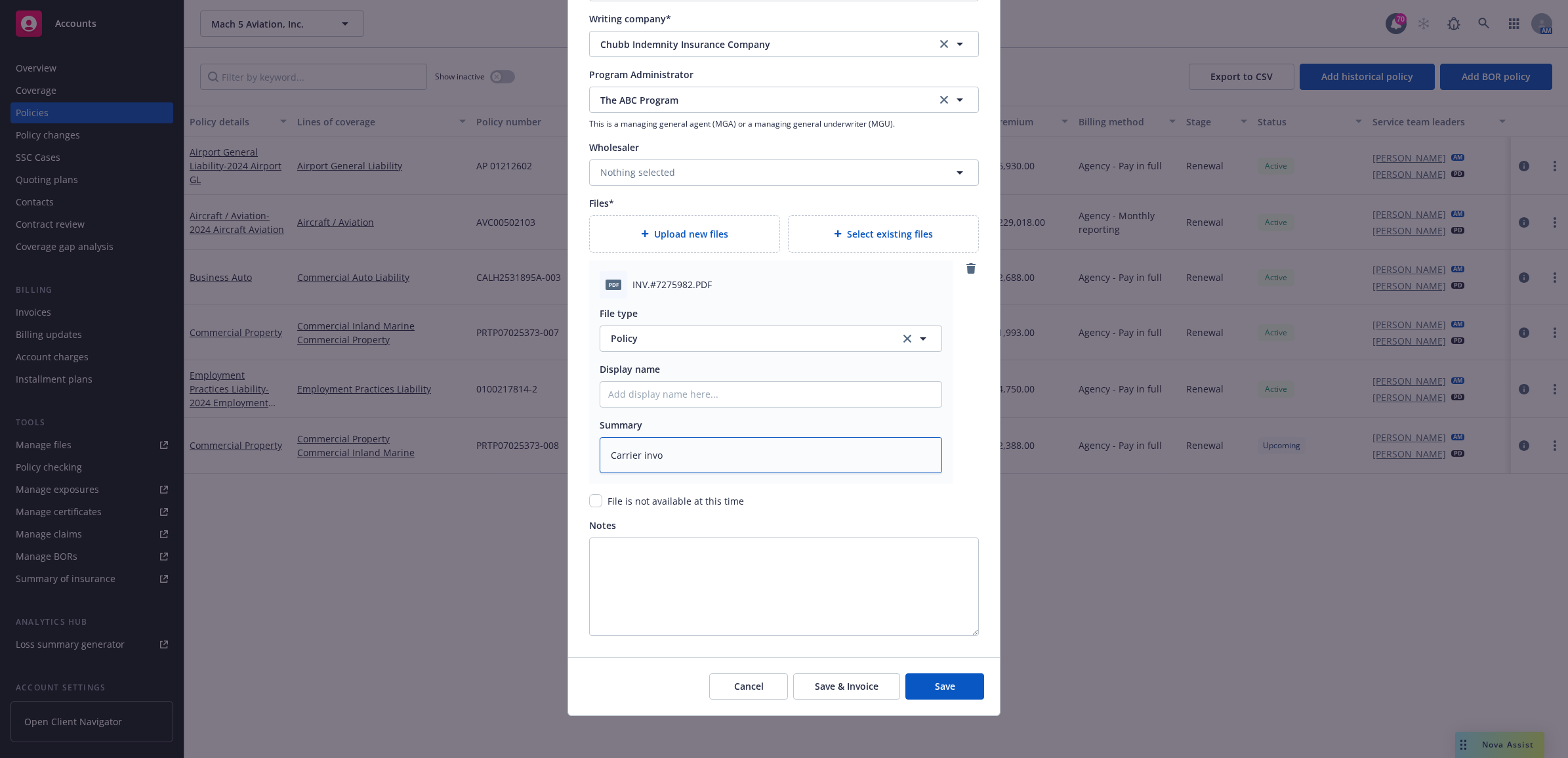
type textarea "x"
type textarea "Carrier invoi"
type textarea "x"
type textarea "Carrier invoic"
type textarea "x"
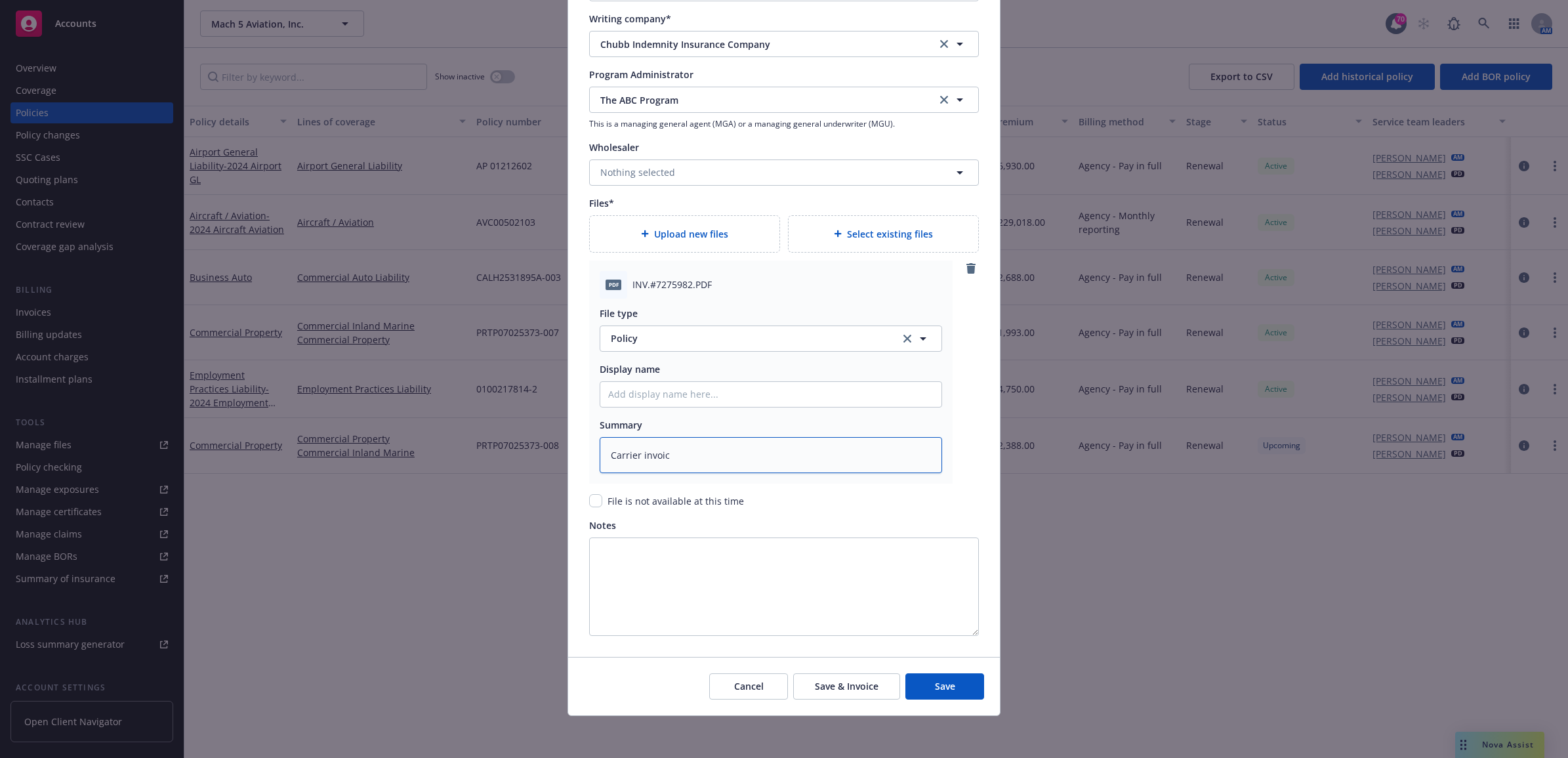
type textarea "Carrier invoice"
type textarea "x"
type textarea "Carrier invoice"
type textarea "x"
type textarea "Carrier invoice $"
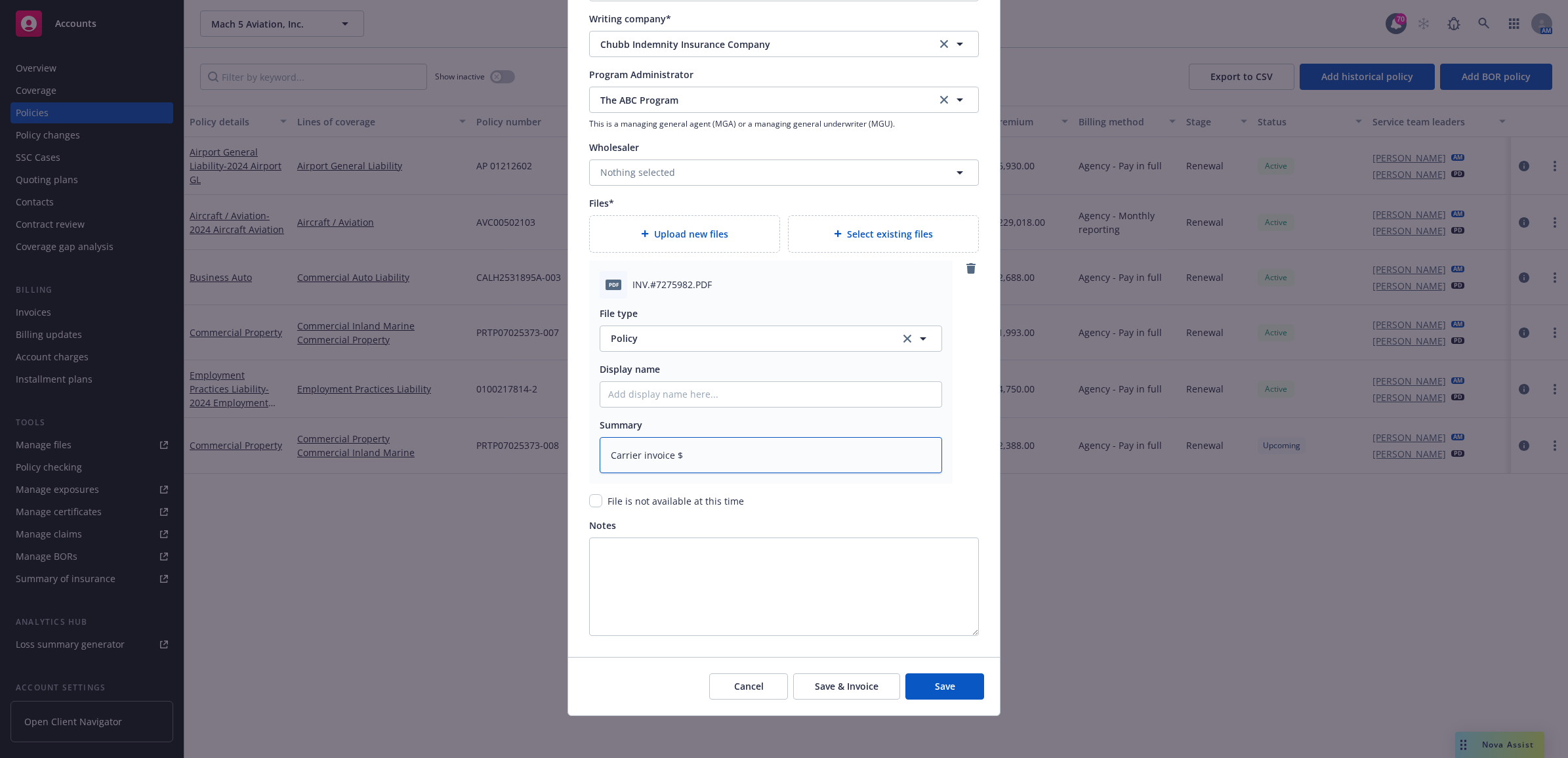
type textarea "x"
type textarea "Carrier invoice $2"
type textarea "x"
type textarea "Carrier invoice $2,"
type textarea "x"
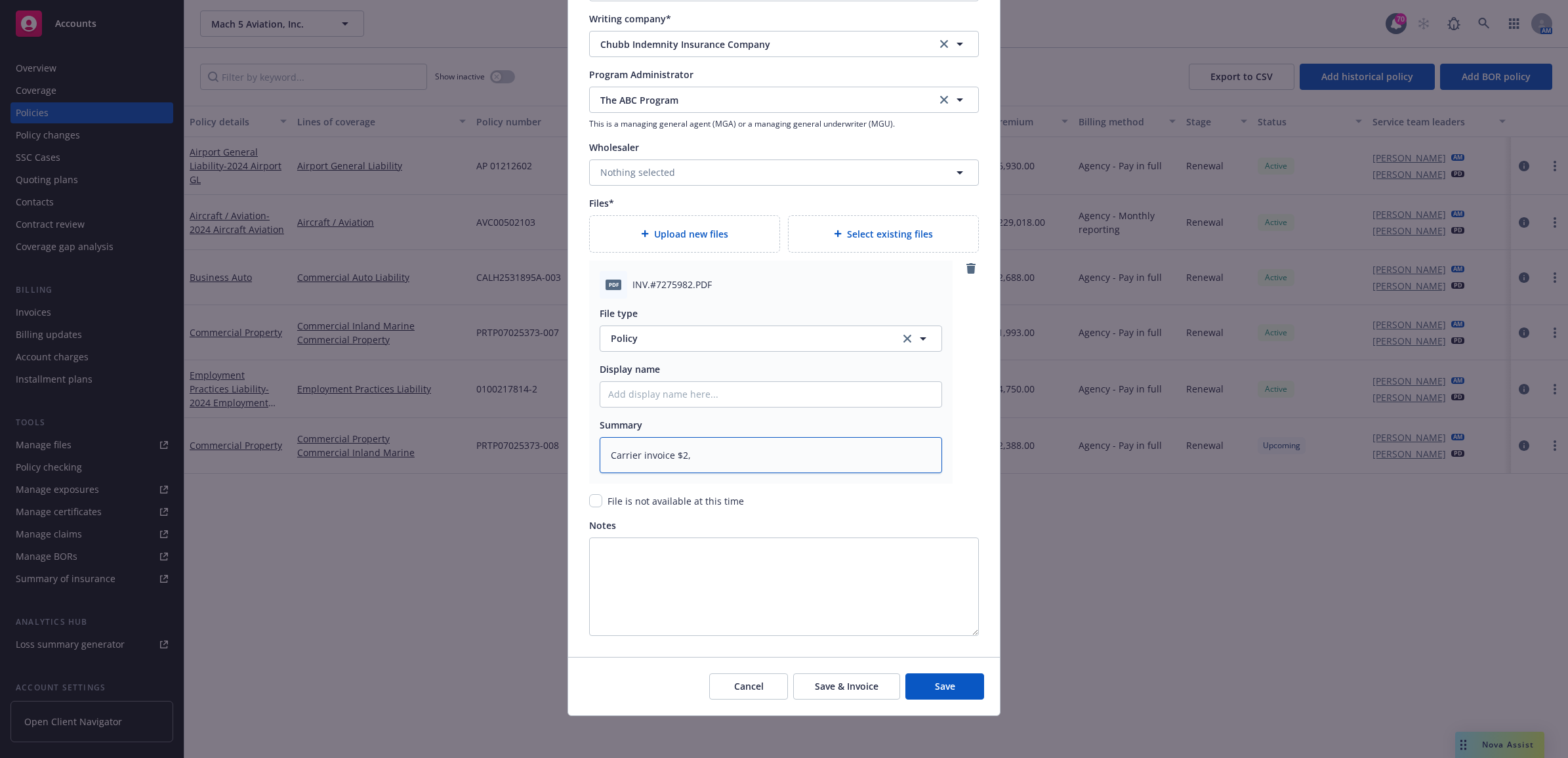
type textarea "Carrier invoice $2,8"
type textarea "x"
type textarea "Carrier invoice $2,84"
type textarea "x"
type textarea "Carrier invoice $2,849"
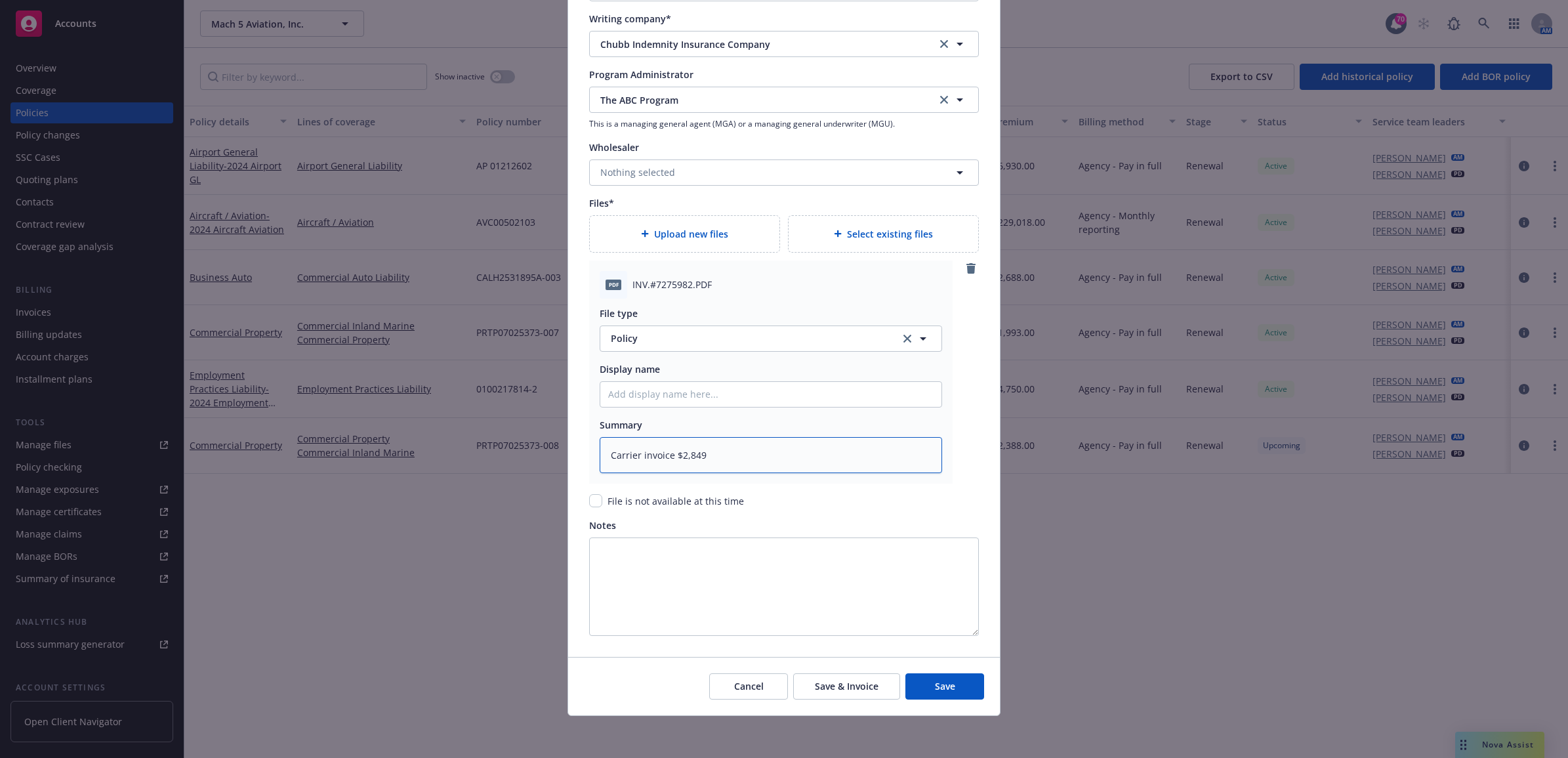
type textarea "x"
type textarea "Carrier invoice $2,849."
type textarea "x"
type textarea "Carrier invoice $2,849.7"
type textarea "x"
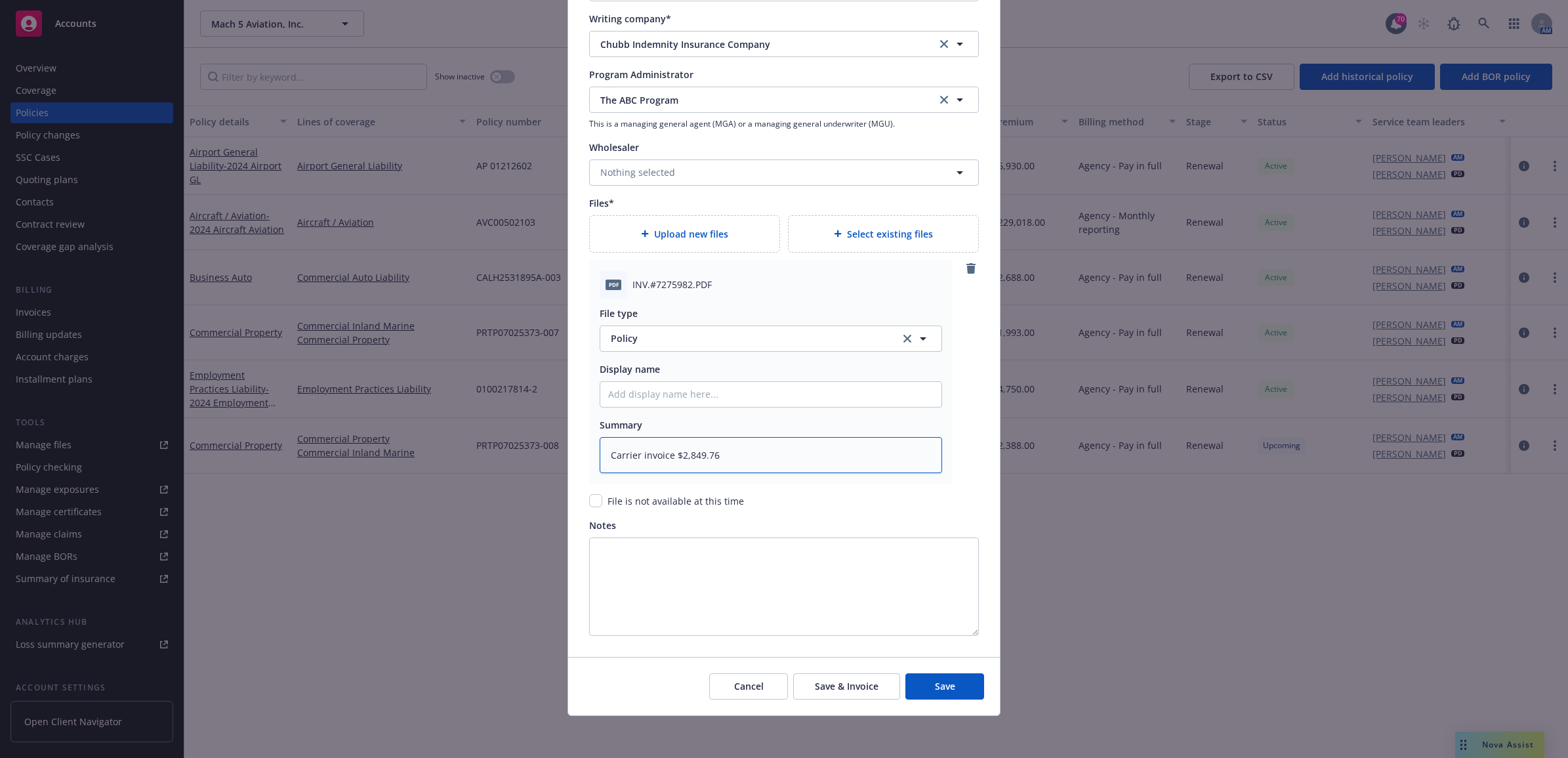
type textarea "Carrier invoice $2,849.76"
click at [771, 397] on input "Policy display name" at bounding box center [770, 395] width 342 height 25
type textarea "x"
type input "2"
type textarea "x"
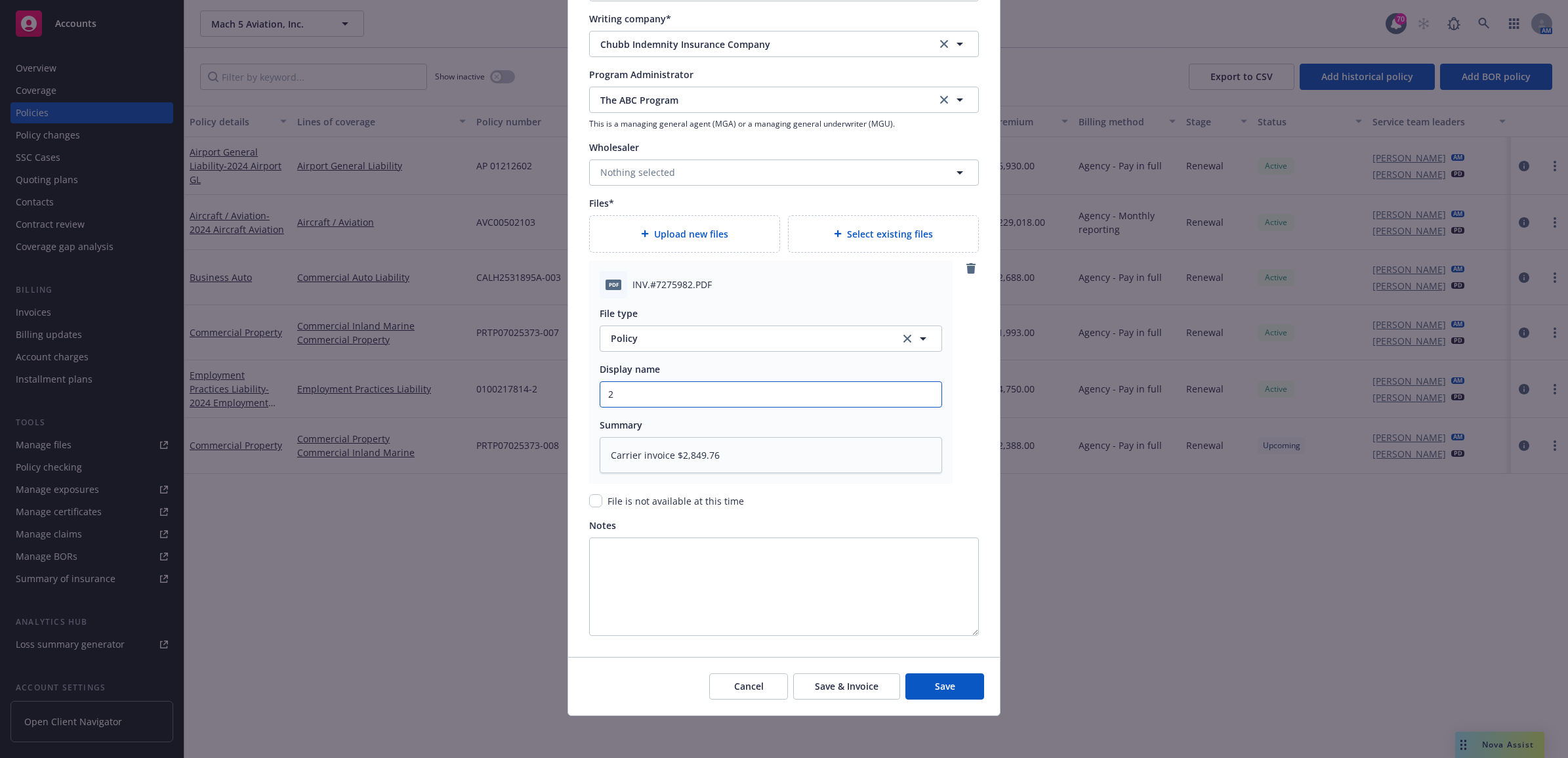
type input "25"
type textarea "x"
type input "25"
type textarea "x"
type input "25 B"
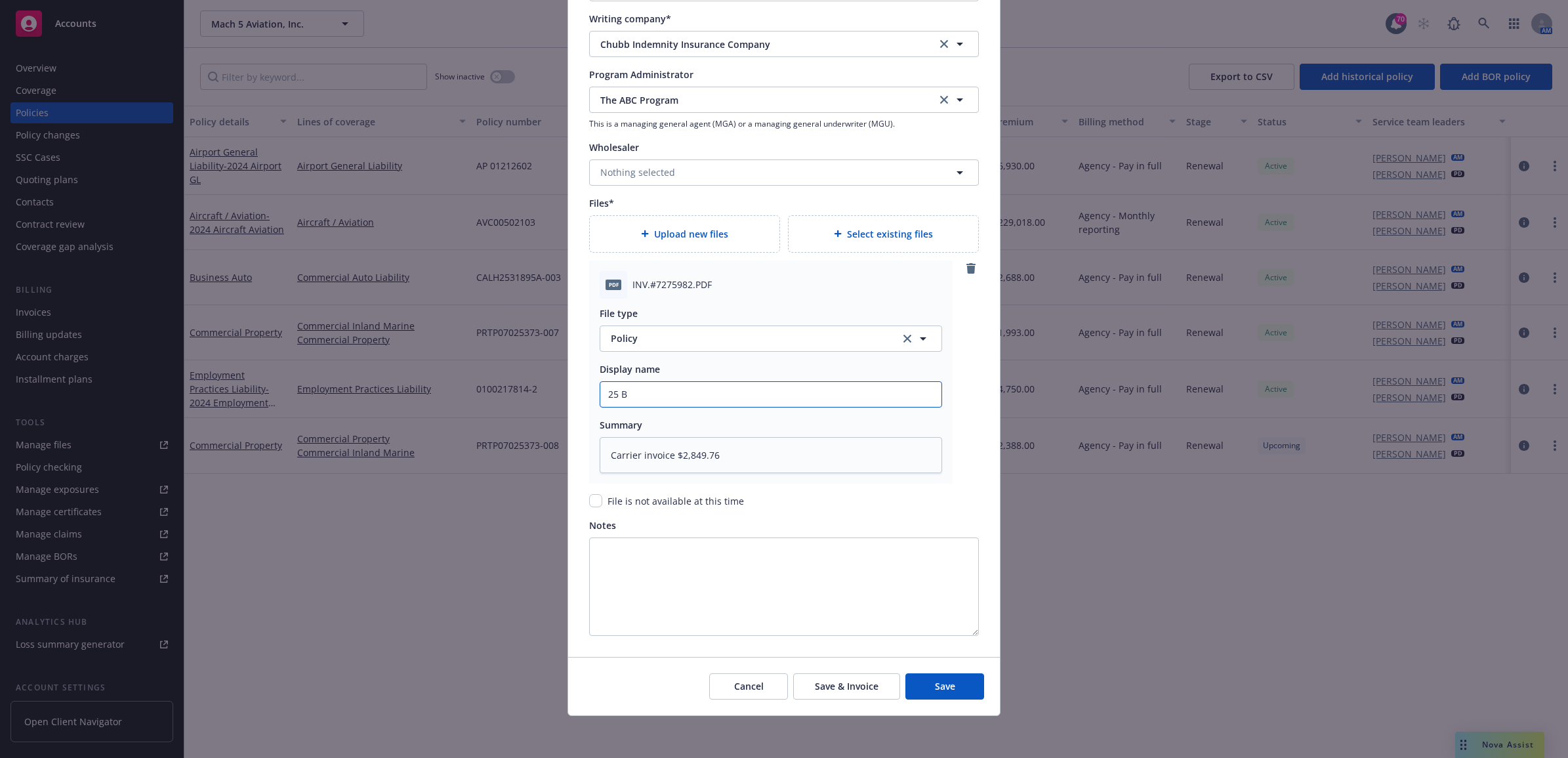
type textarea "x"
type input "25 BA"
type textarea "x"
type input "25 BAU"
type textarea "x"
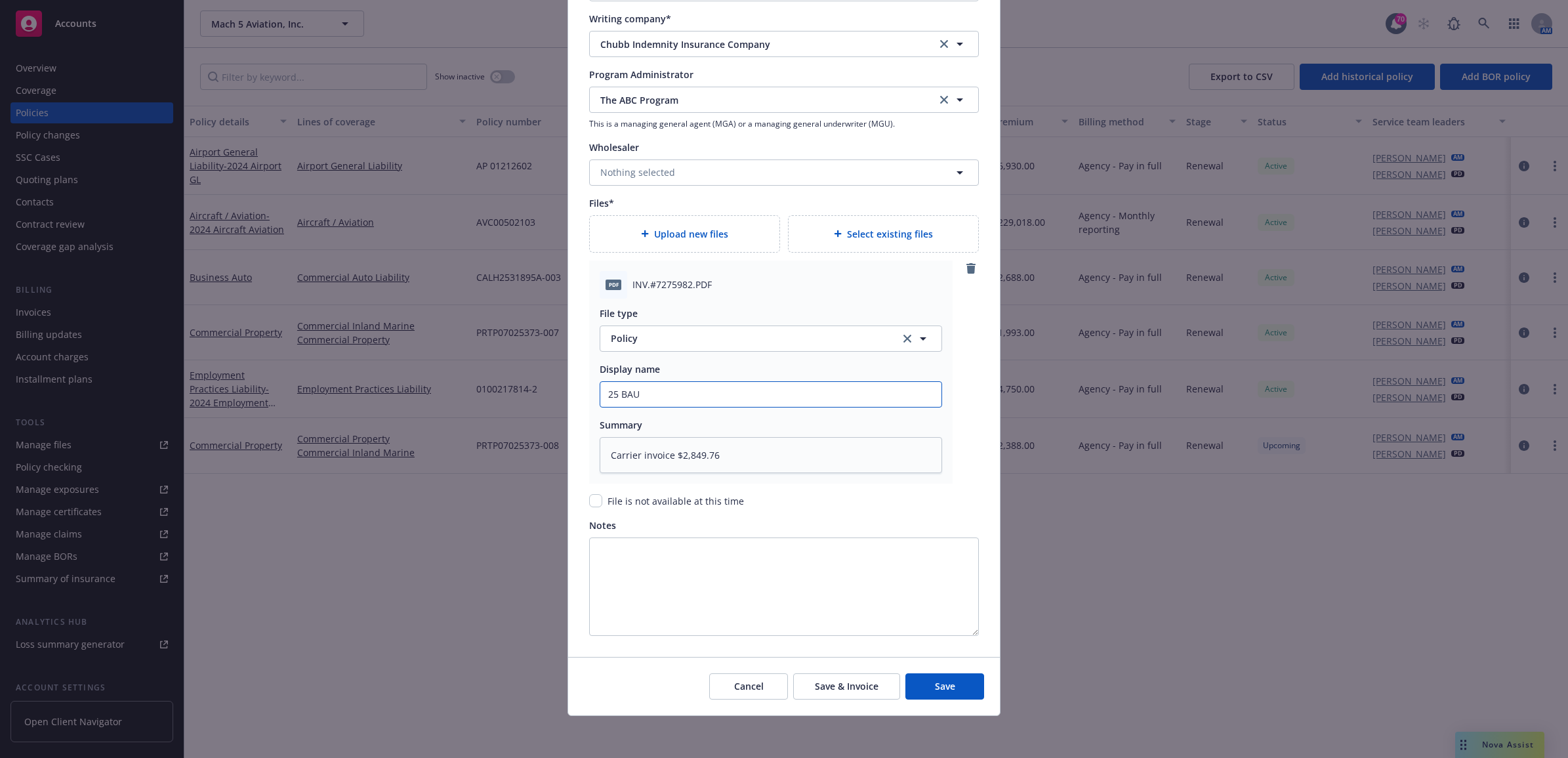
type input "25 BAUT"
type textarea "x"
type input "25 BAUT"
type textarea "x"
type input "25 BAUT A"
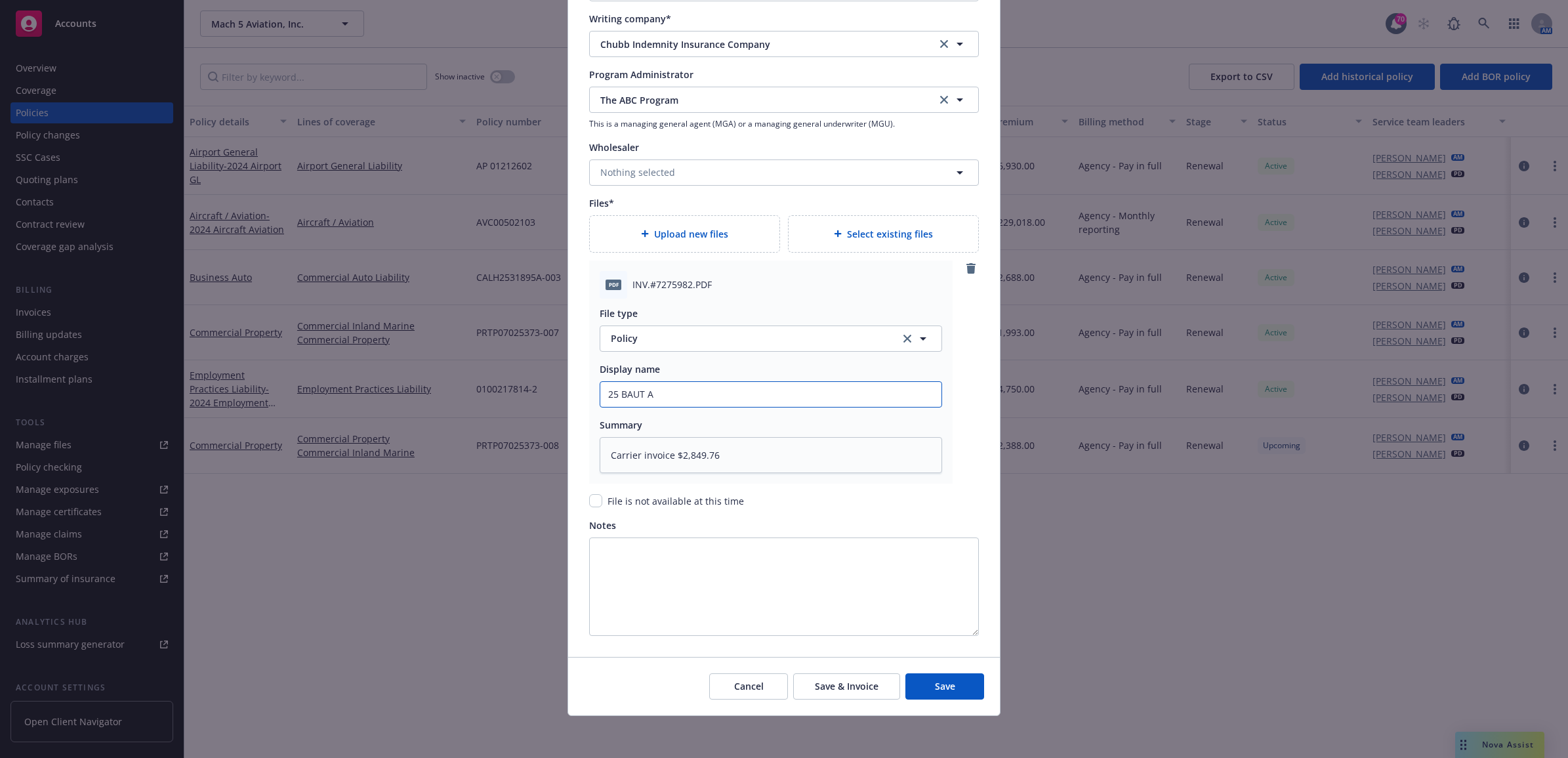
type textarea "x"
type input "25 BAUT AB"
type textarea "x"
type input "25 BAUT ABC"
type textarea "x"
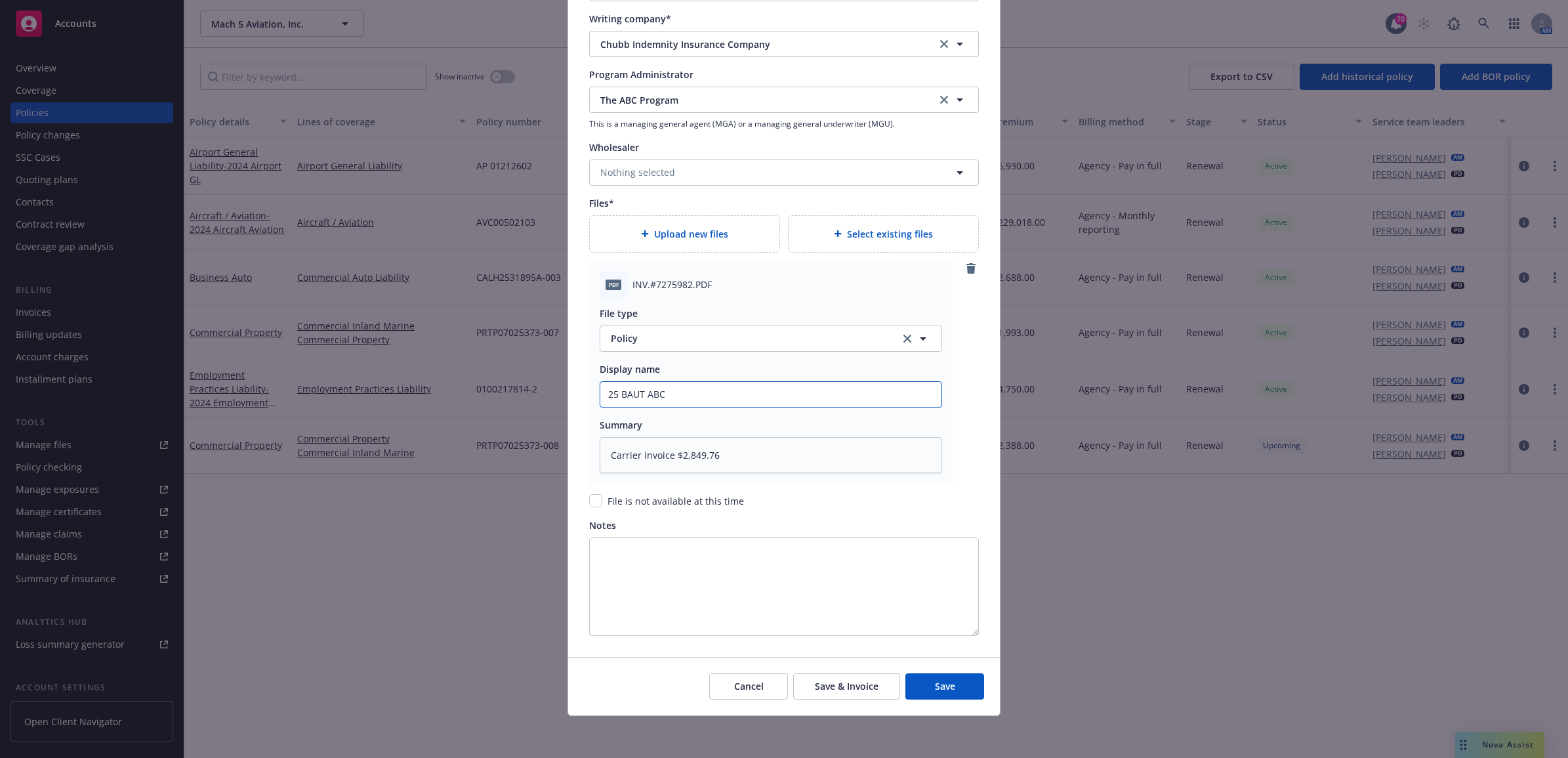
type input "25 BAUT ABC -"
type textarea "x"
type input "25 BAUT ABC -"
type textarea "x"
type input "25 BAUT ABC - C"
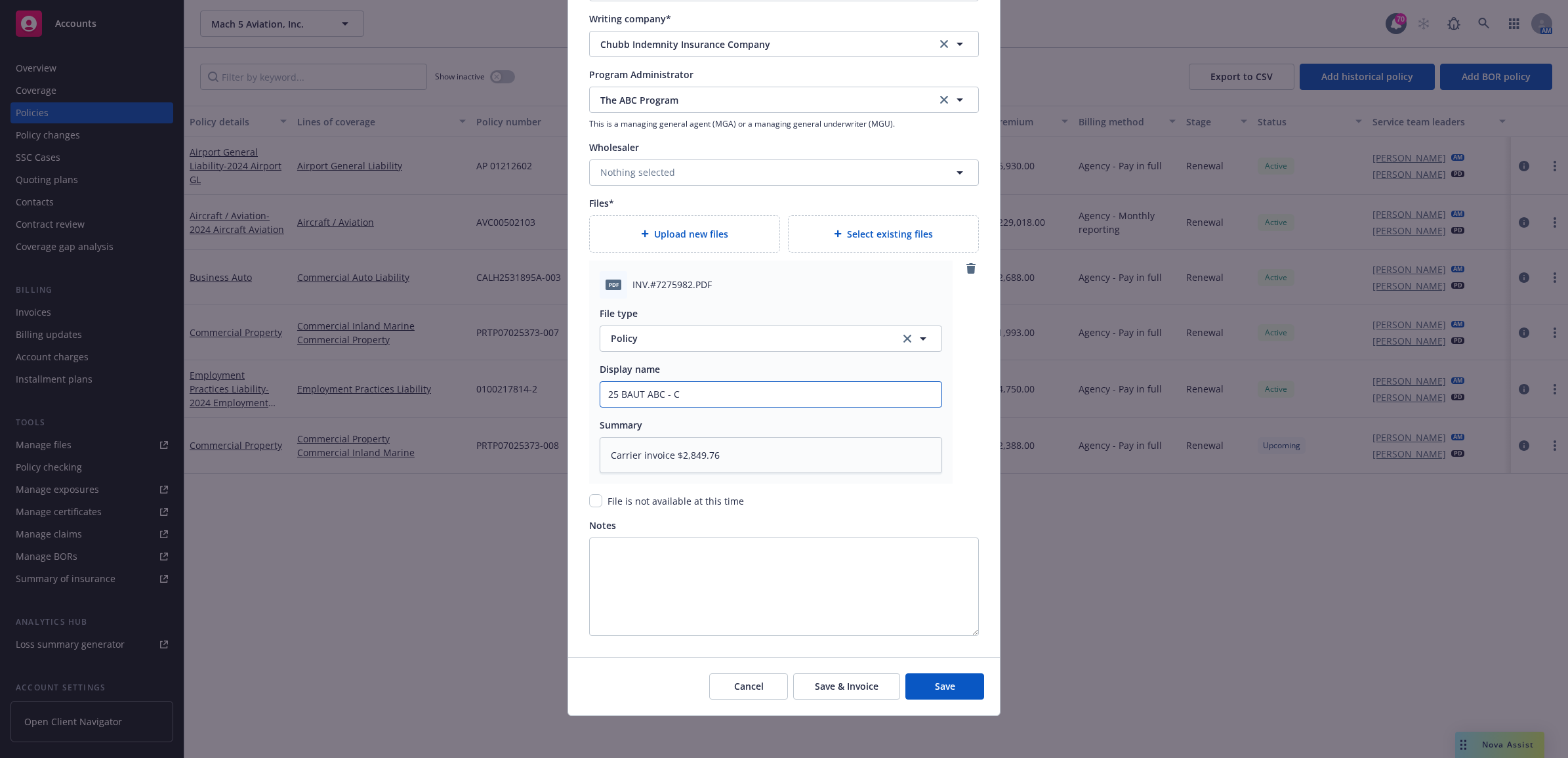
type textarea "x"
type input "25 BAUT ABC - Ca"
type textarea "x"
type input "25 BAUT ABC - Car"
type textarea "x"
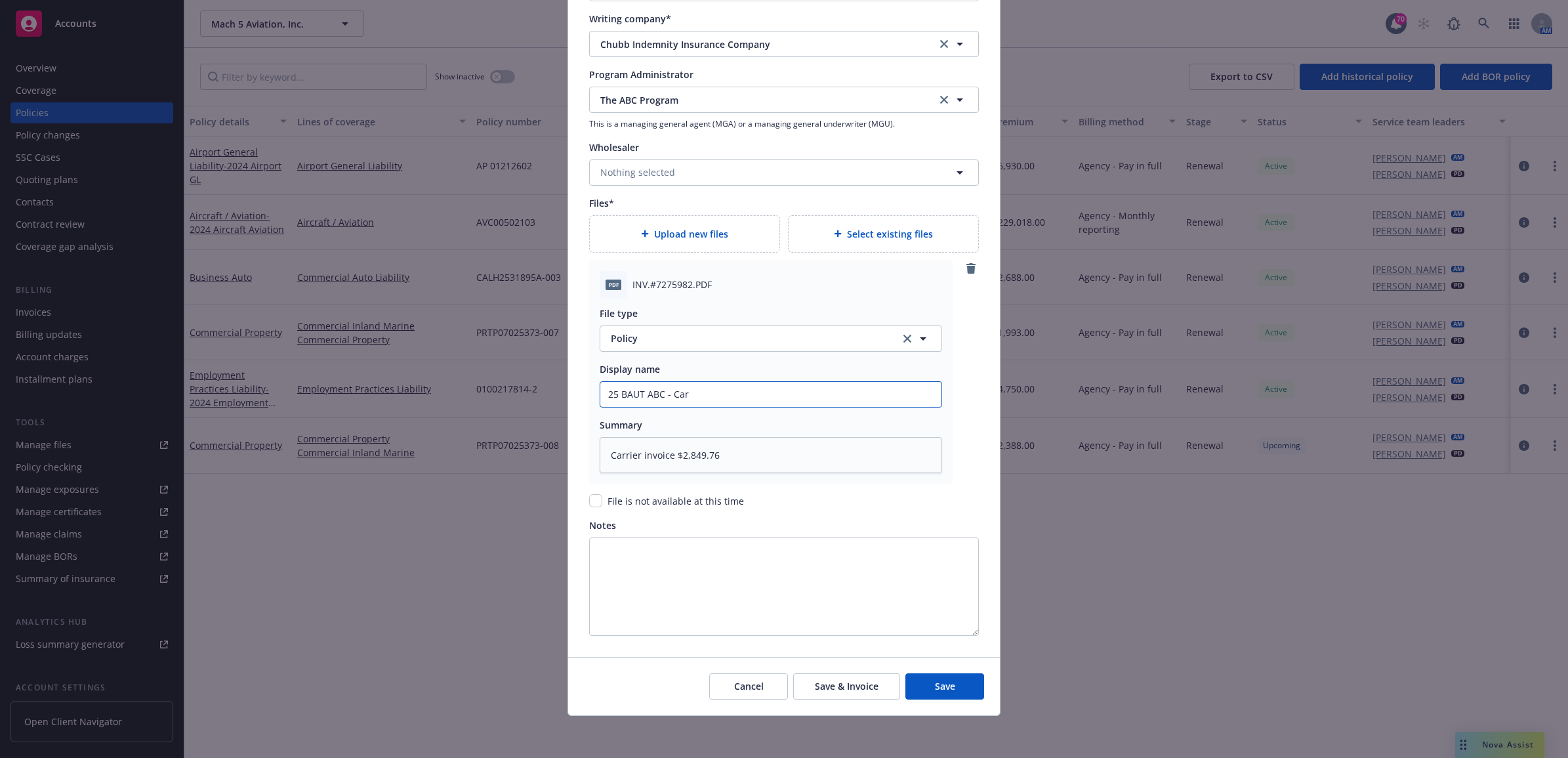
type input "25 BAUT ABC - Carr"
type textarea "x"
type input "25 BAUT ABC - Carri"
type textarea "x"
type input "25 BAUT ABC - Carrie"
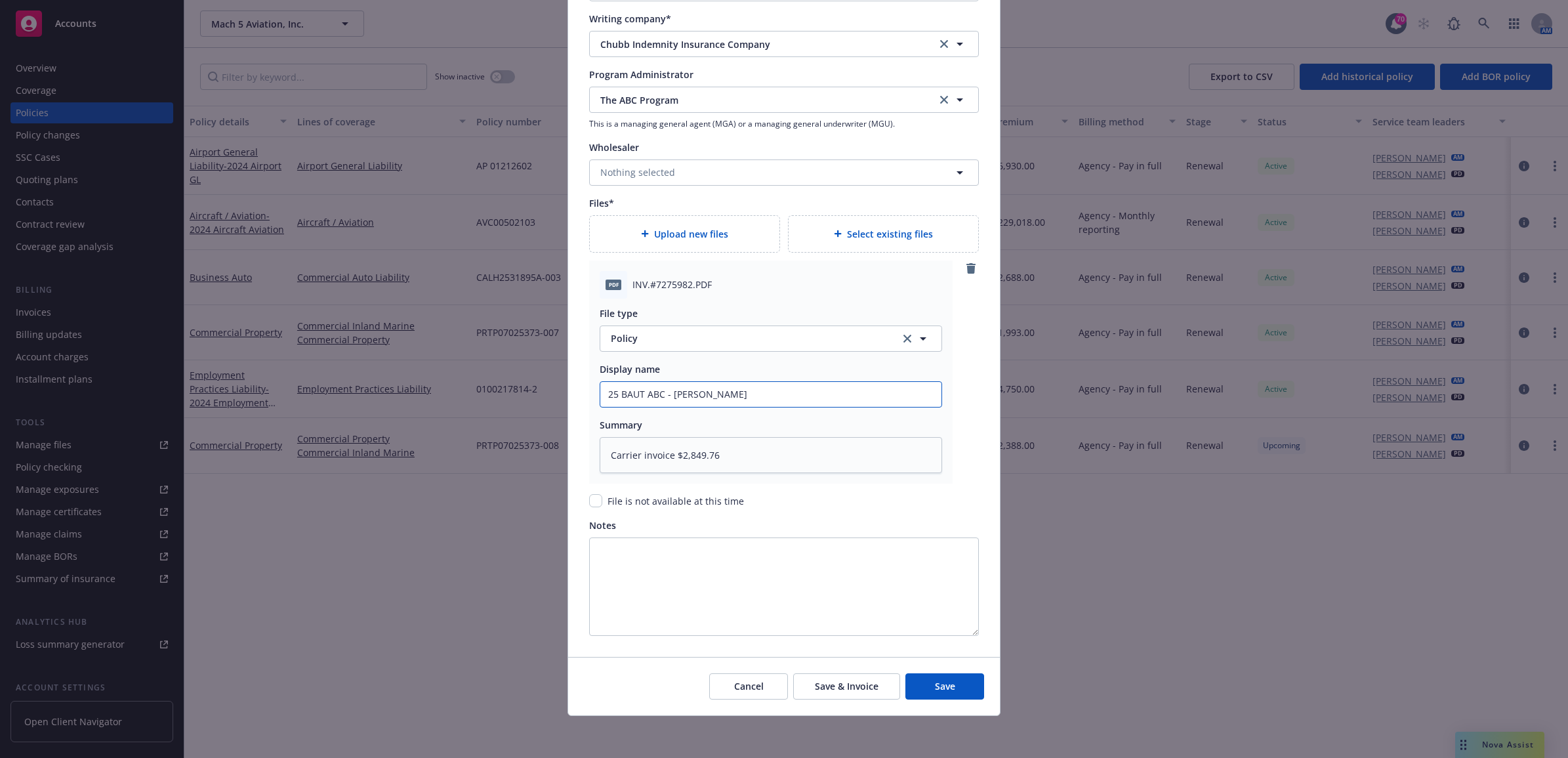
type textarea "x"
type input "25 BAUT ABC - Carrier"
type textarea "x"
type input "25 BAUT ABC - Carrier"
type textarea "x"
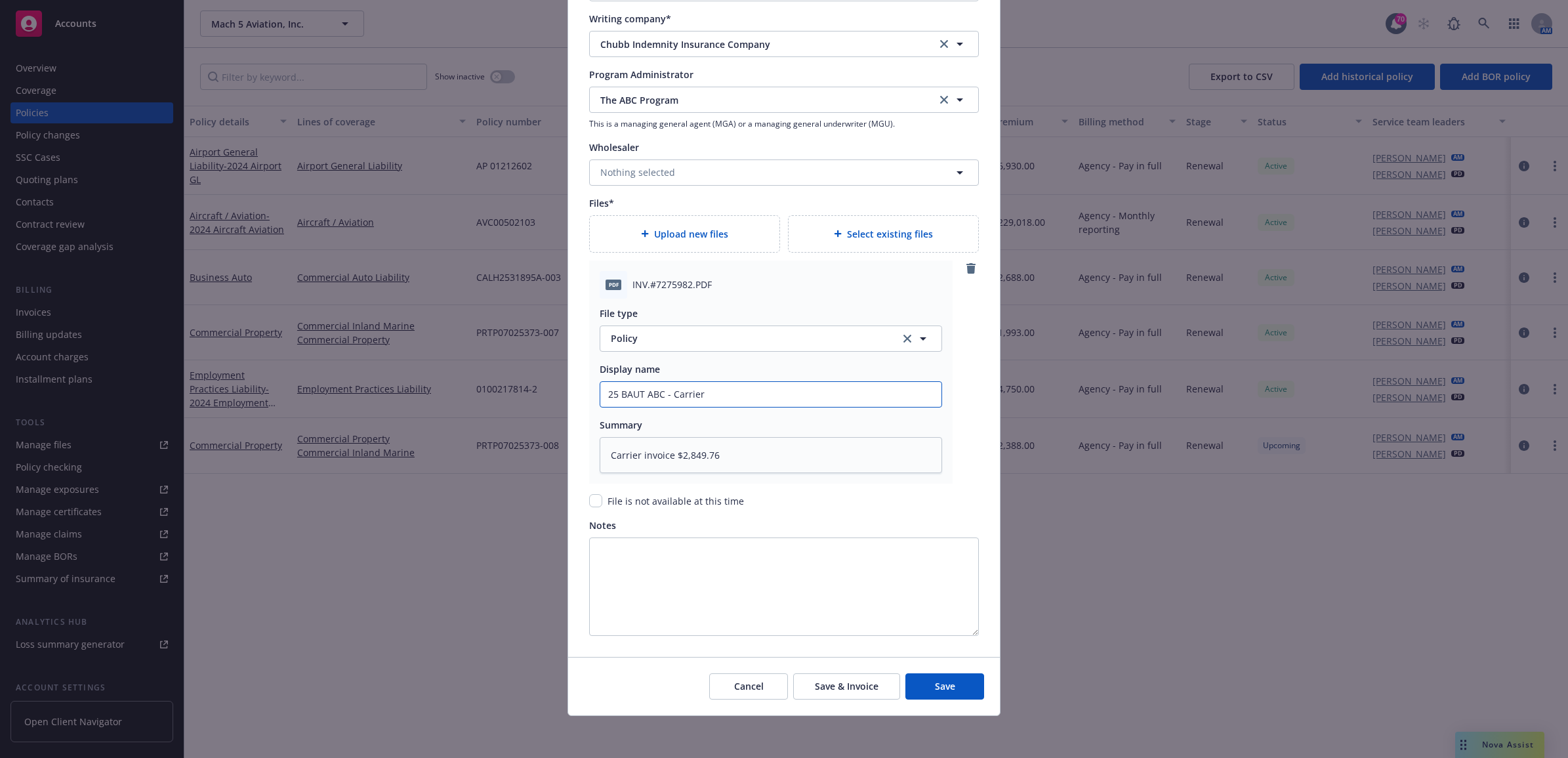
type input "25 BAUT ABC - Carrier I"
type textarea "x"
type input "25 BAUT ABC - Carrier In"
type textarea "x"
type input "25 BAUT ABC - Carrier Inv"
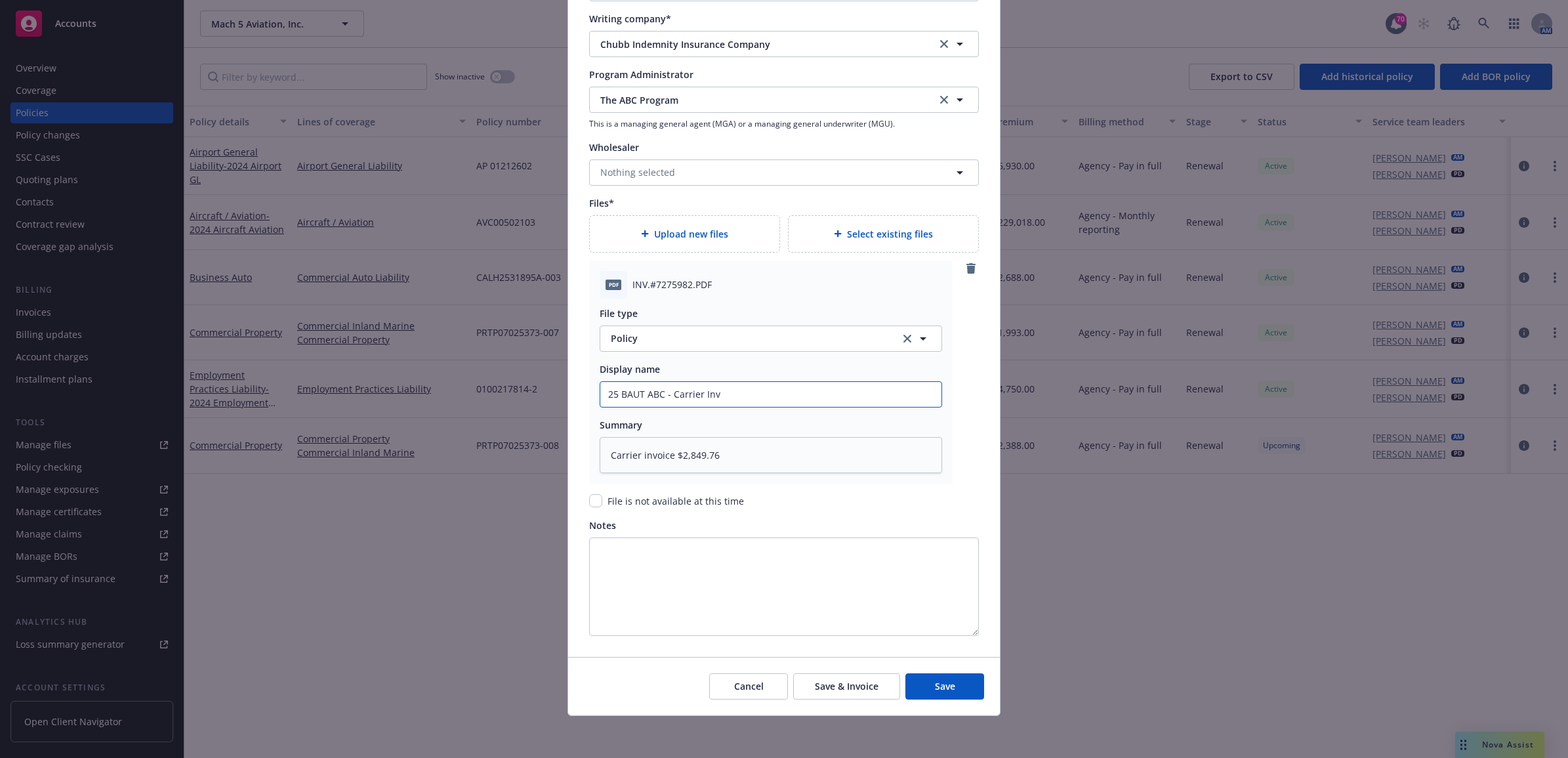
type textarea "x"
type input "25 BAUT ABC - Carrier Invo"
type textarea "x"
type input "25 BAUT ABC - Carrier Invoi"
type textarea "x"
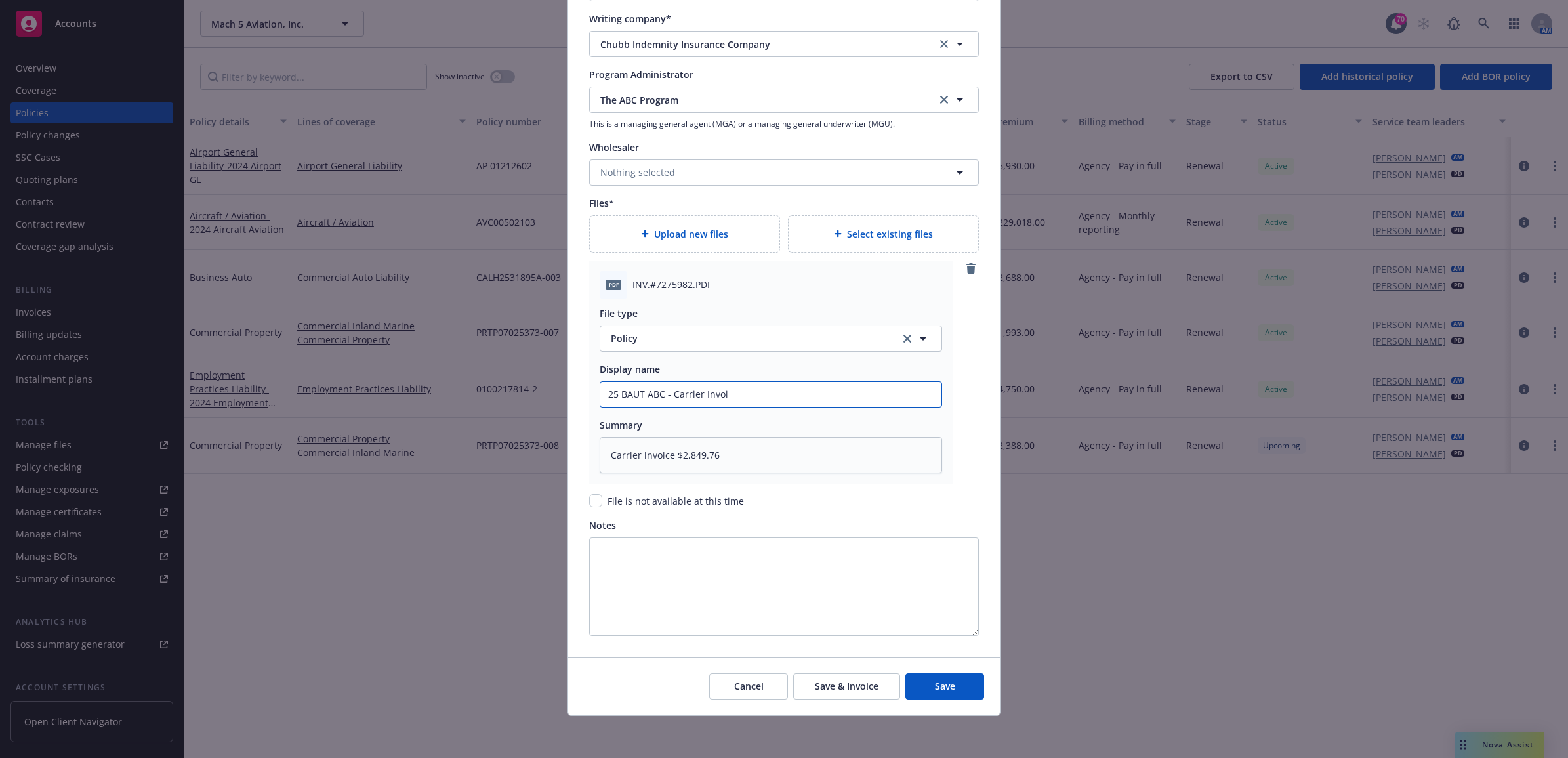
type input "25 BAUT ABC - Carrier Invoic"
type textarea "x"
type input "25 BAUT ABC - Carrier Invoice"
click at [778, 331] on span "Policy" at bounding box center [749, 338] width 274 height 14
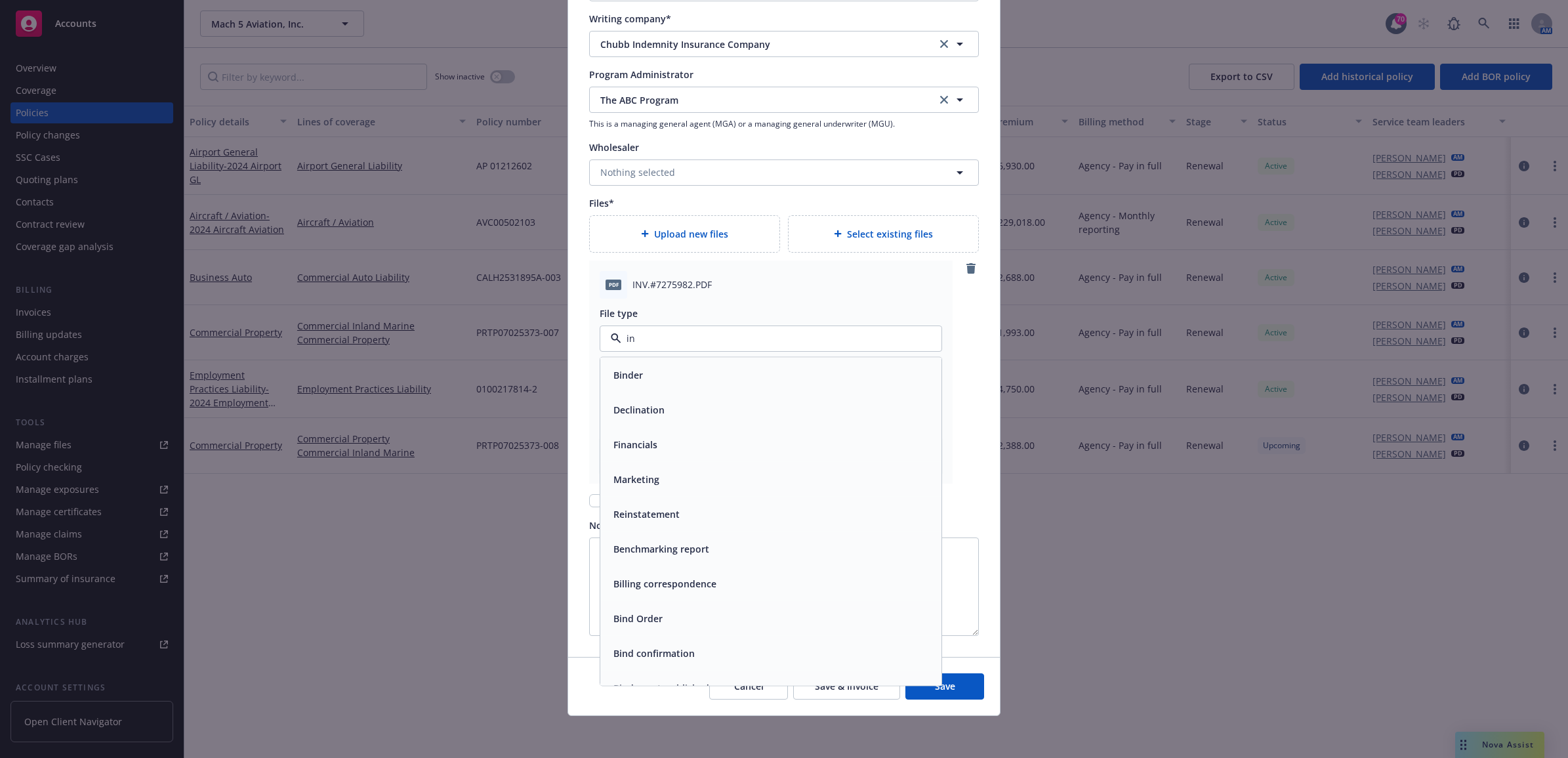
type input "inv"
click at [755, 404] on div "Invoice - Third Party" at bounding box center [771, 409] width 326 height 19
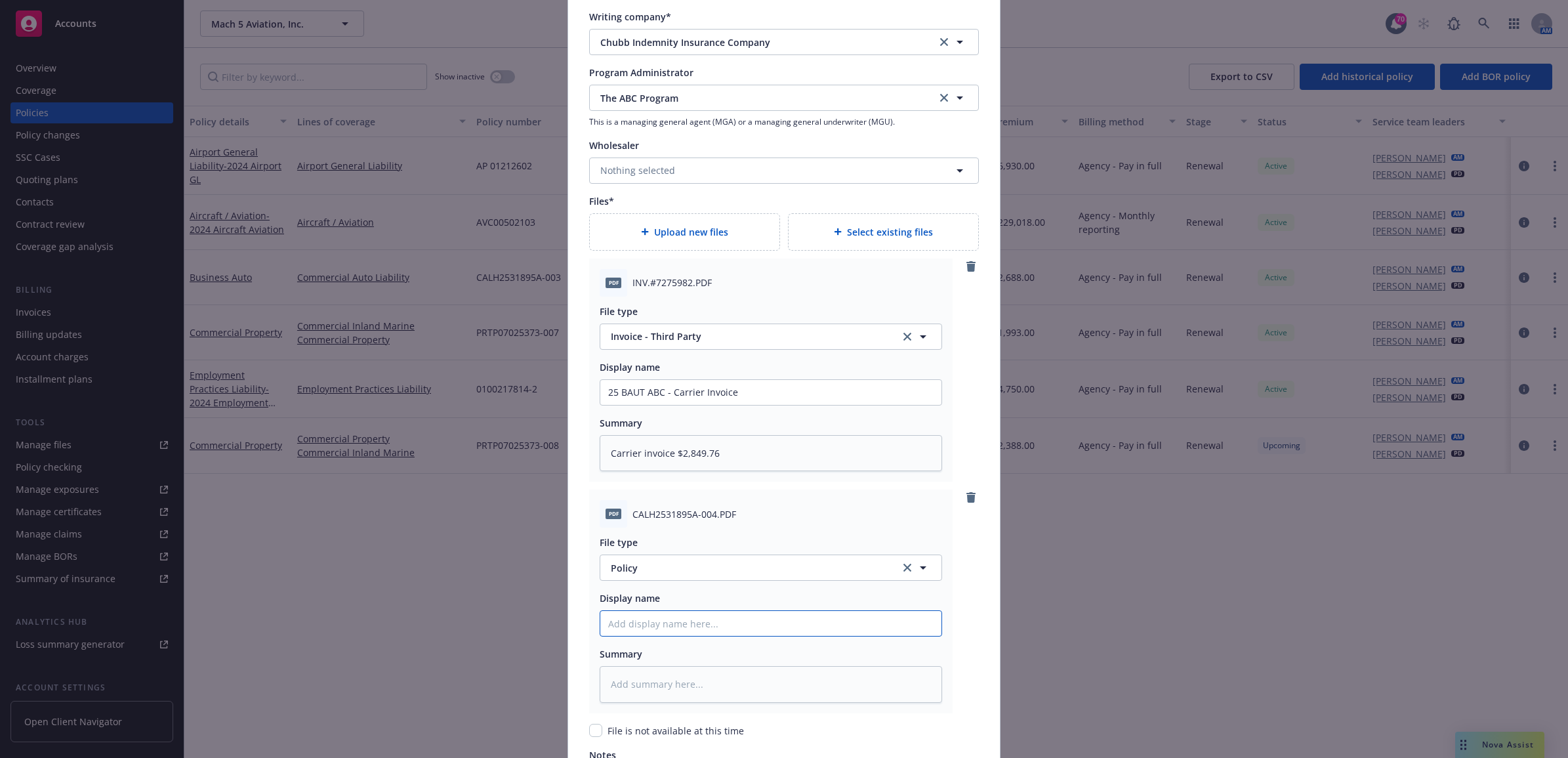
paste input "Good Morning Ben, Please see attached application needed for your upcoming rene…"
type textarea "x"
type input "Good Morning Ben, Please see attached application needed for your upcoming rene…"
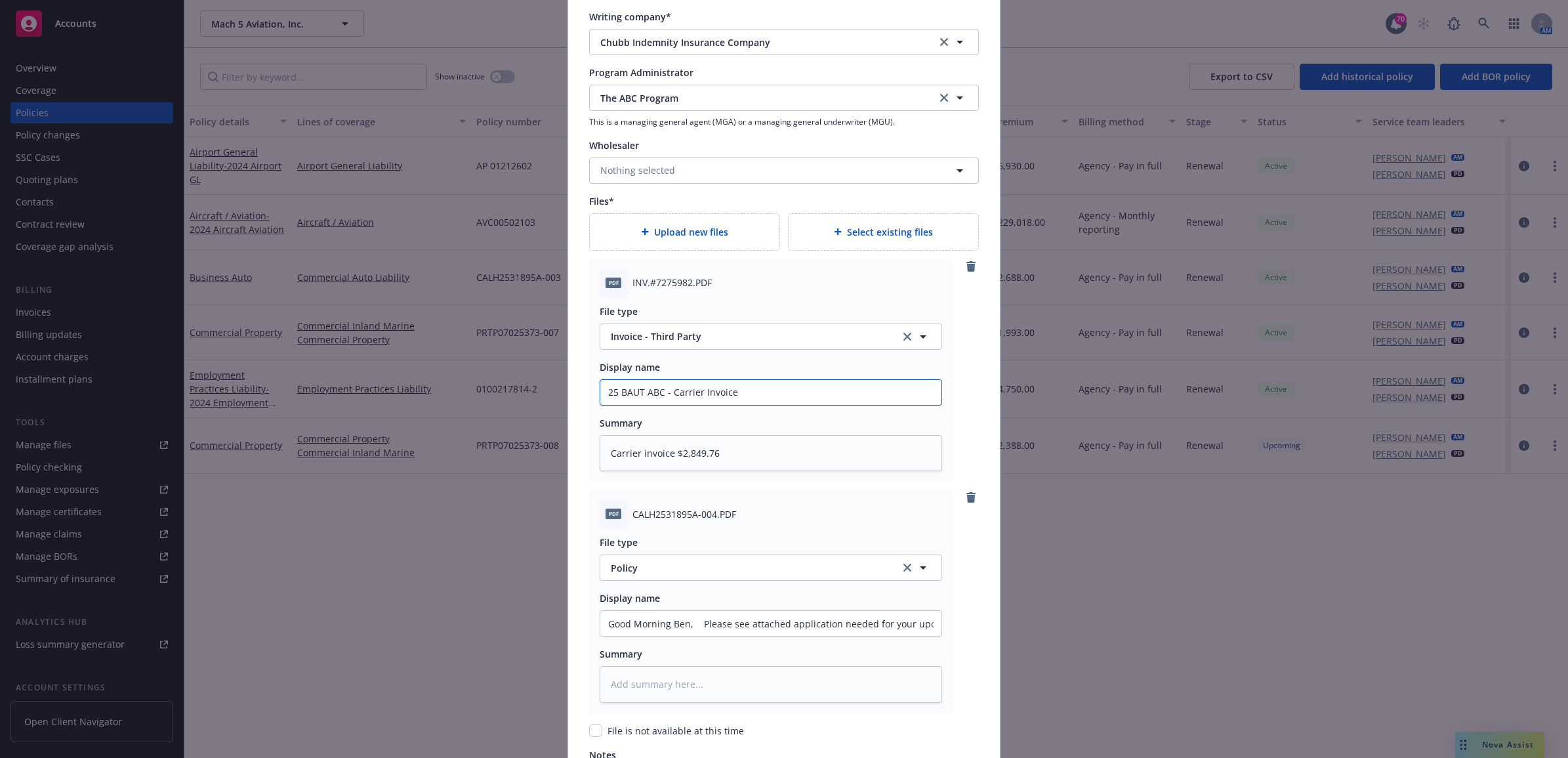
drag, startPoint x: 664, startPoint y: 395, endPoint x: 586, endPoint y: 395, distance: 78.0
click at [590, 395] on div "PDF INV.#7275982.PDF File type Invoice - Third Party Display name 25 BAUT ABC -…" at bounding box center [771, 370] width 363 height 223
click at [643, 624] on input "Good Morning Ben, Please see attached application needed for your upcoming rene…" at bounding box center [770, 624] width 342 height 25
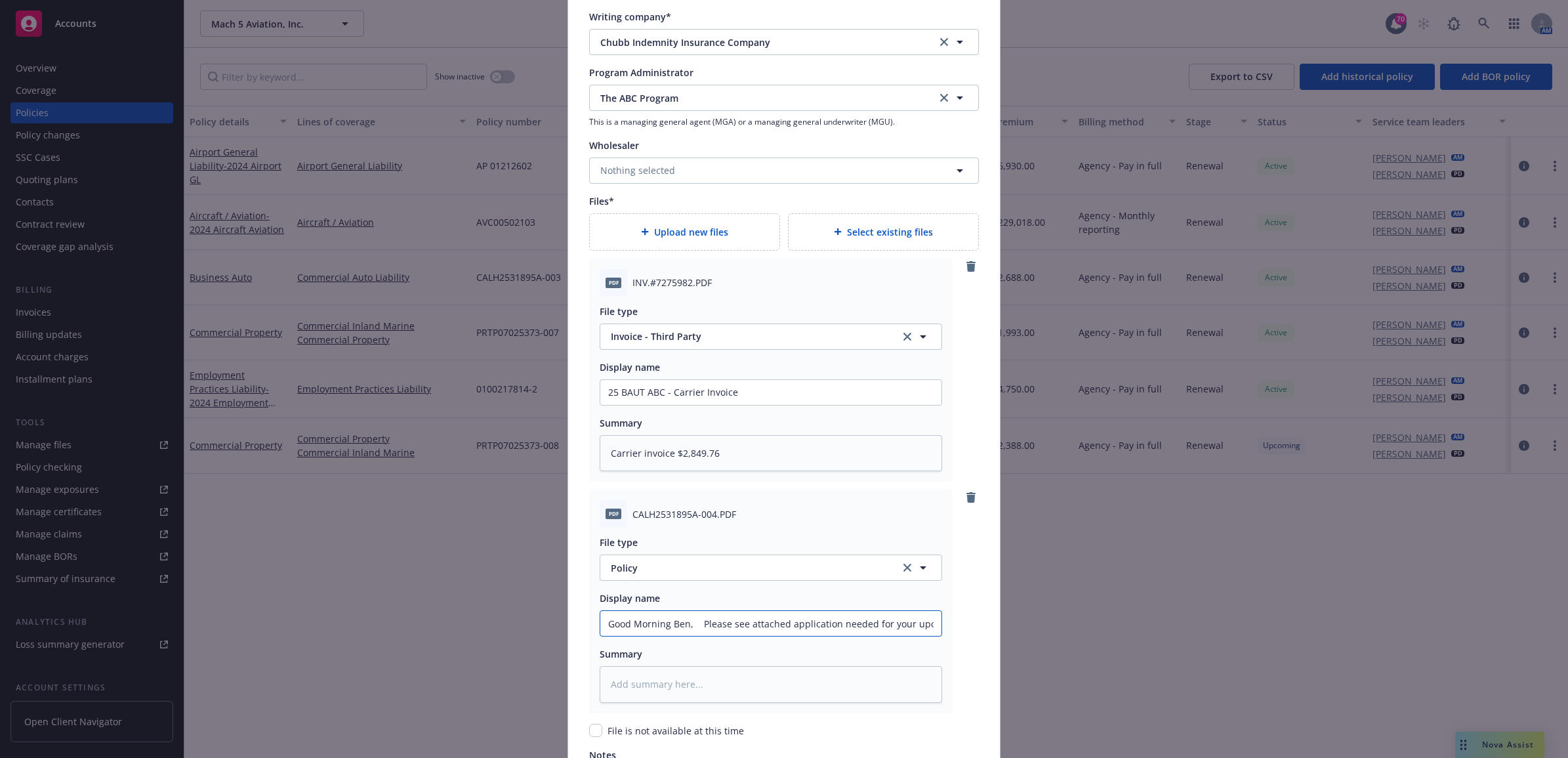
paste input "25 BAUT ABC - Carrier Invoice"
type textarea "x"
type input "25 BAUT ABC - Carrier Invoice"
drag, startPoint x: 732, startPoint y: 626, endPoint x: 666, endPoint y: 626, distance: 66.0
click at [666, 626] on input "25 BAUT ABC - Carrier Invoice" at bounding box center [770, 624] width 342 height 25
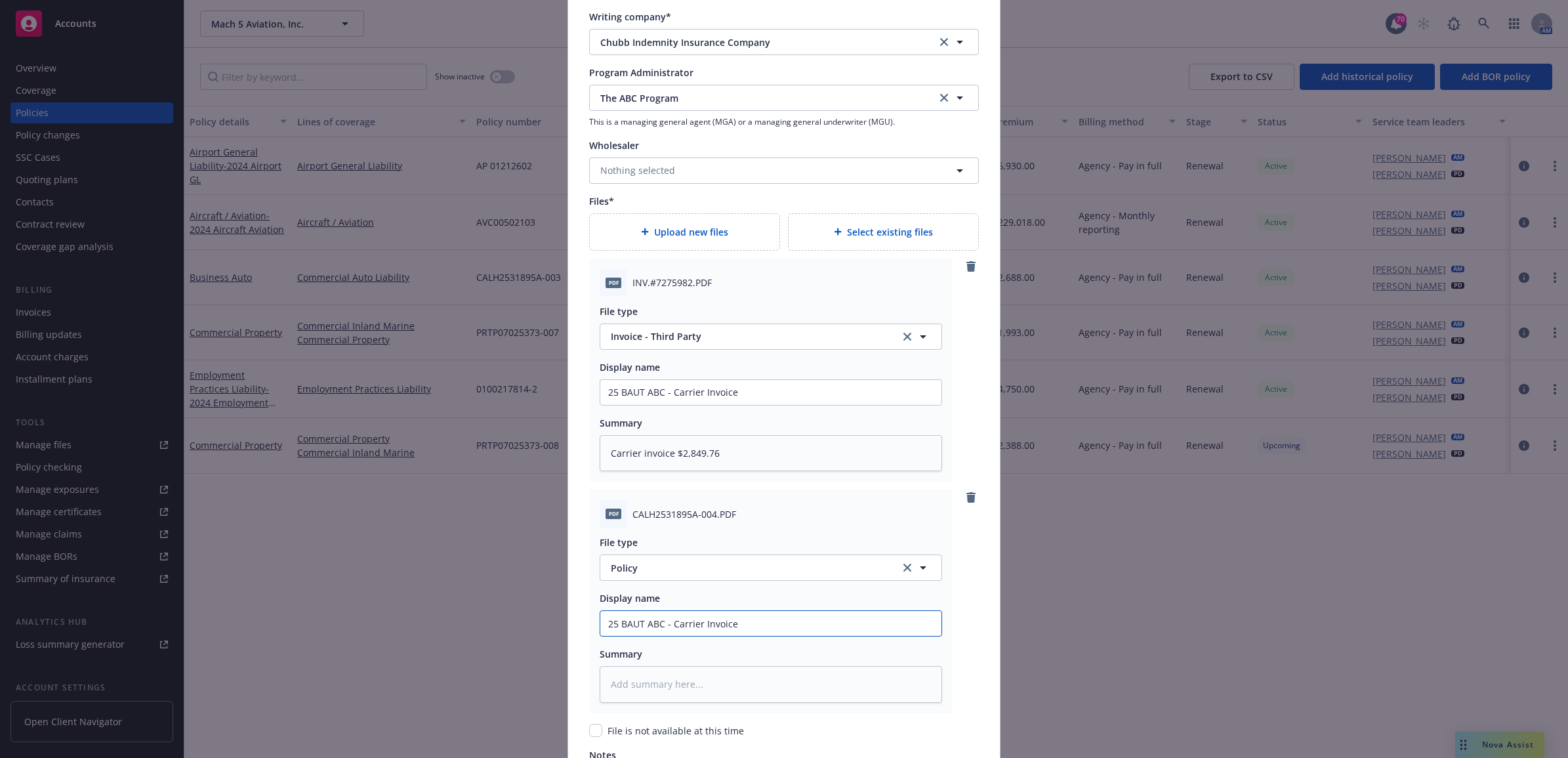
type textarea "x"
type input "25 BAUT ABC - P"
type textarea "x"
type input "25 BAUT ABC - Po"
type textarea "x"
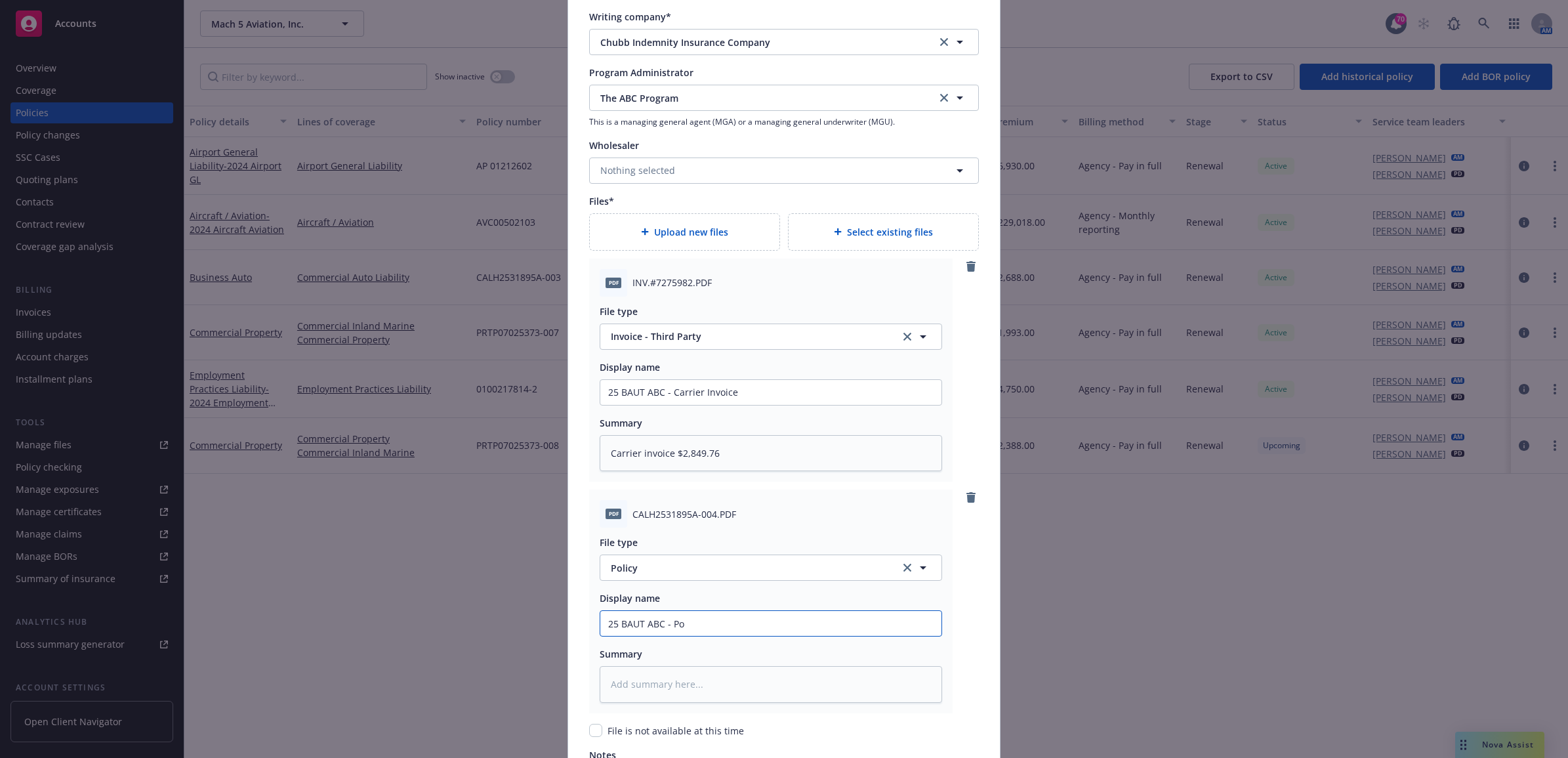
type input "25 BAUT ABC - Pol"
type textarea "x"
type input "25 BAUT ABC - Poli"
type textarea "x"
type input "25 BAUT ABC - Polic"
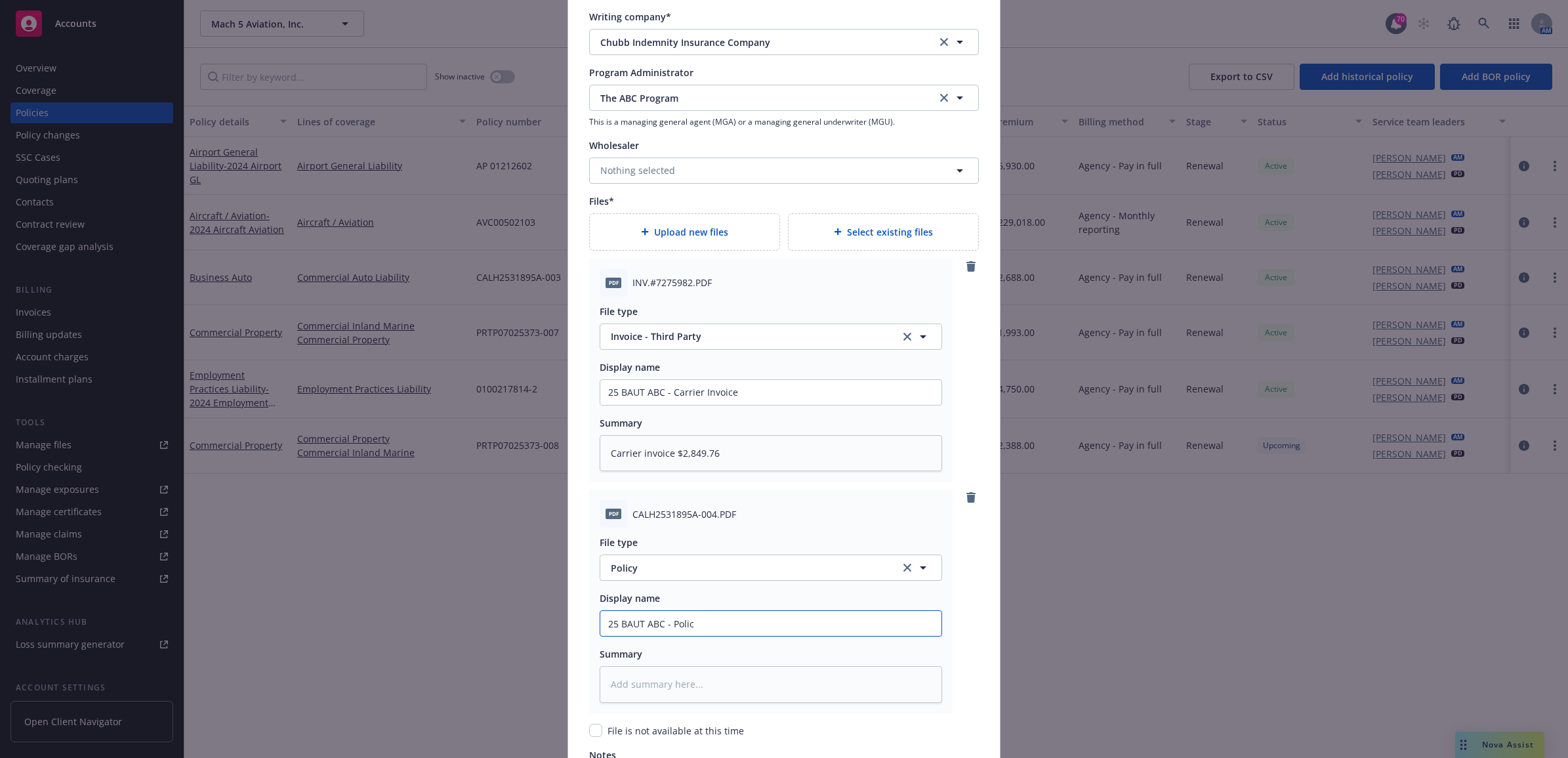
type textarea "x"
drag, startPoint x: 647, startPoint y: 638, endPoint x: 566, endPoint y: 635, distance: 81.1
type input "25 BAUT ABC - Policy"
paste textarea "25 BAUT ABC - Policy"
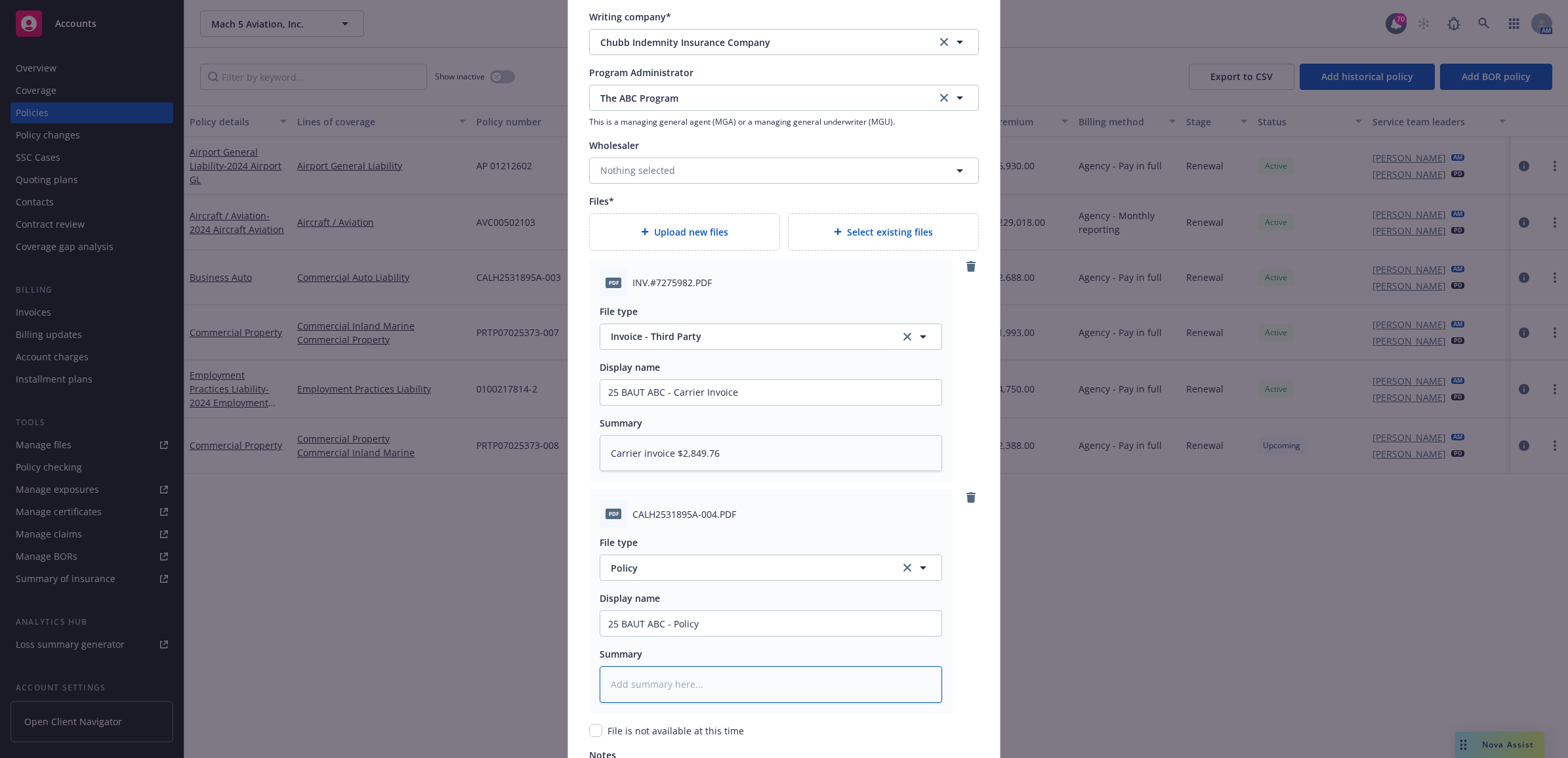
type textarea "x"
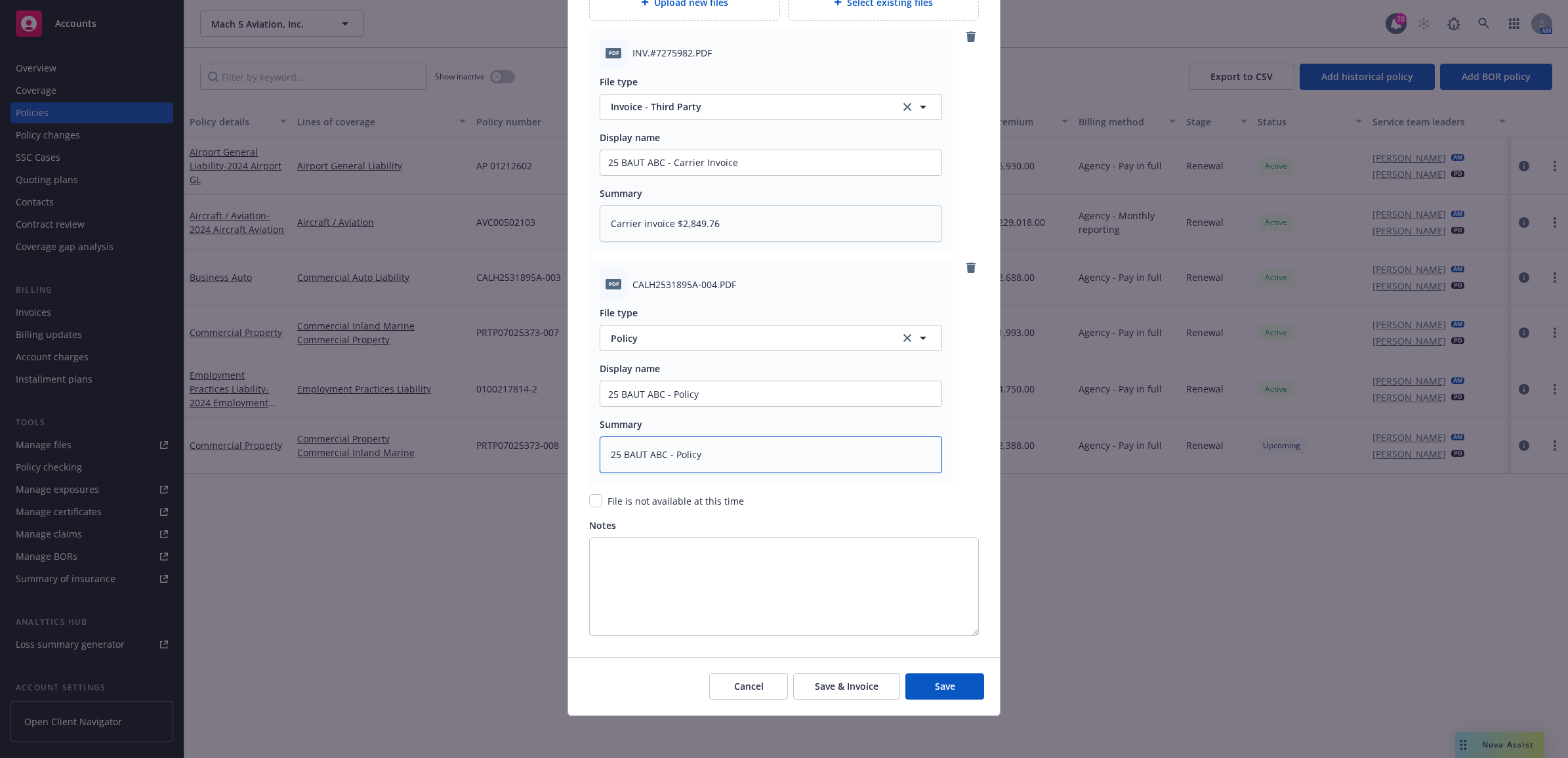
scroll to position [1323, 0]
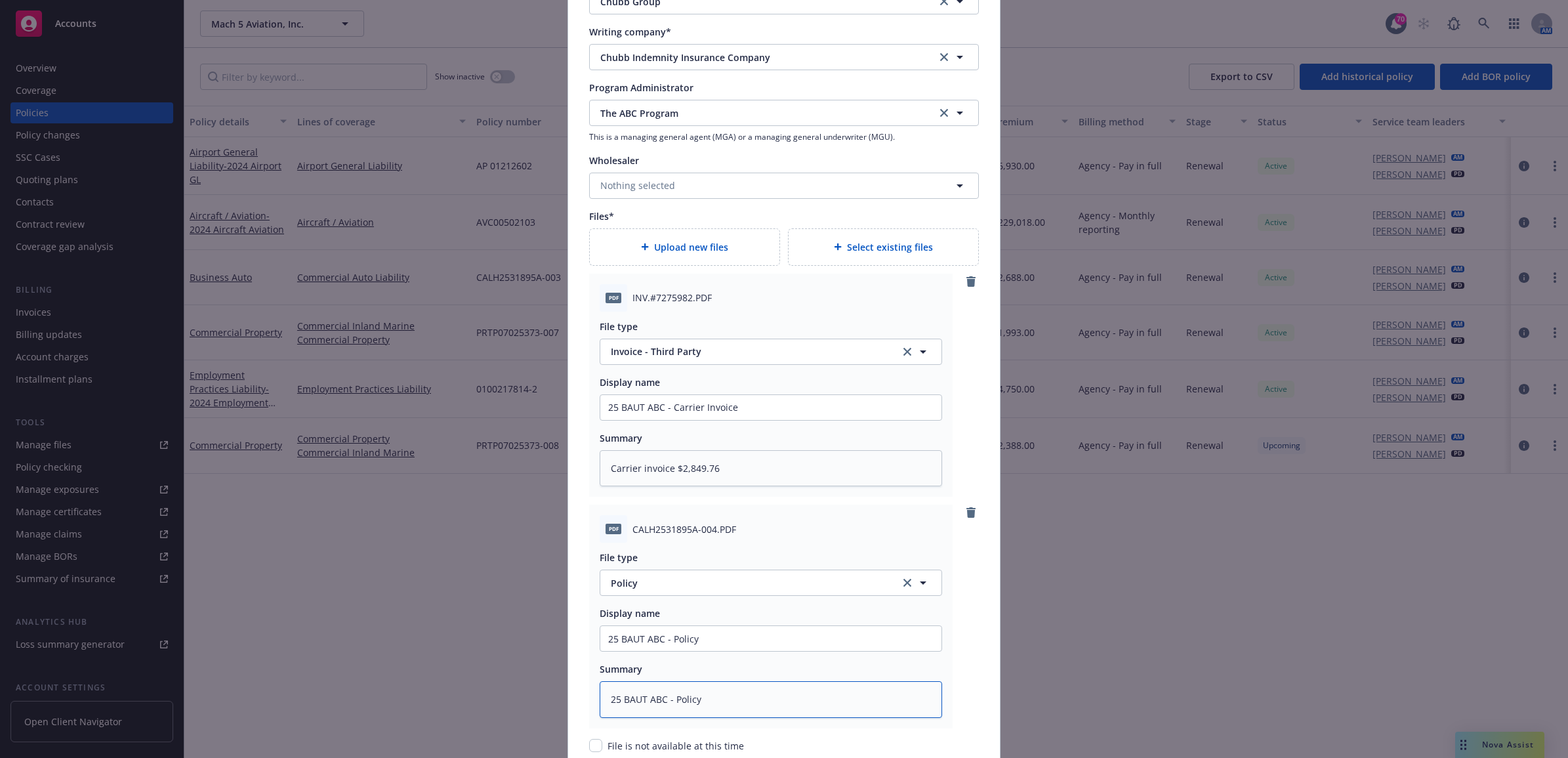
type textarea "25 BAUT ABC - Policy"
type textarea "x"
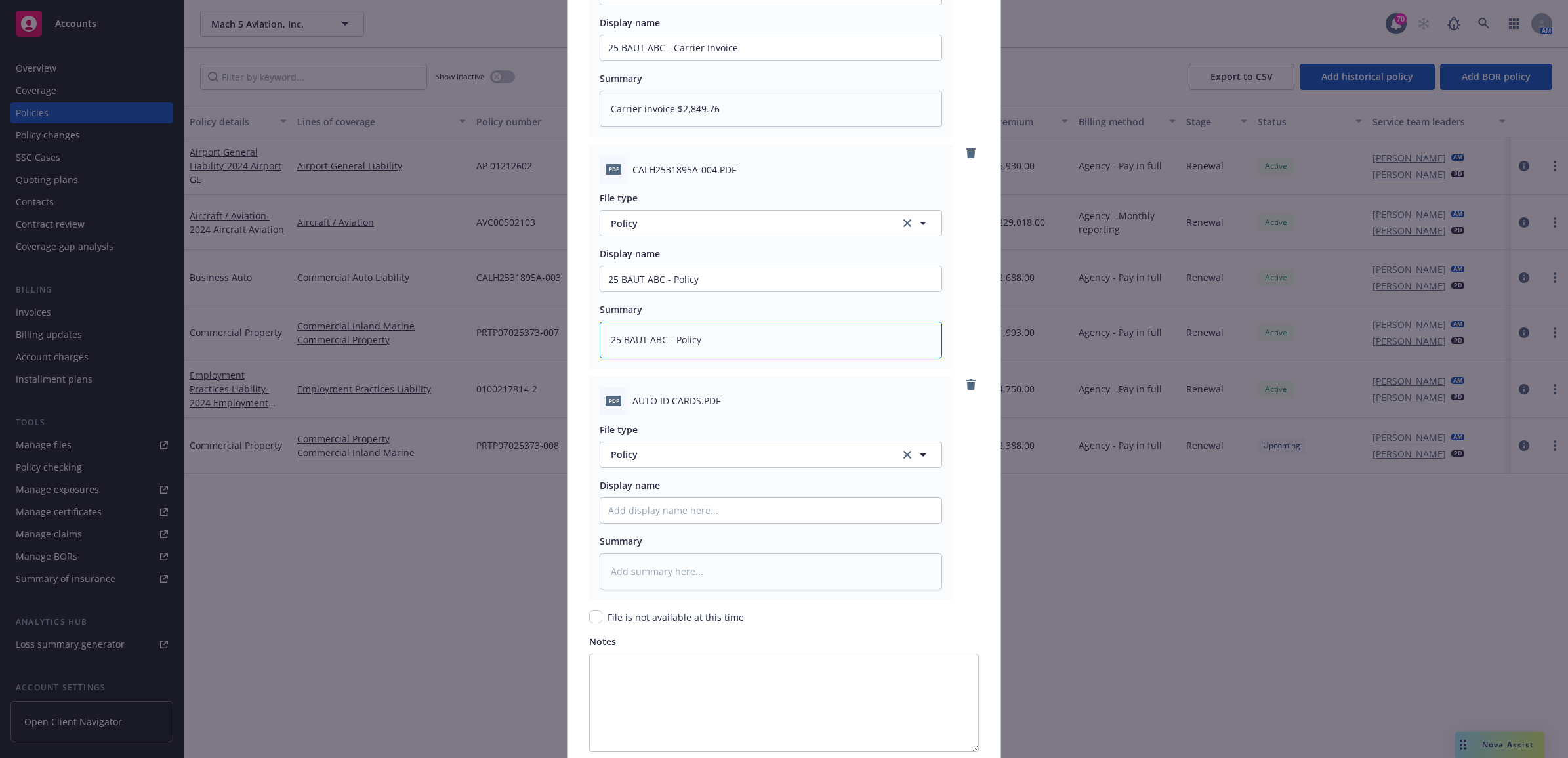
scroll to position [1801, 0]
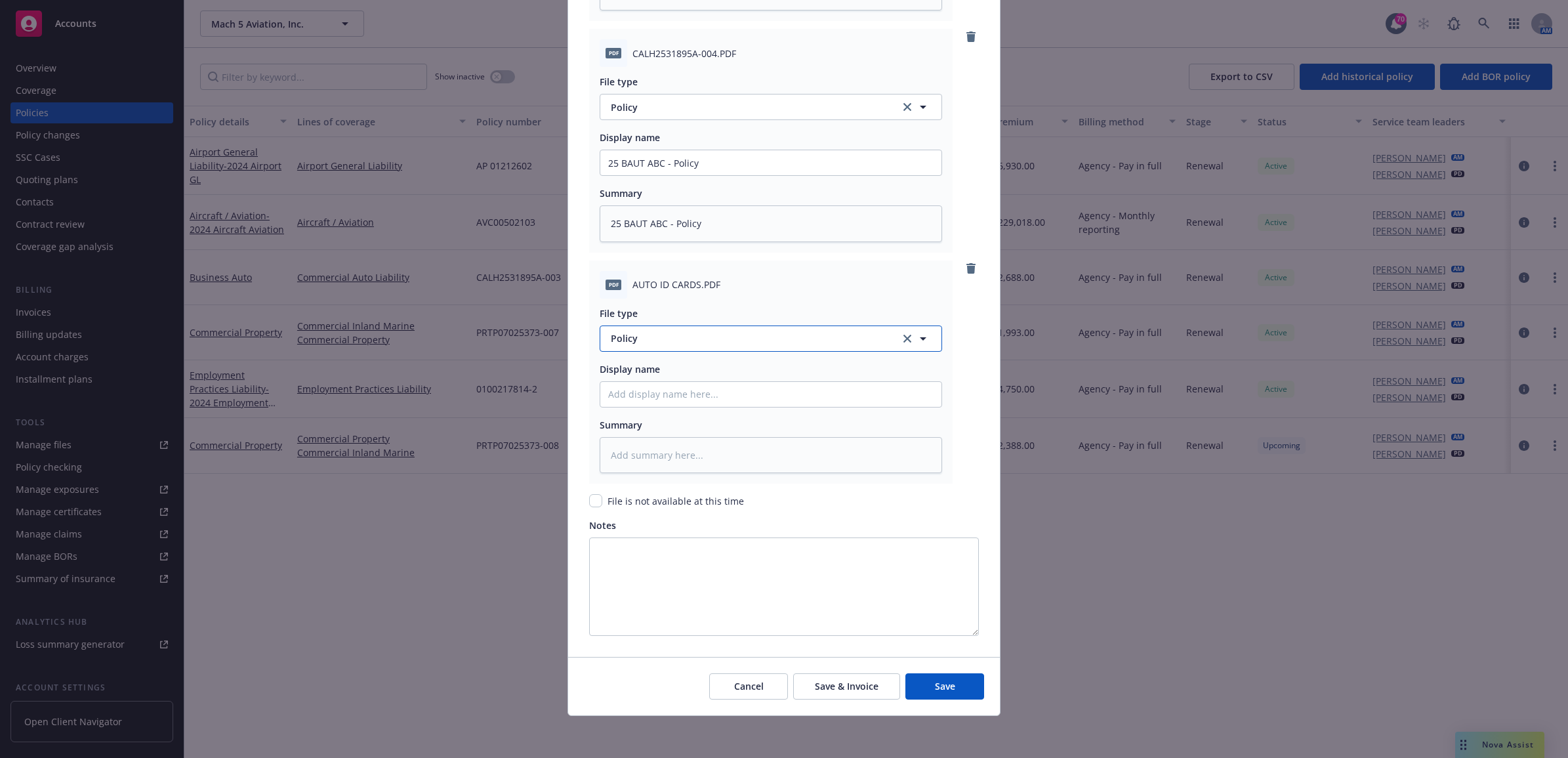
click at [749, 335] on span "Policy" at bounding box center [749, 338] width 274 height 14
type input "aut"
click at [790, 366] on div "Auto ID card" at bounding box center [771, 375] width 326 height 19
paste input "25 BAUT ABC - Policy"
type textarea "x"
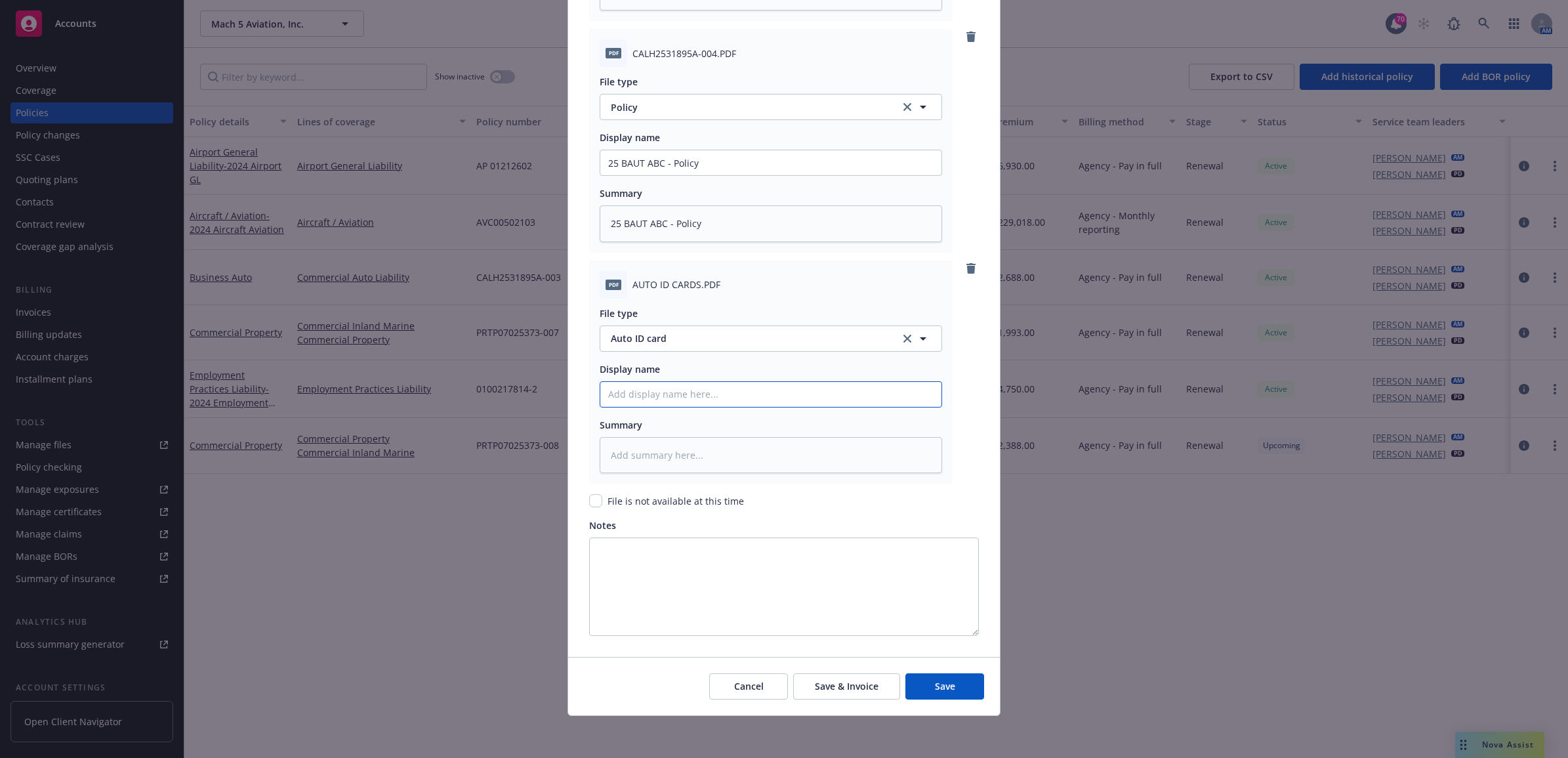
type input "25 BAUT ABC - Policy"
drag, startPoint x: 718, startPoint y: 399, endPoint x: 666, endPoint y: 414, distance: 54.1
click at [666, 414] on div "File type Auto ID card Display name 25 BAUT ABC - Policy Summary" at bounding box center [771, 385] width 343 height 175
type textarea "x"
type input "25 BAUT ABC - A"
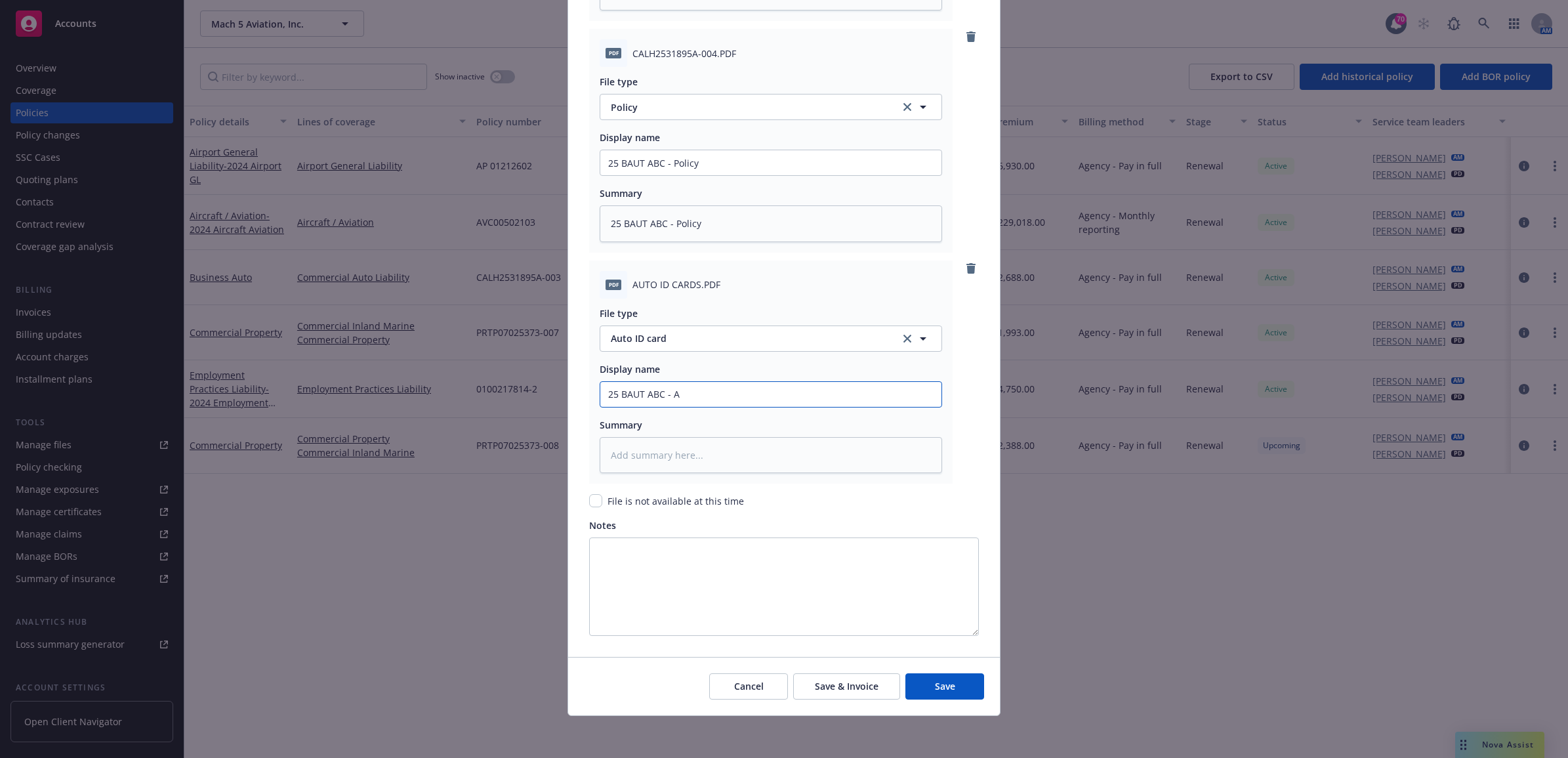
type textarea "x"
type input "25 BAUT ABC - Au"
type textarea "x"
type input "25 BAUT ABC - Aut"
type textarea "x"
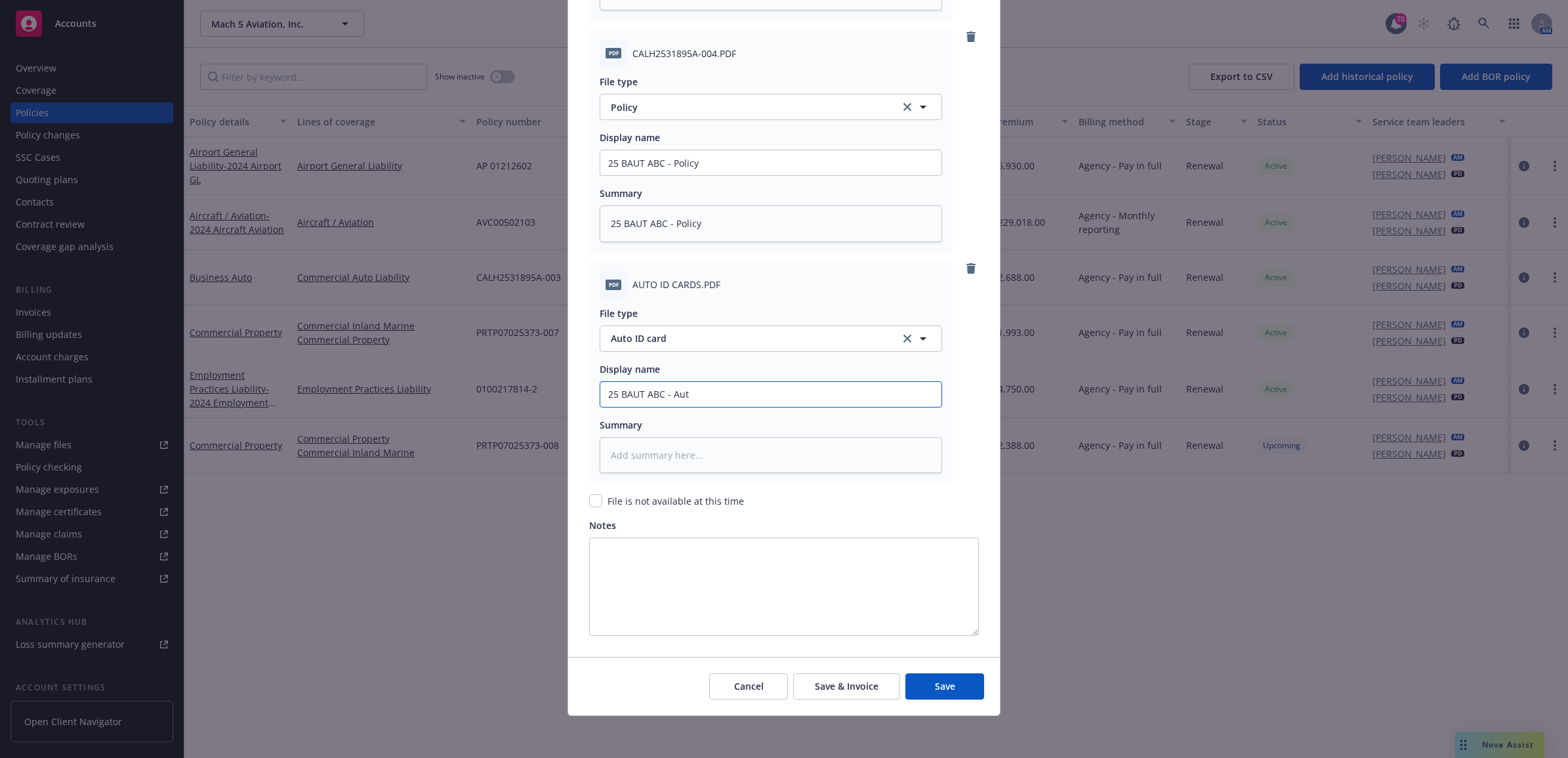
type input "25 BAUT ABC - Auto"
type textarea "x"
type input "25 BAUT ABC - Auto"
type textarea "x"
type input "25 BAUT ABC - Auto I"
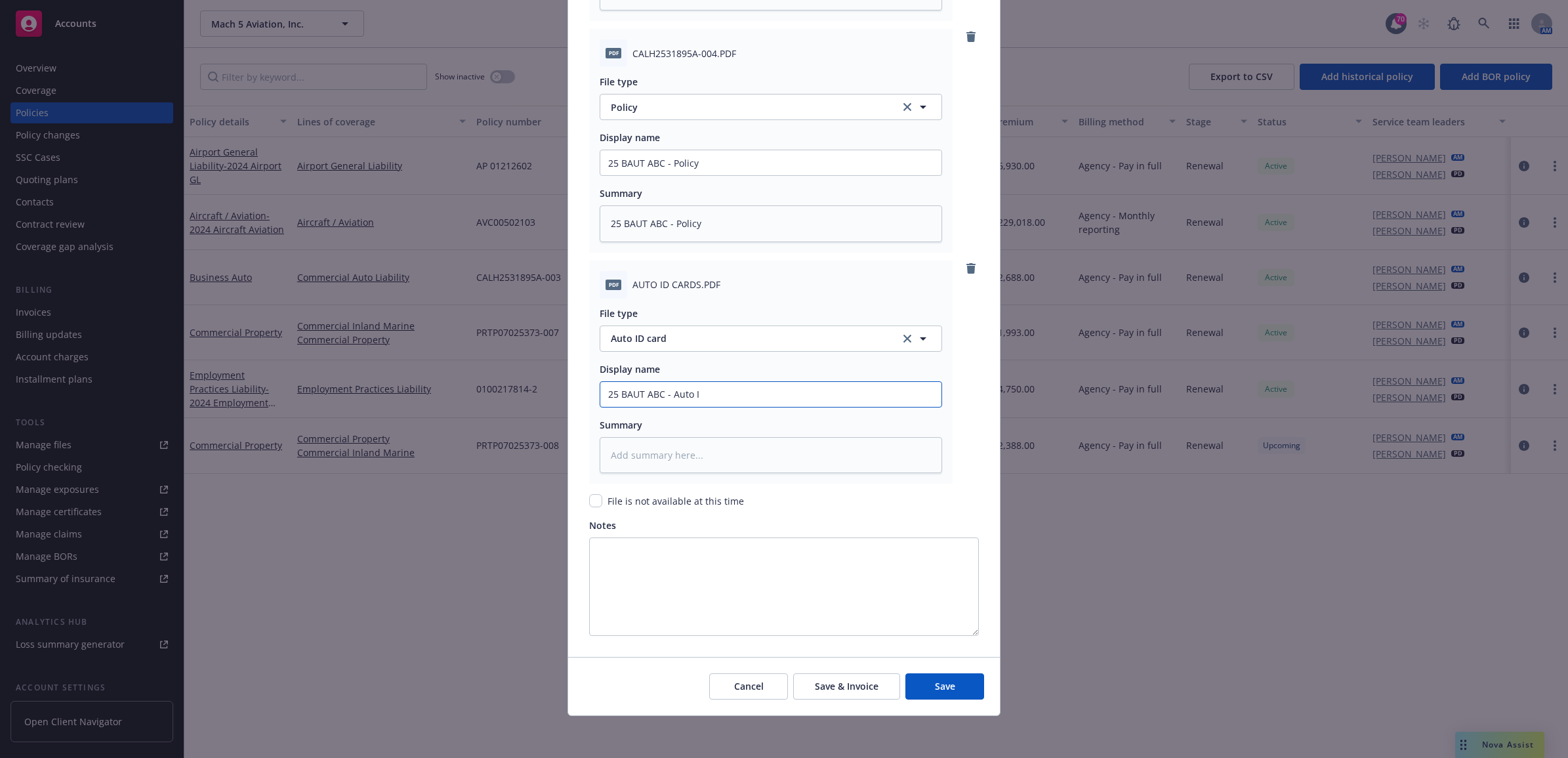
type textarea "x"
type input "25 BAUT ABC - Auto ID"
type textarea "x"
type input "25 BAUT ABC - Auto ID"
type textarea "x"
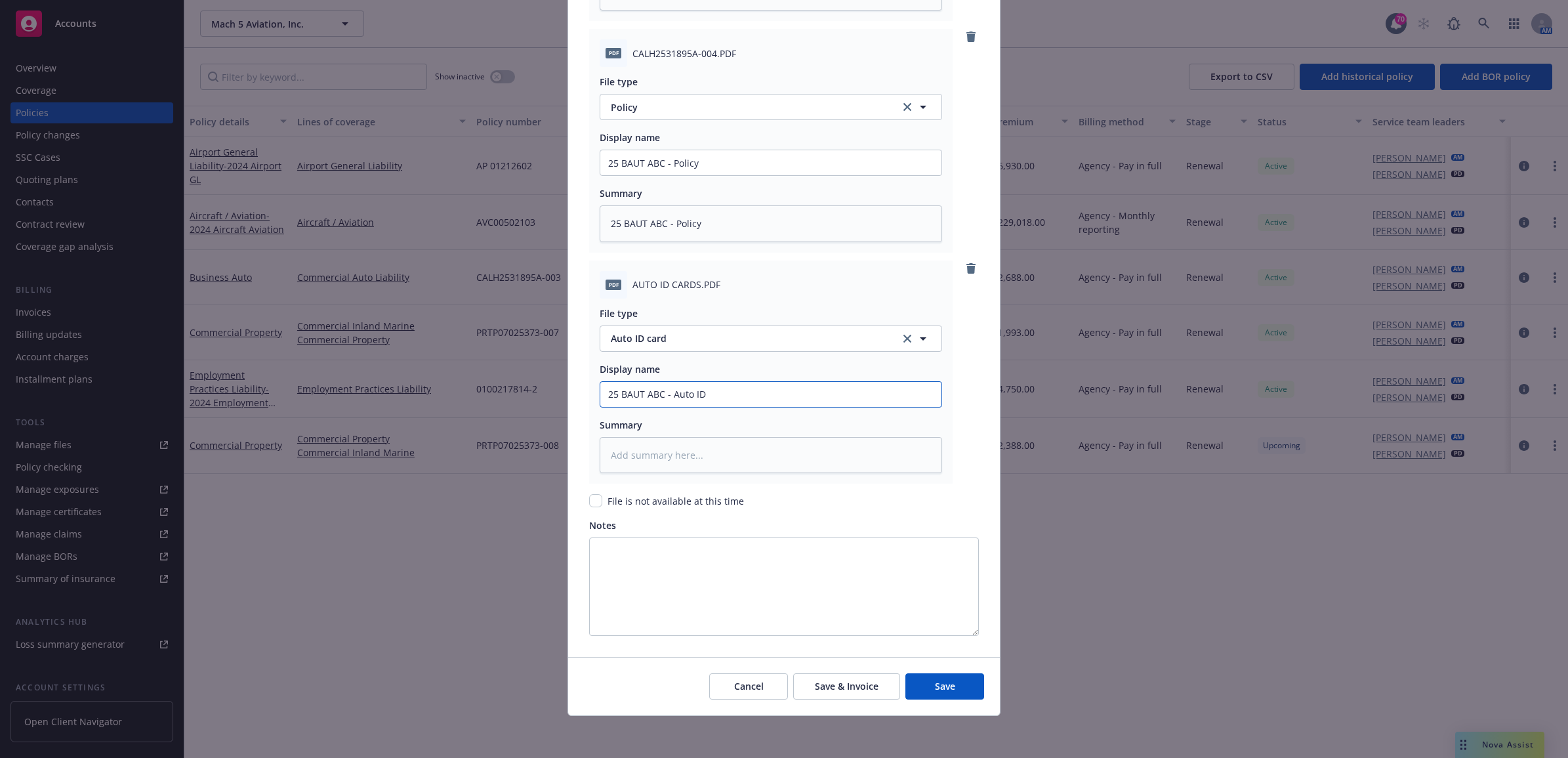
type input "25 BAUT ABC - Auto ID C"
type textarea "x"
type input "25 BAUT ABC - Auto ID Ca"
type textarea "x"
type input "25 BAUT ABC - Auto ID Car"
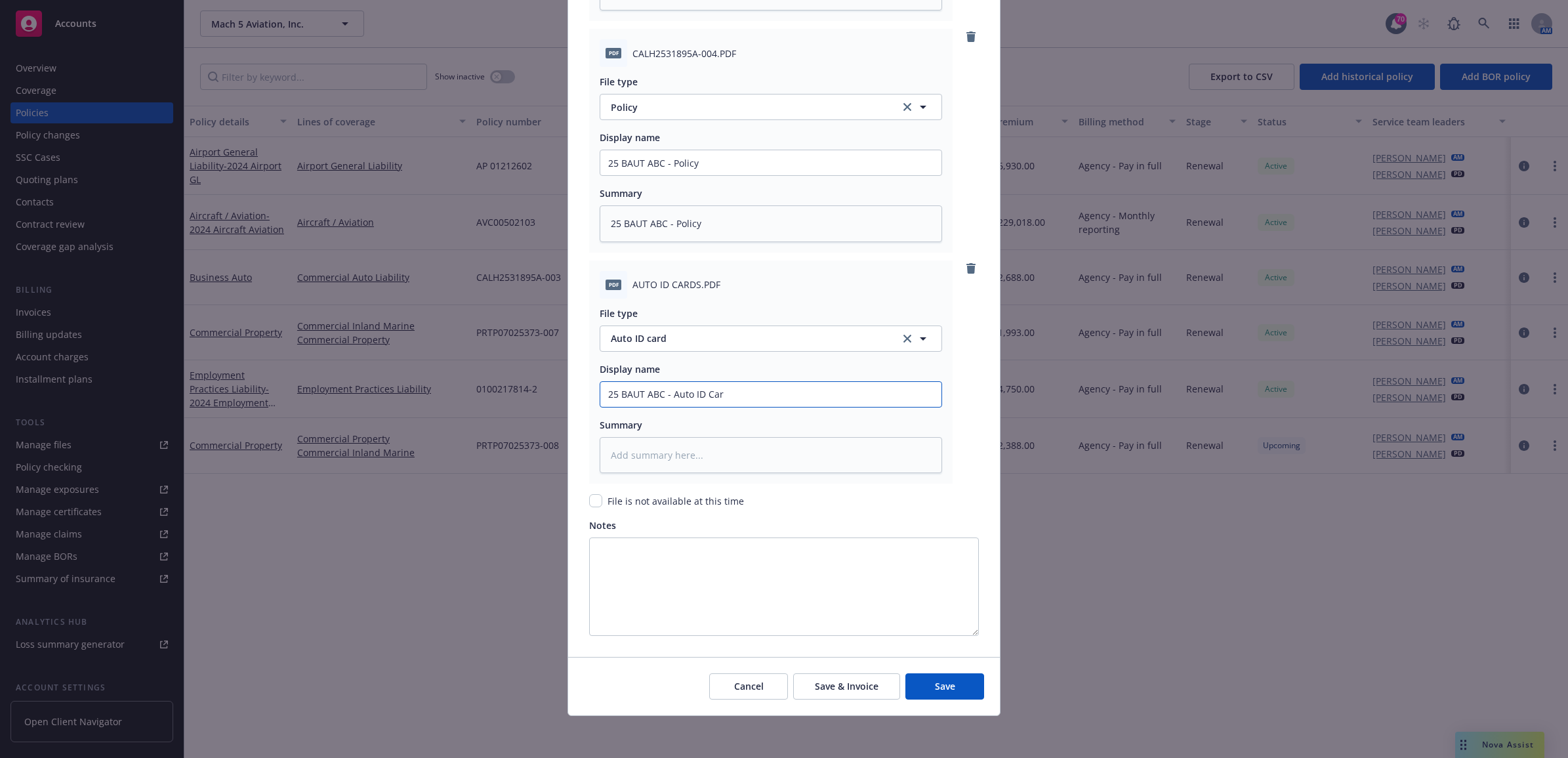
type textarea "x"
type input "25 BAUT ABC - Auto ID Card"
type textarea "x"
drag, startPoint x: 759, startPoint y: 395, endPoint x: 622, endPoint y: 391, distance: 137.1
click at [509, 398] on div "Create renewal policy with incumbent Policy number* CALH2531895A-004 Policy num…" at bounding box center [784, 379] width 1568 height 758
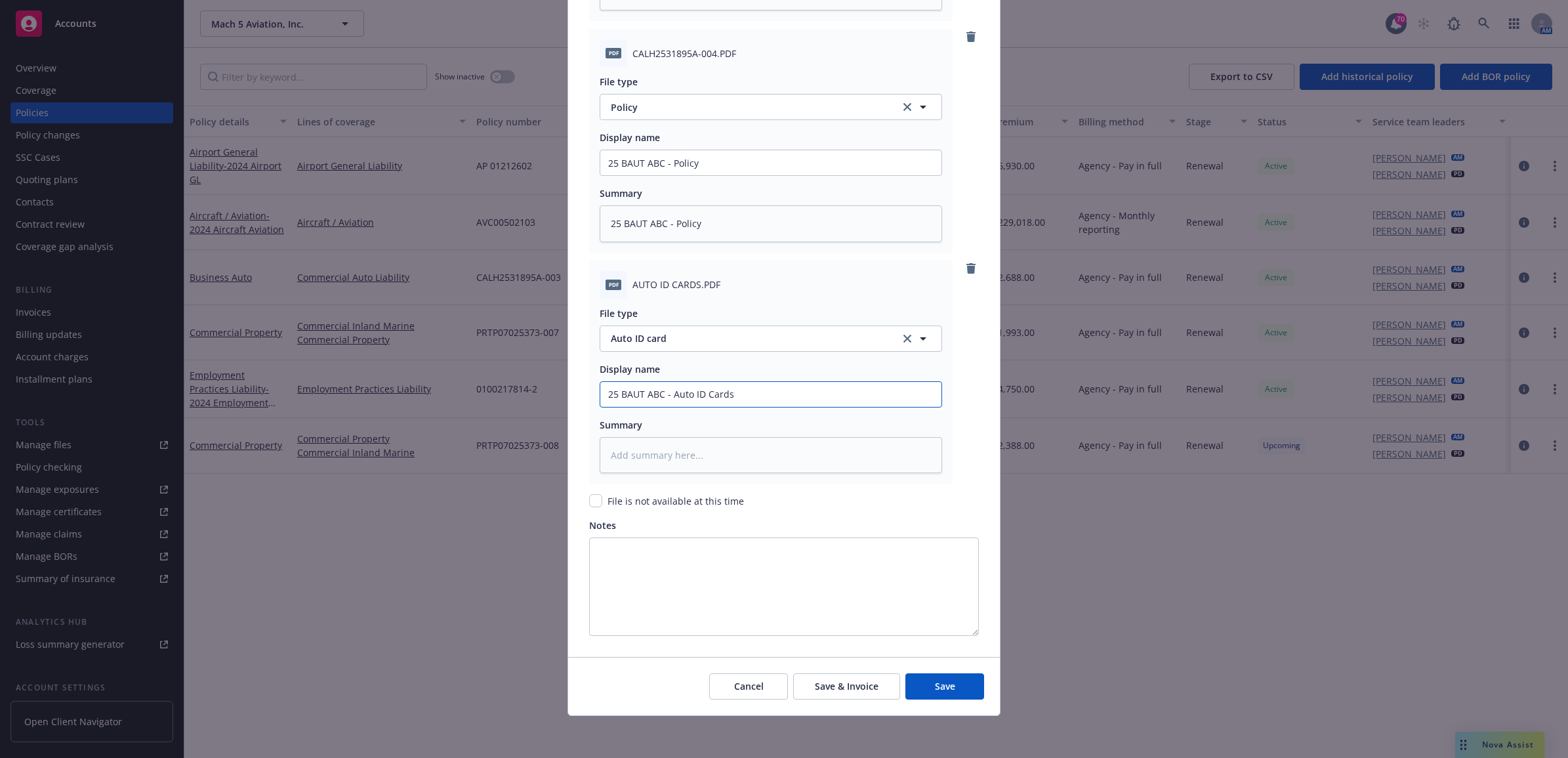
type input "25 BAUT ABC - Auto ID Cards"
paste textarea "25 BAUT ABC - Auto ID Cards"
type textarea "x"
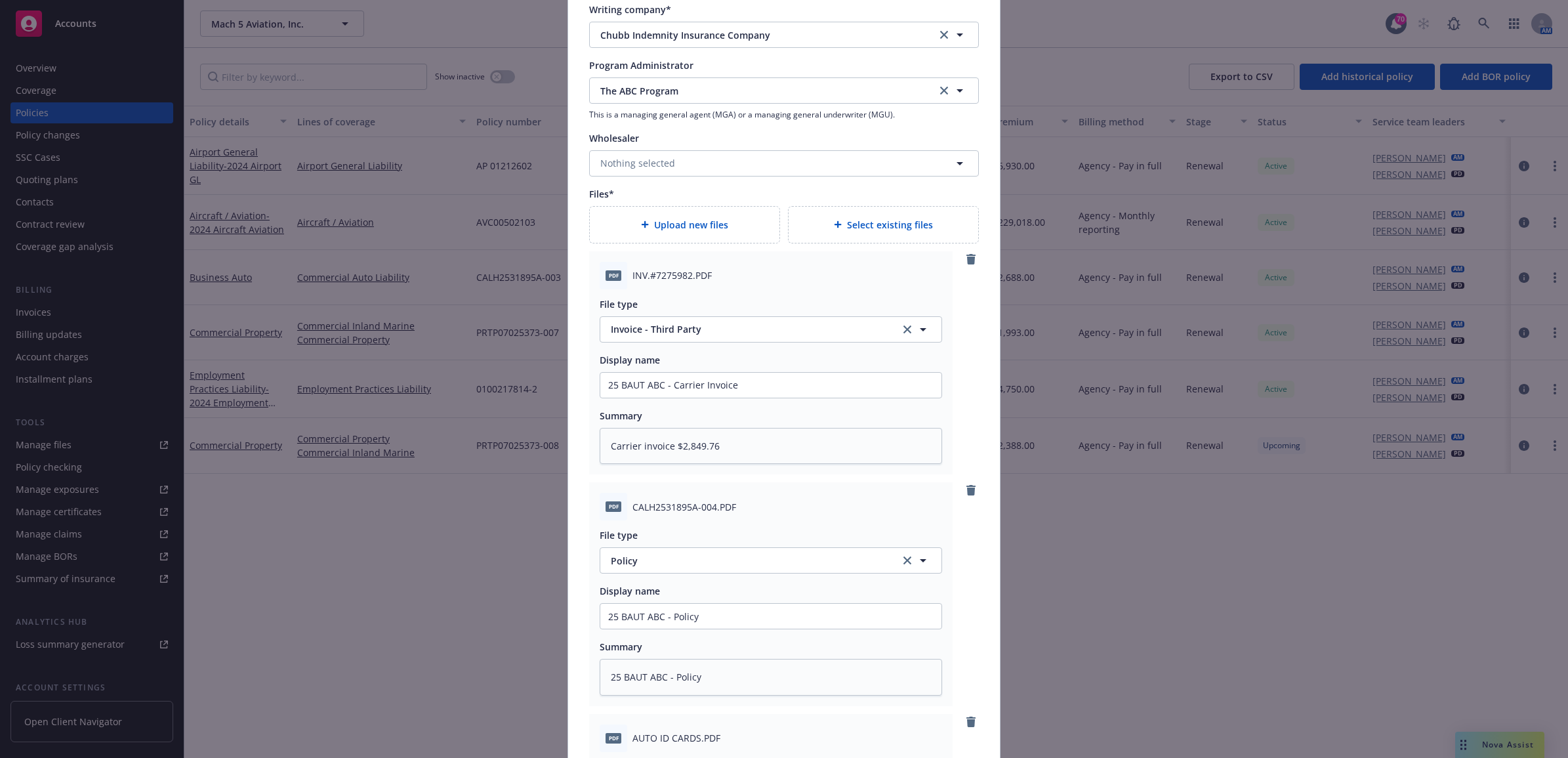
scroll to position [1309, 0]
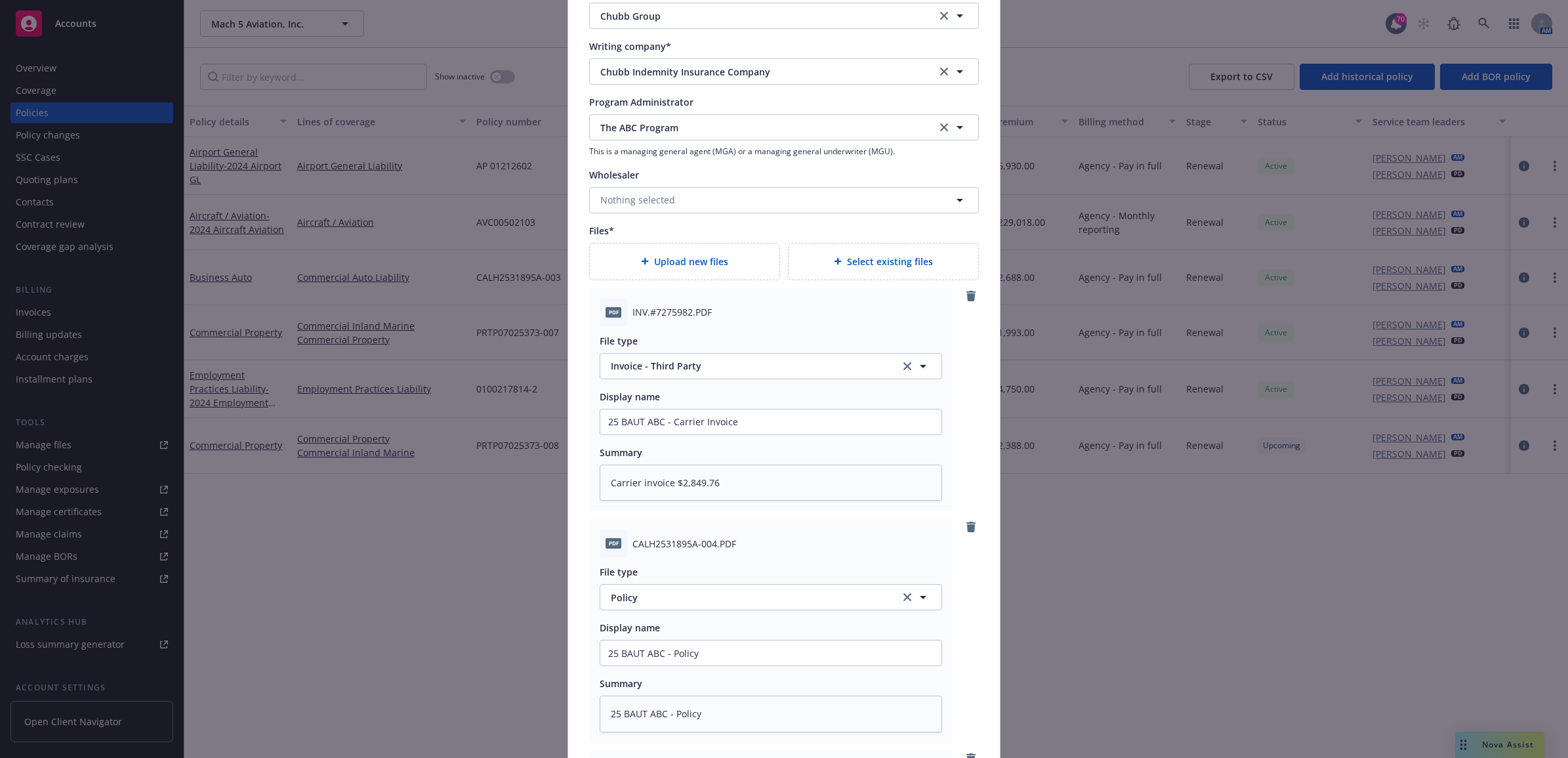
type textarea "25 BAUT ABC - Auto ID Cards"
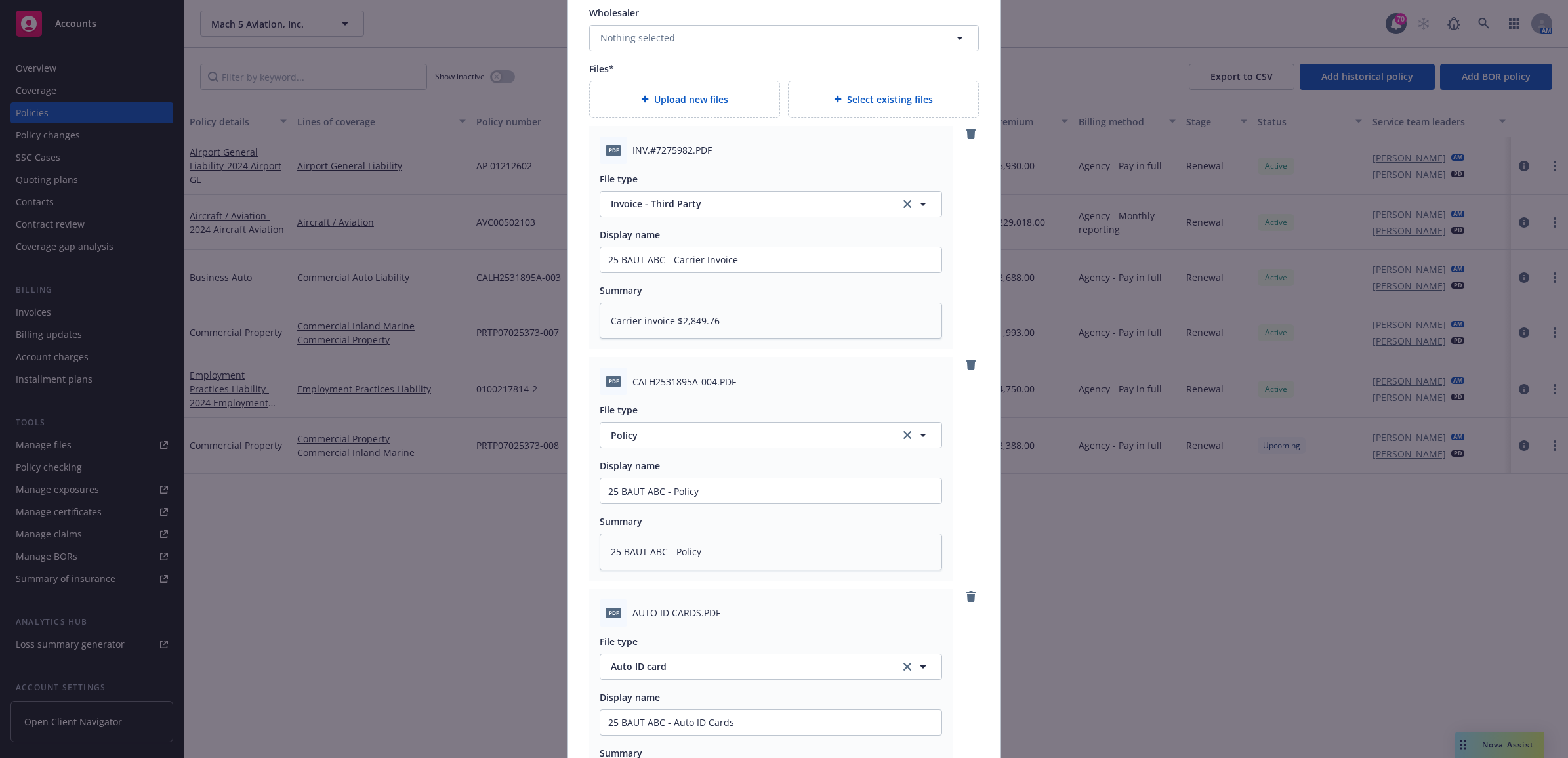
scroll to position [1966, 0]
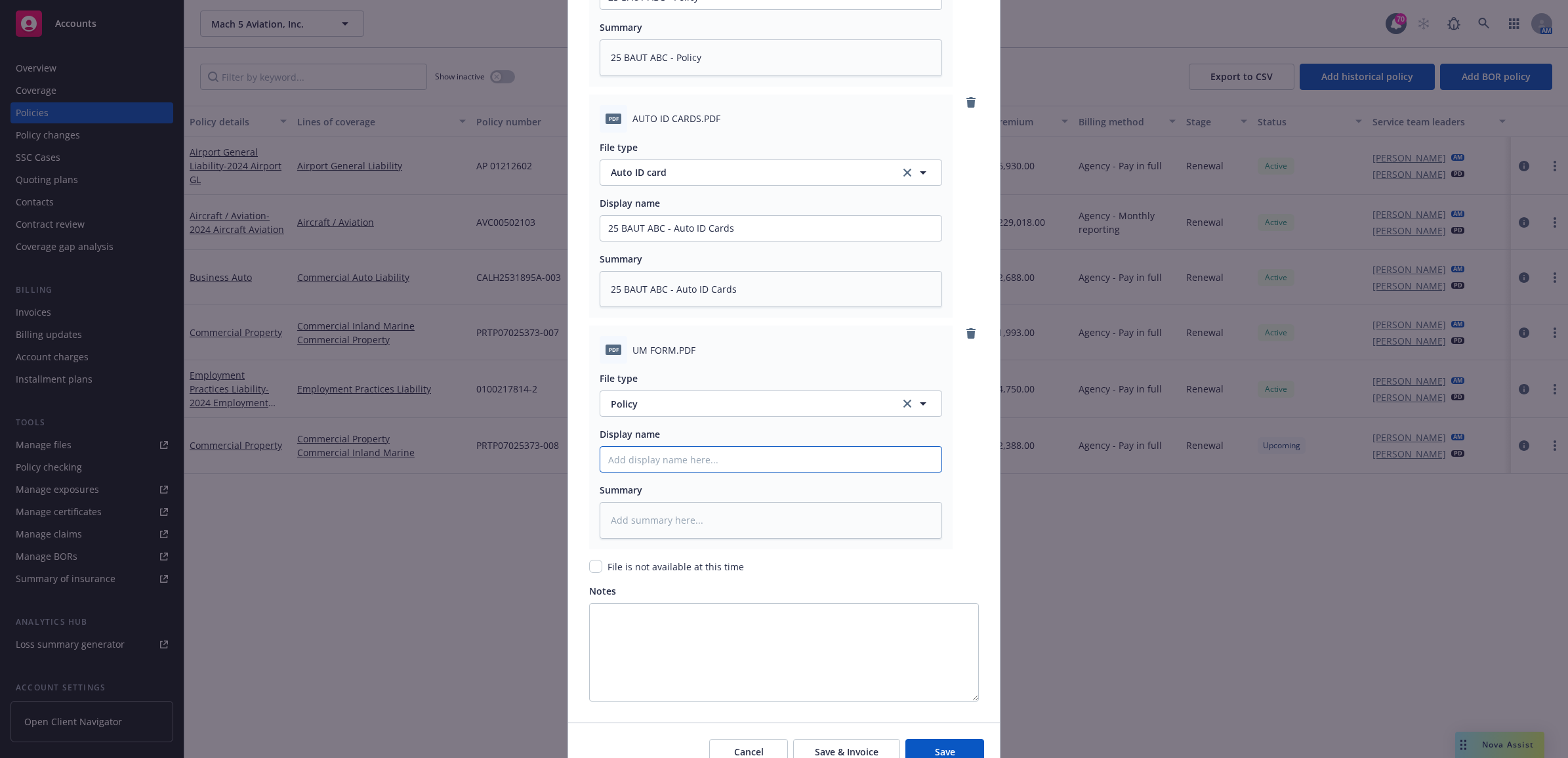
paste input "25 BAUT ABC - Auto ID Cards"
type textarea "x"
type input "25 BAUT ABC - Auto ID Cards"
drag, startPoint x: 725, startPoint y: 460, endPoint x: 666, endPoint y: 469, distance: 59.7
click at [666, 469] on input "25 BAUT ABC - Auto ID Cards" at bounding box center [770, 459] width 342 height 25
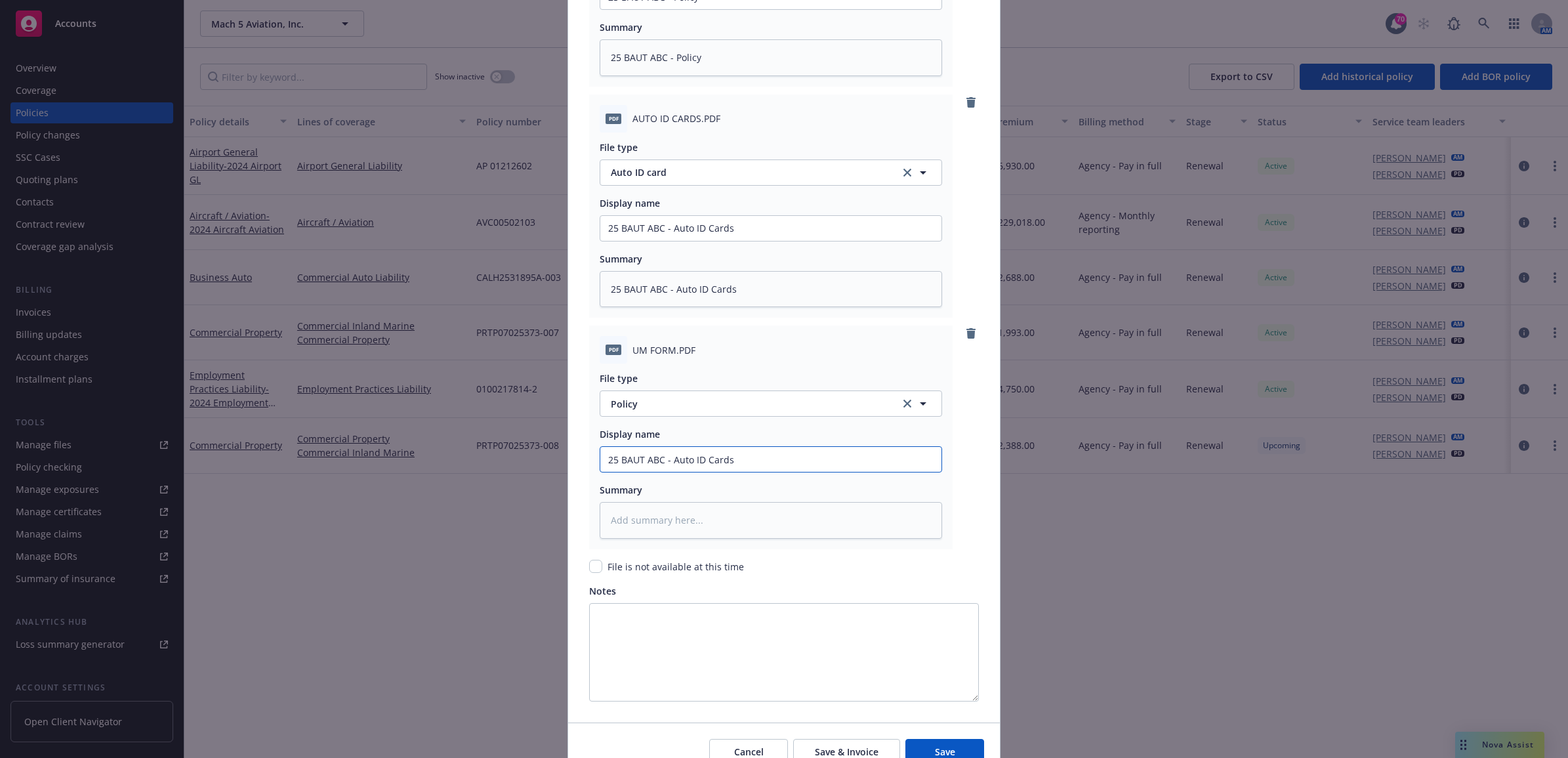
type textarea "x"
type input "25 BAUT ABC - U"
type textarea "x"
type input "25 BAUT ABC - UM"
type textarea "x"
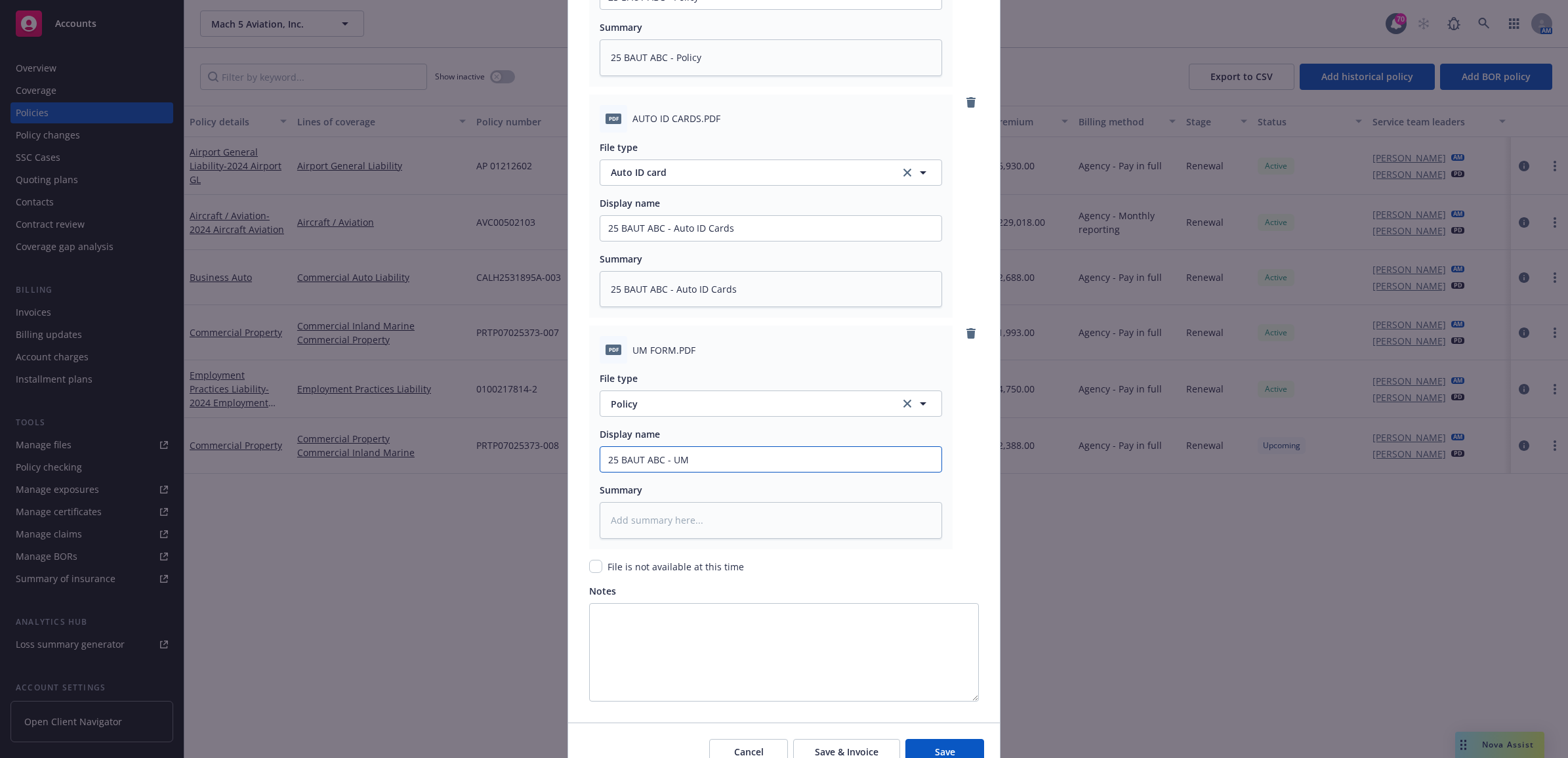
type input "25 BAUT ABC - UM F"
type textarea "x"
type input "25 BAUT ABC - UM Fo"
type textarea "x"
type input "25 BAUT ABC - UM For"
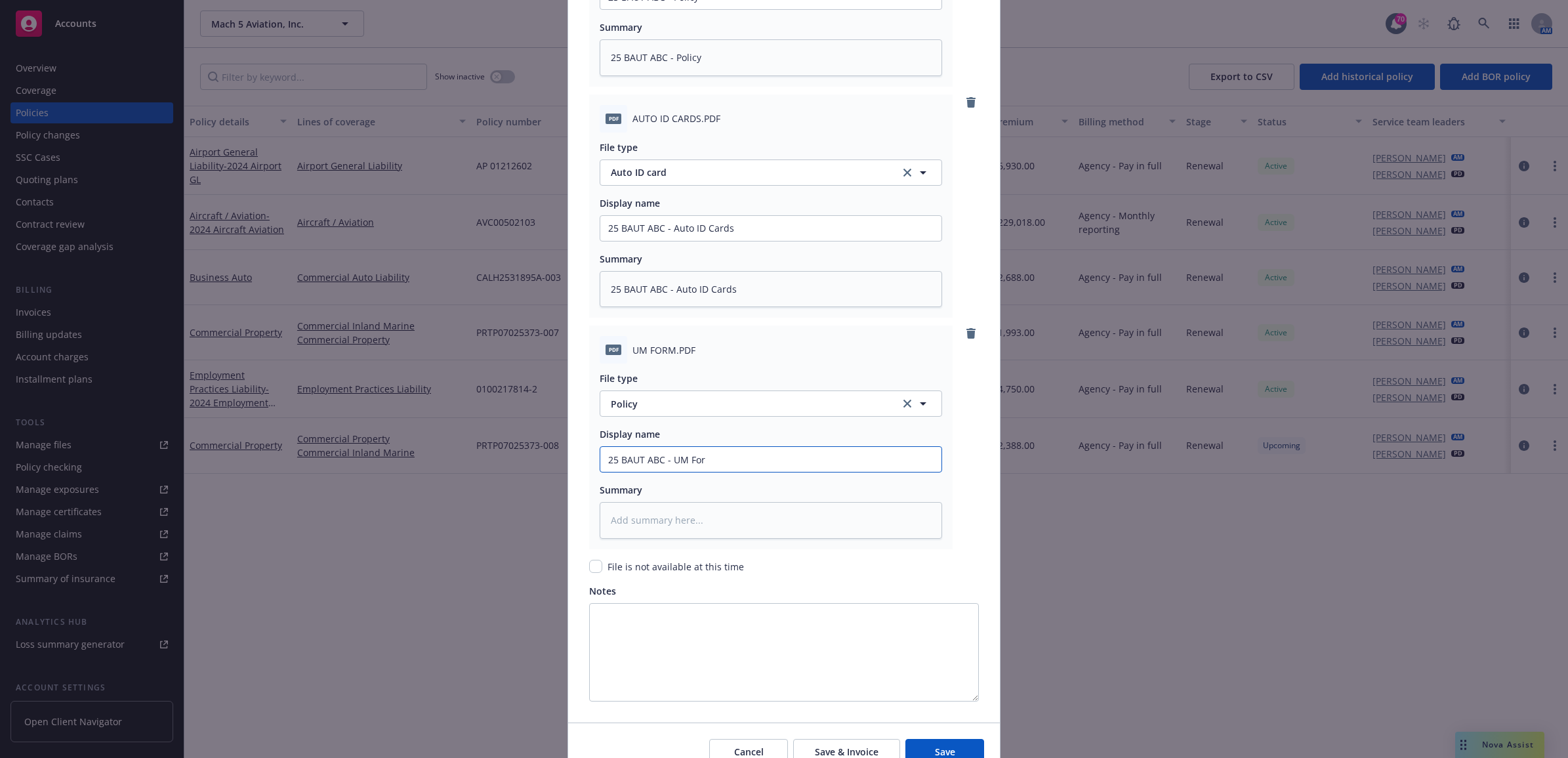
type textarea "x"
drag, startPoint x: 552, startPoint y: 469, endPoint x: 581, endPoint y: 461, distance: 30.1
click at [530, 469] on div "Create renewal policy with incumbent Policy number* CALH2531895A-004 Policy num…" at bounding box center [784, 379] width 1568 height 758
type input "25 BAUT ABC - UM Form"
paste textarea "25 BAUT ABC - UM Form"
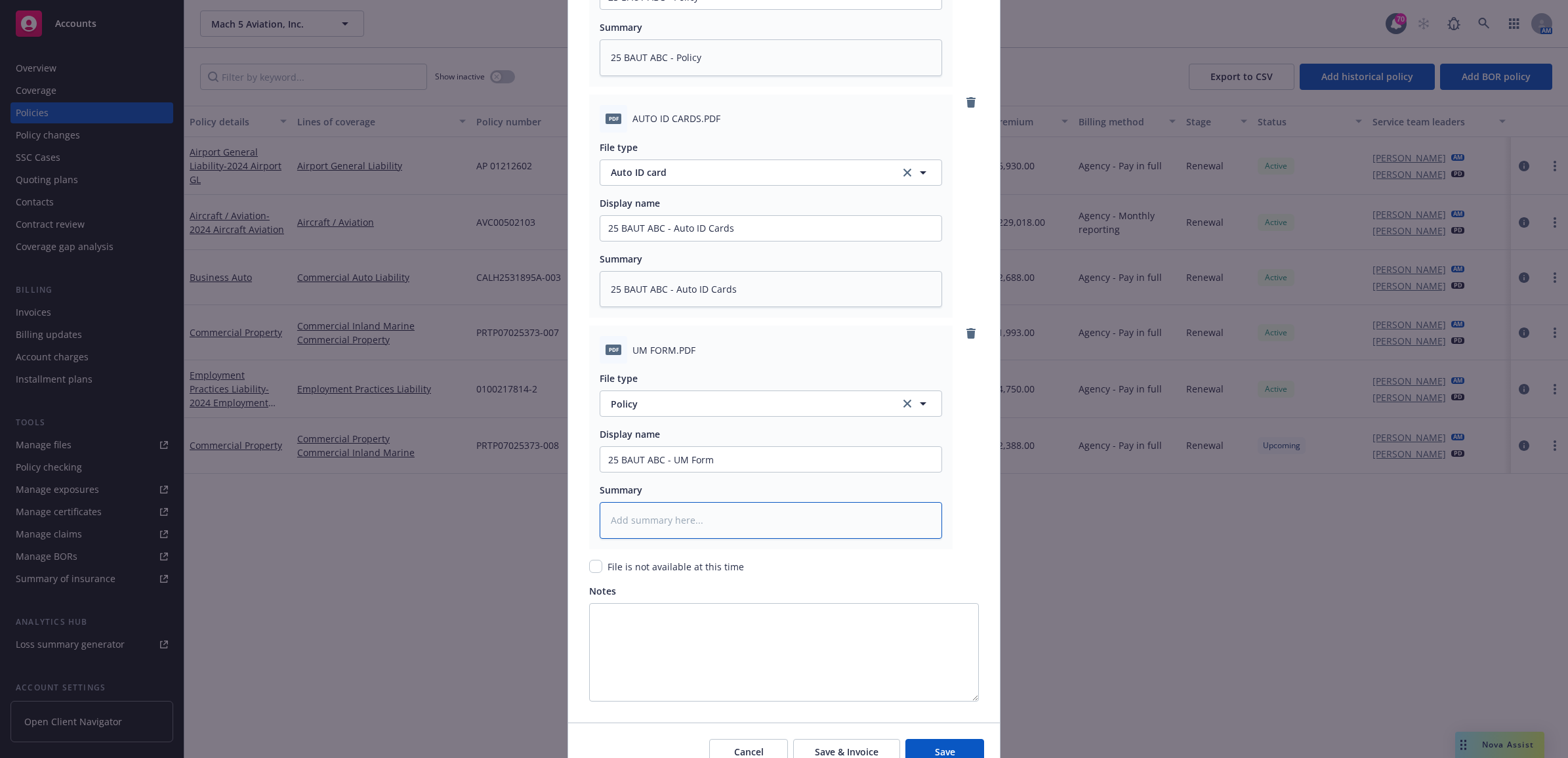
type textarea "x"
type textarea "25 BAUT ABC - UM Form"
click at [649, 408] on span "Policy" at bounding box center [749, 403] width 274 height 14
type input "other"
click at [647, 435] on div "Other" at bounding box center [771, 440] width 326 height 19
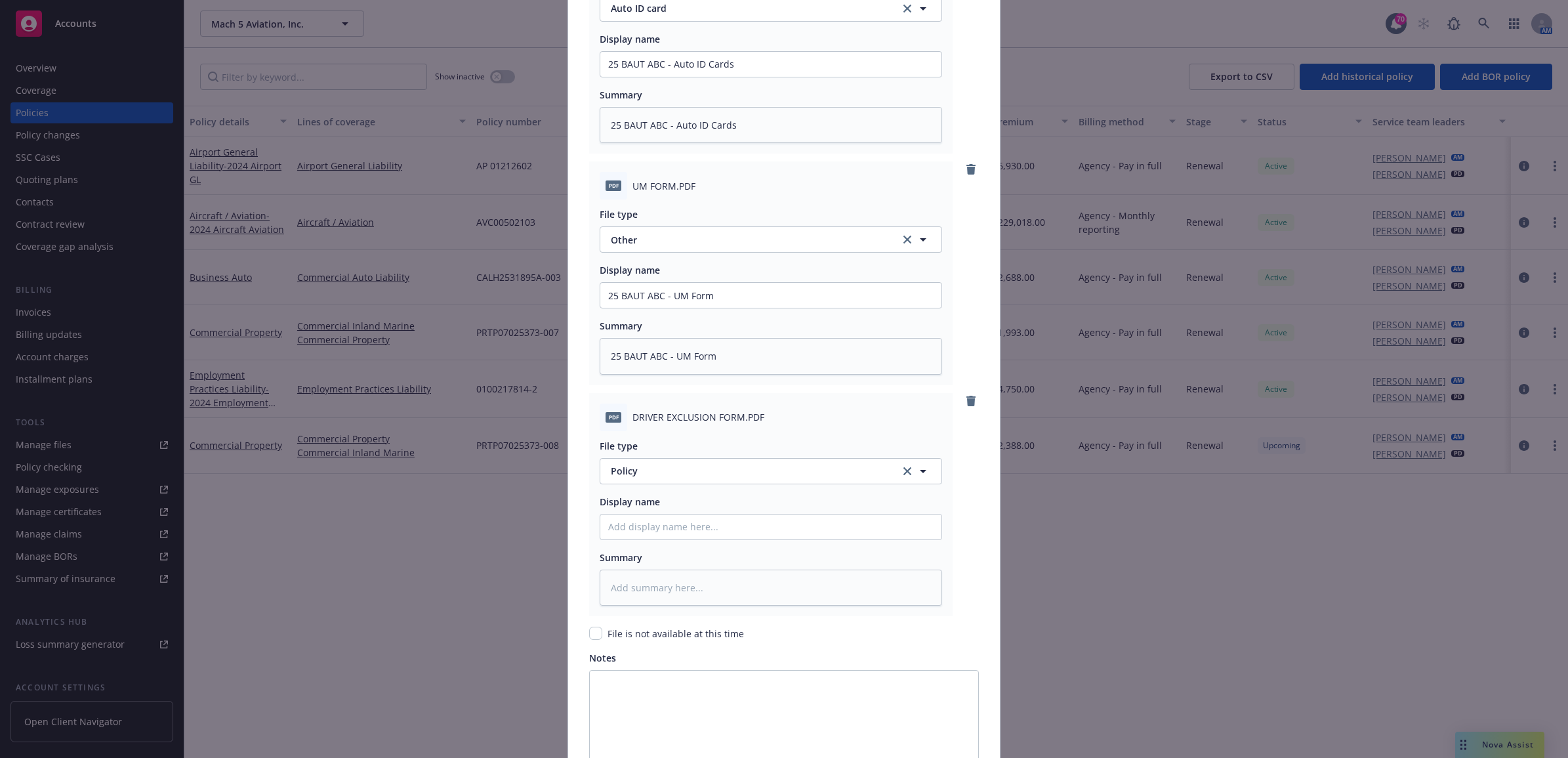
scroll to position [2264, 0]
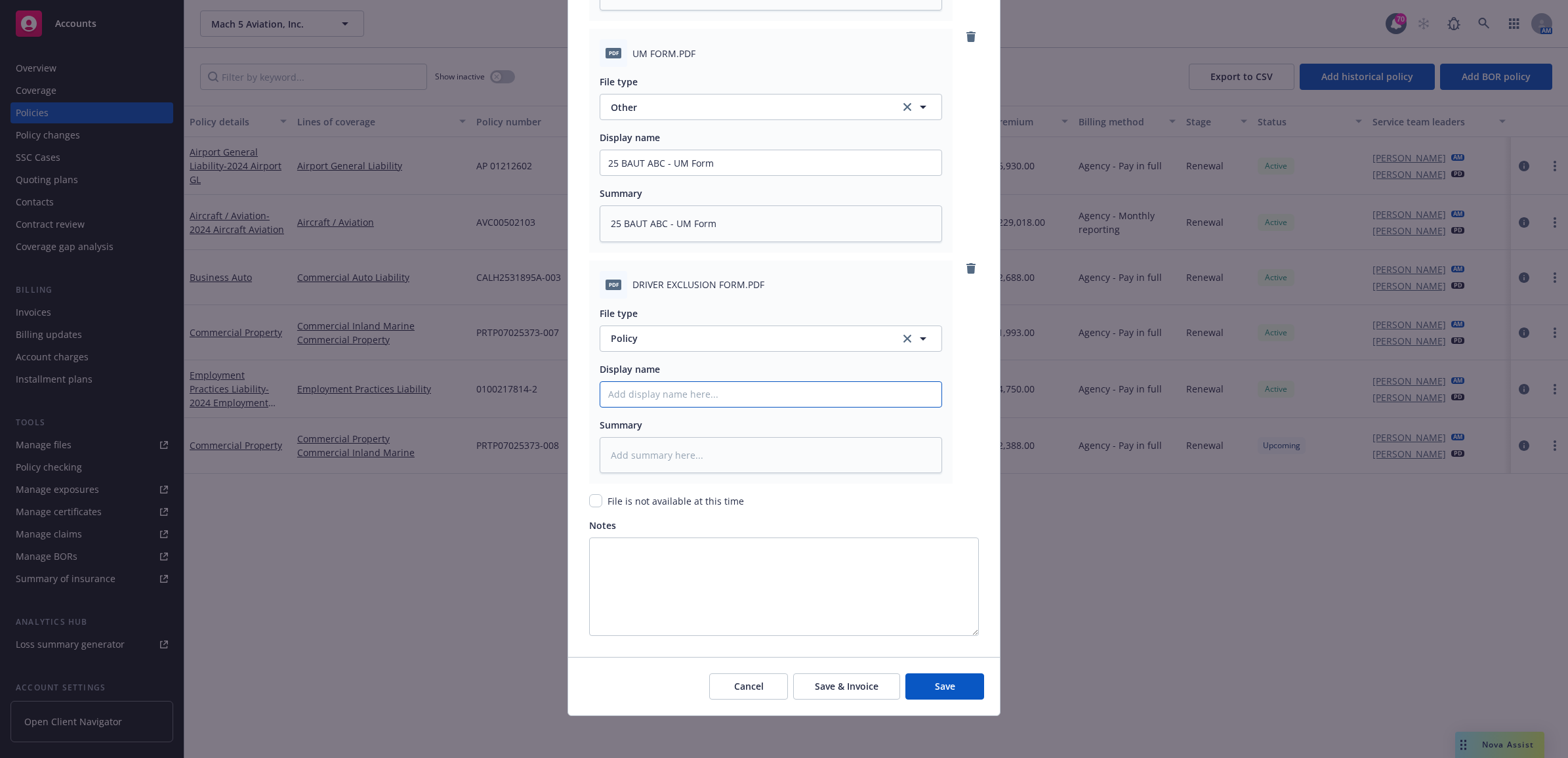
paste input "25 BAUT ABC - UM Form"
type textarea "x"
type input "25 BAUT ABC - UM Form"
drag, startPoint x: 737, startPoint y: 385, endPoint x: 668, endPoint y: 400, distance: 70.6
click at [668, 400] on input "25 BAUT ABC - UM Form" at bounding box center [770, 395] width 342 height 25
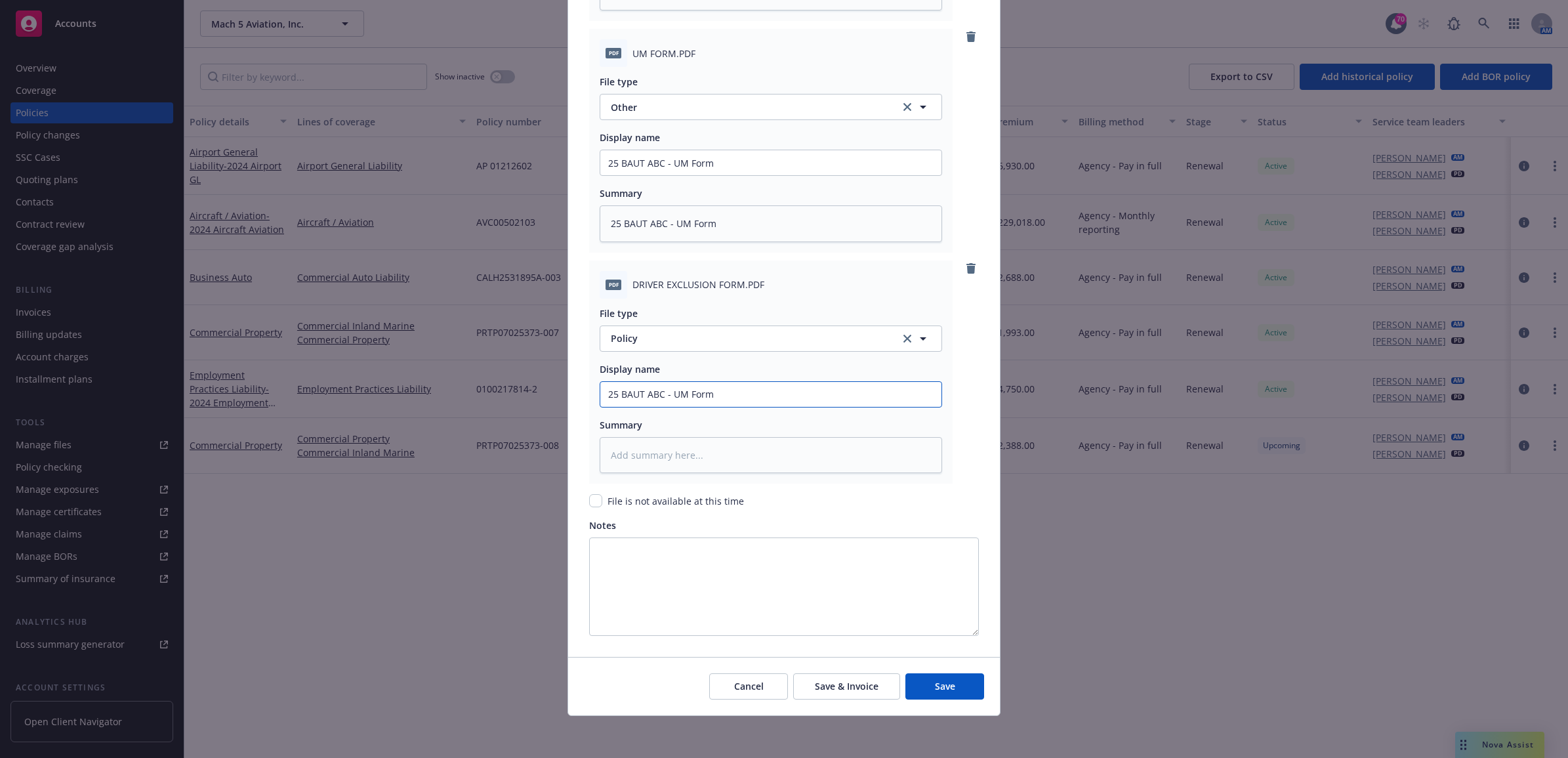
type textarea "x"
type input "25 BAUT ABC - D"
type textarea "x"
type input "25 BAUT ABC - Dr"
type textarea "x"
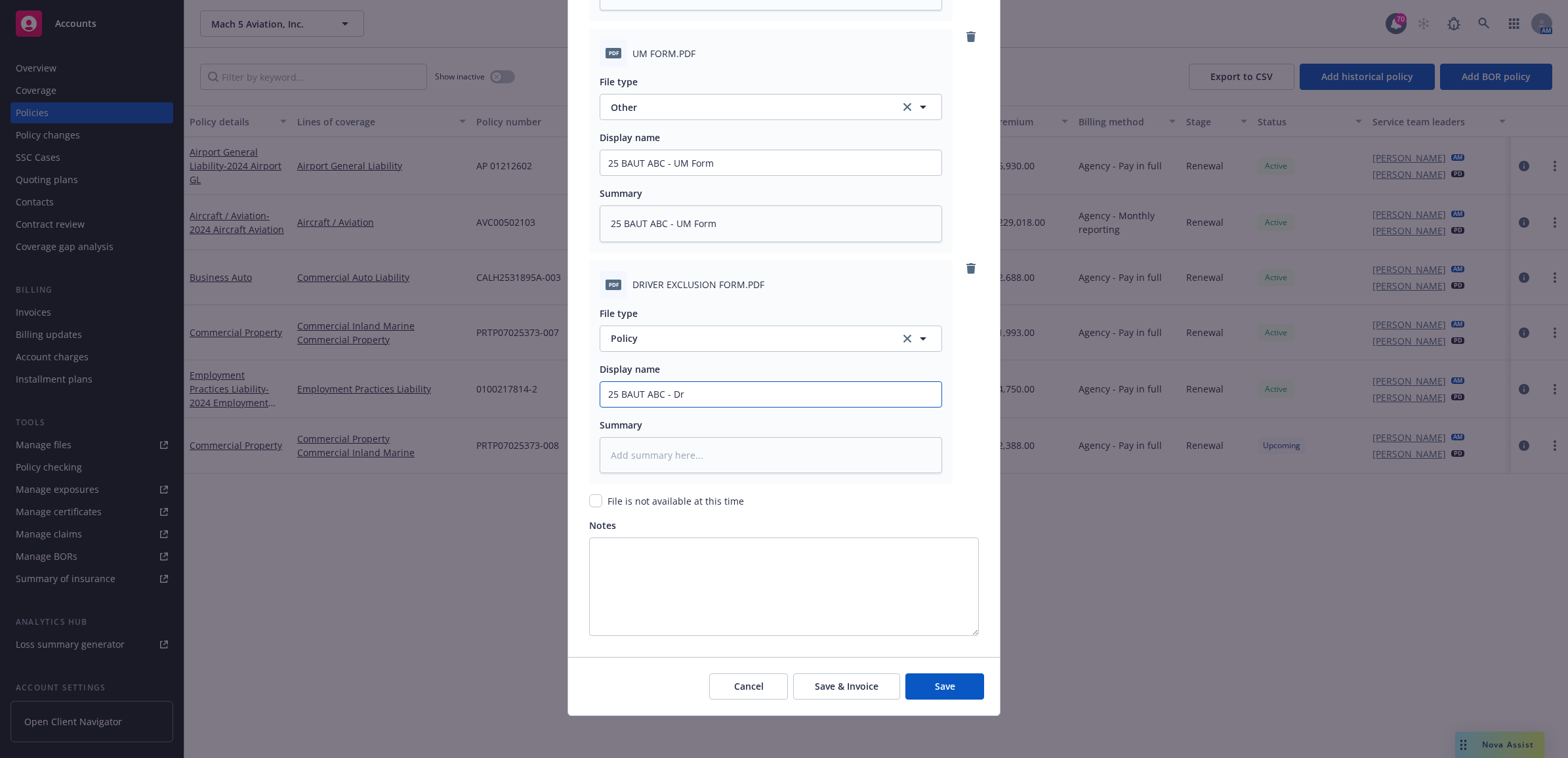
type input "25 BAUT ABC - Dri"
type textarea "x"
drag, startPoint x: 753, startPoint y: 391, endPoint x: 615, endPoint y: 398, distance: 138.2
paste textarea "25 BAUT ABC - Driver Exclusion"
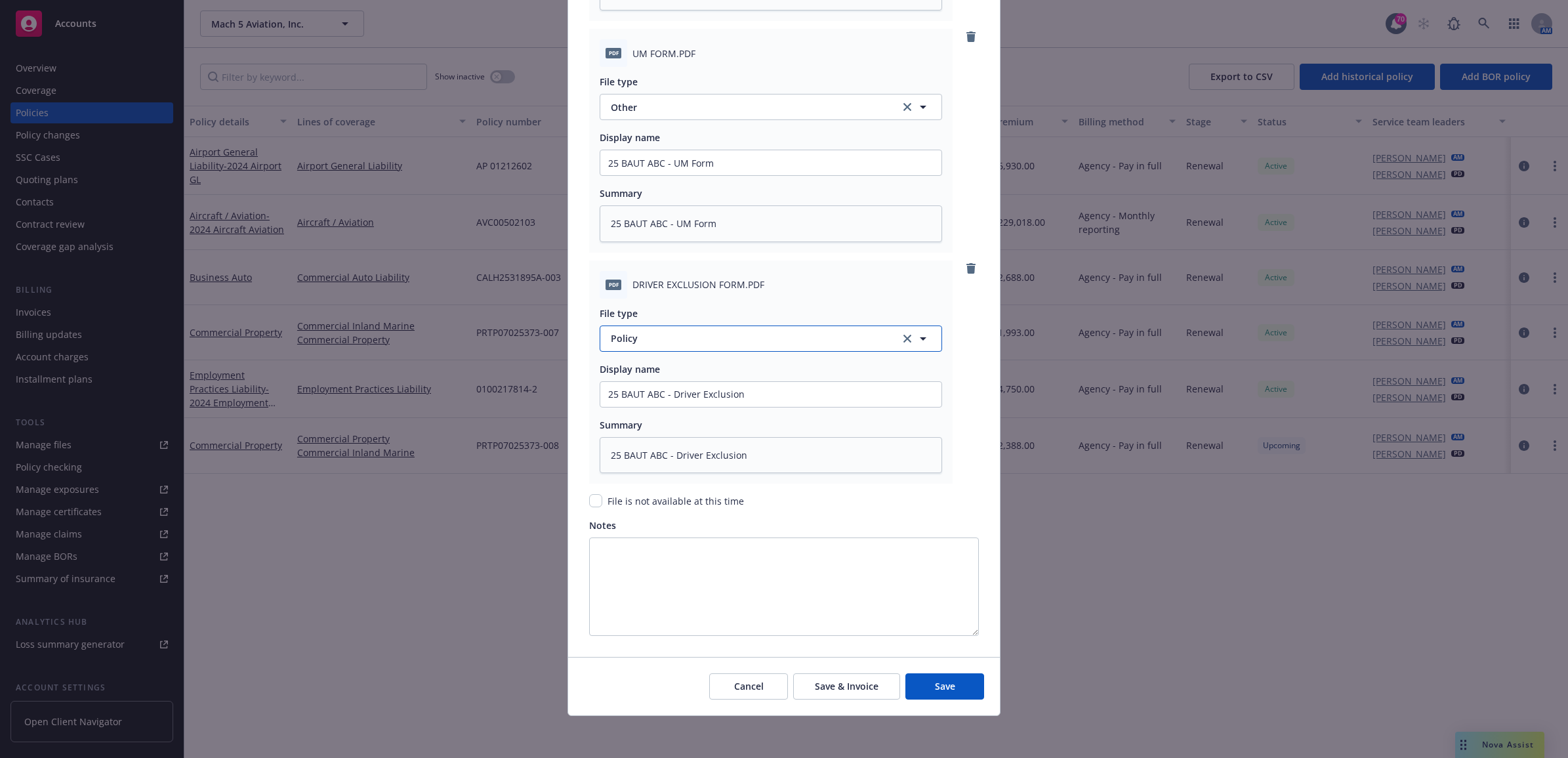
click at [671, 343] on span "Policy" at bounding box center [749, 338] width 274 height 14
click at [692, 380] on div "Other" at bounding box center [771, 375] width 326 height 19
click at [935, 691] on span "Save" at bounding box center [944, 685] width 20 height 12
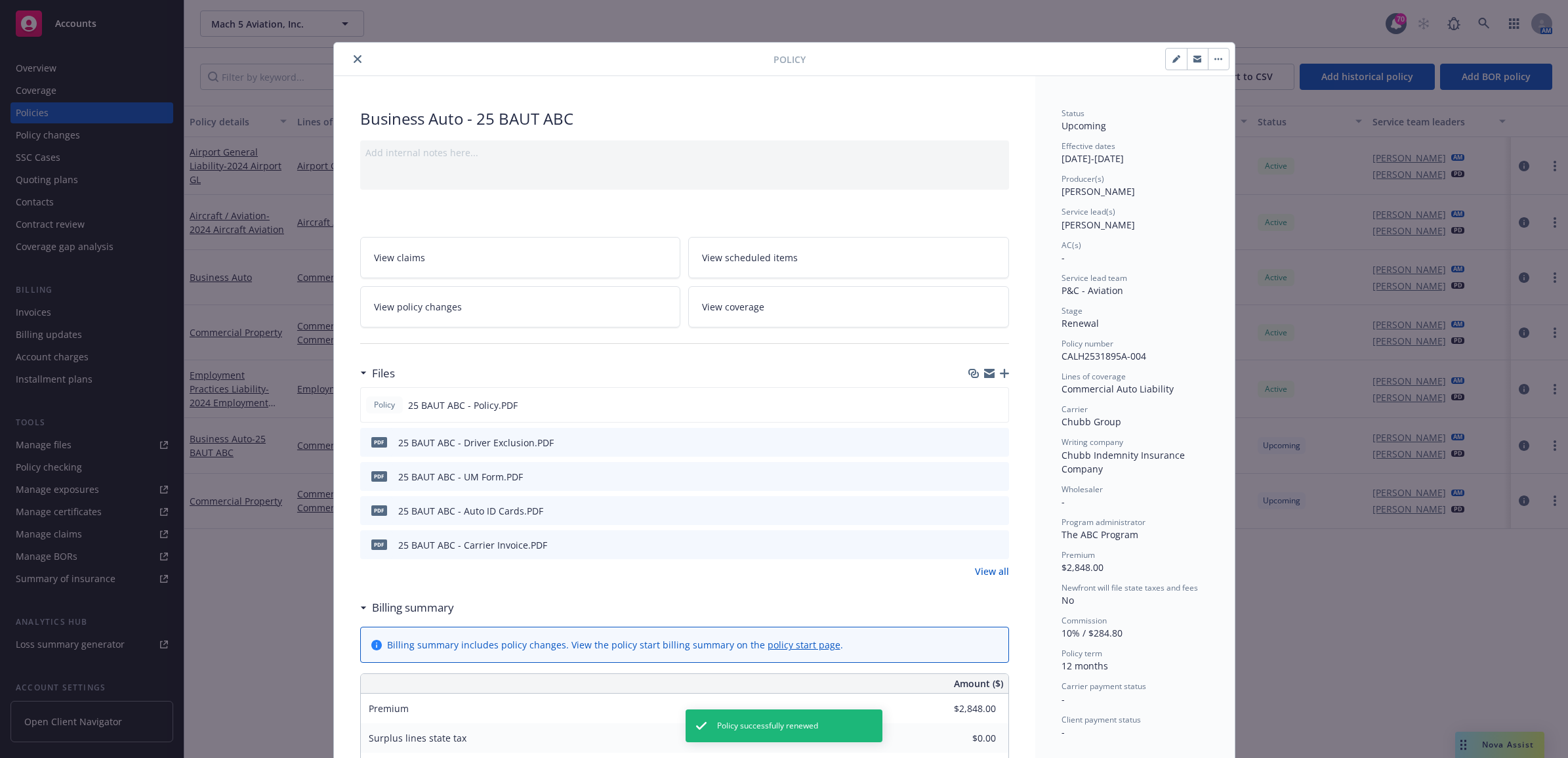
click at [354, 59] on icon "close" at bounding box center [358, 59] width 8 height 8
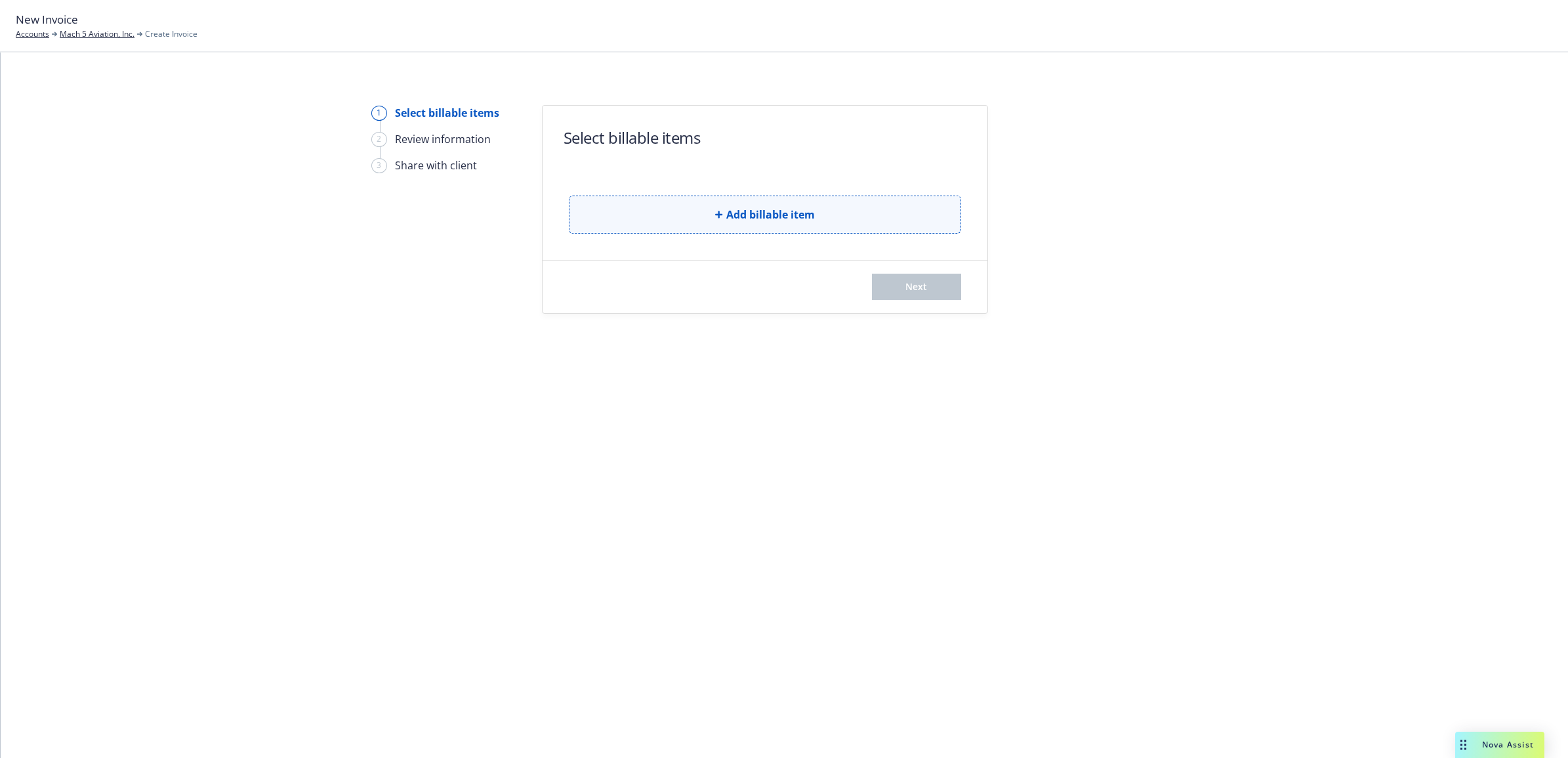
click at [759, 228] on button "Add billable item" at bounding box center [765, 215] width 393 height 38
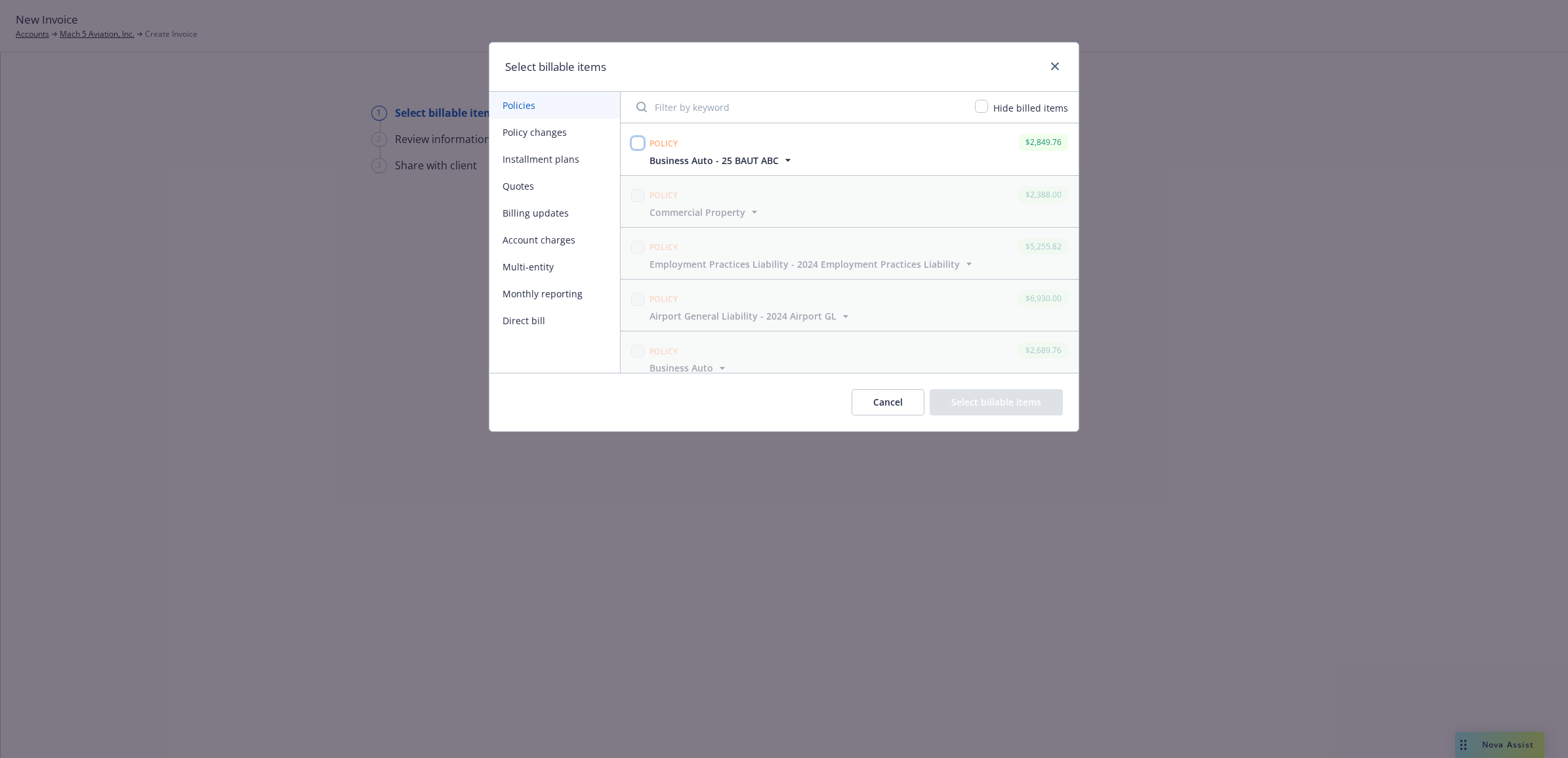
click at [639, 138] on input "checkbox" at bounding box center [638, 143] width 13 height 13
checkbox input "true"
click at [1031, 402] on button "Select billable items" at bounding box center [995, 402] width 133 height 26
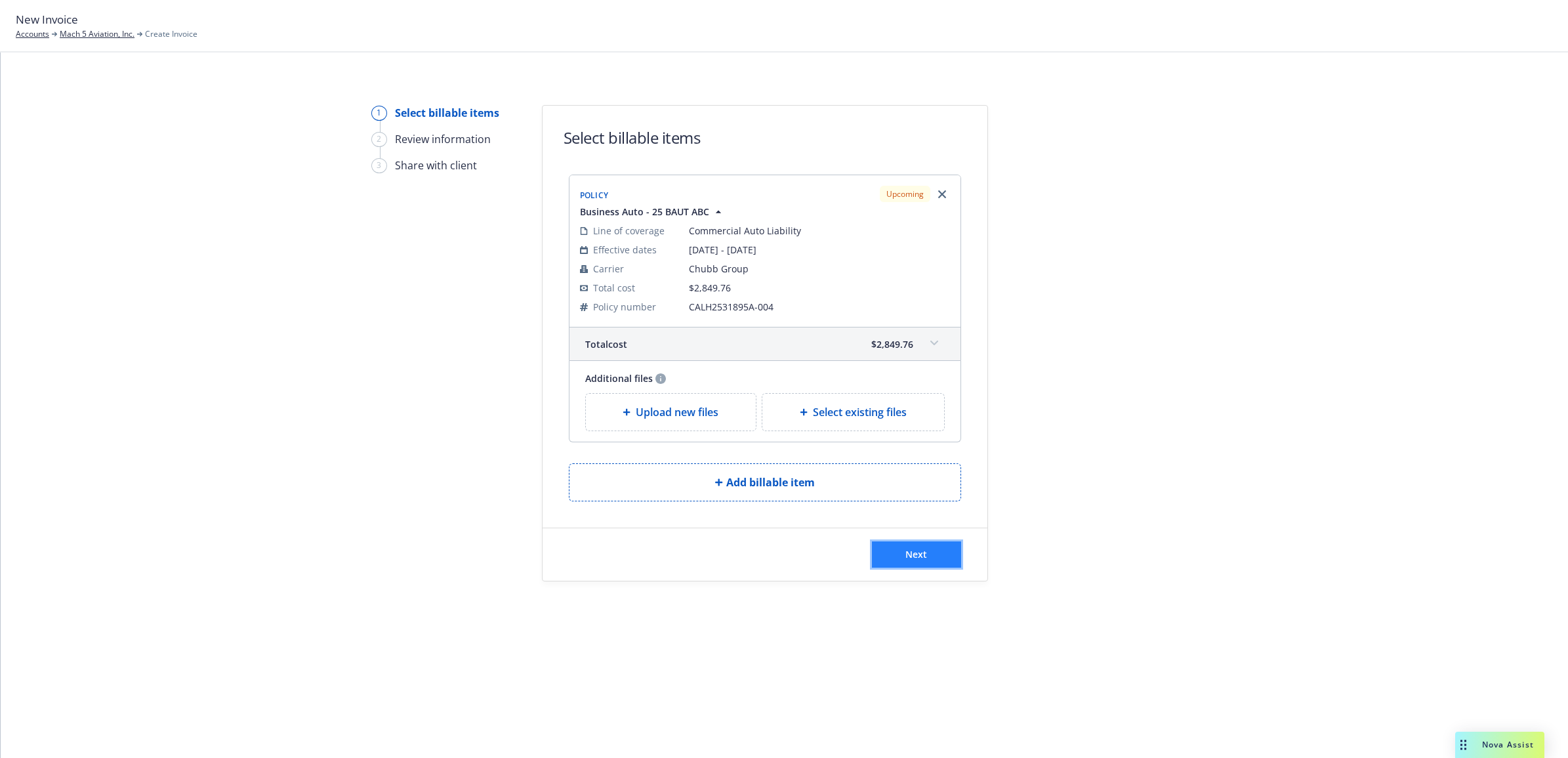
click at [921, 556] on span "Next" at bounding box center [916, 554] width 22 height 12
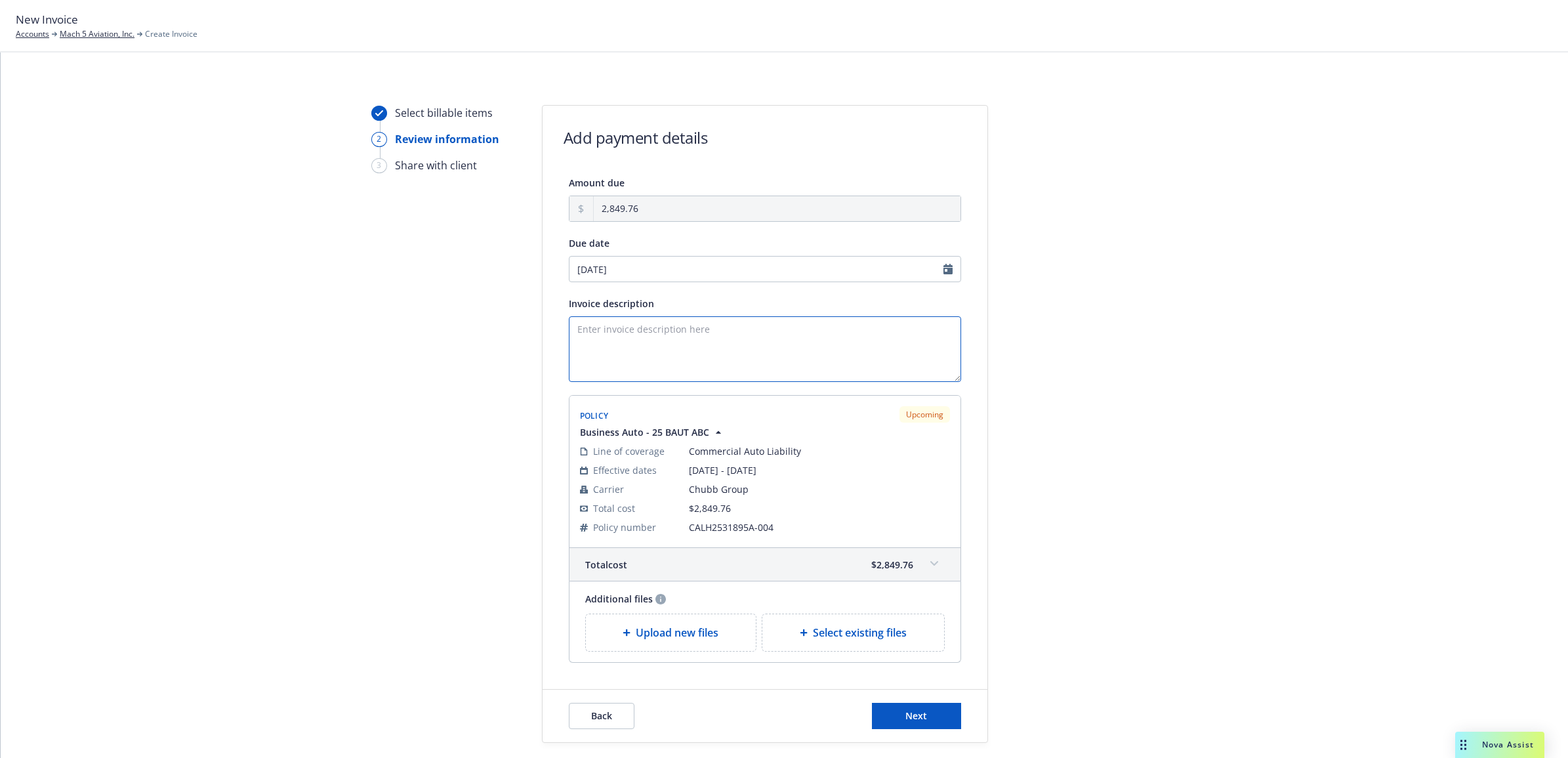
click at [795, 358] on textarea "Invoice description" at bounding box center [765, 348] width 393 height 65
type textarea "B"
type textarea "2025 Business Auto Renewal Policy Invoice"
drag, startPoint x: 921, startPoint y: 724, endPoint x: 914, endPoint y: 717, distance: 9.9
click at [917, 722] on button "Next" at bounding box center [916, 716] width 89 height 26
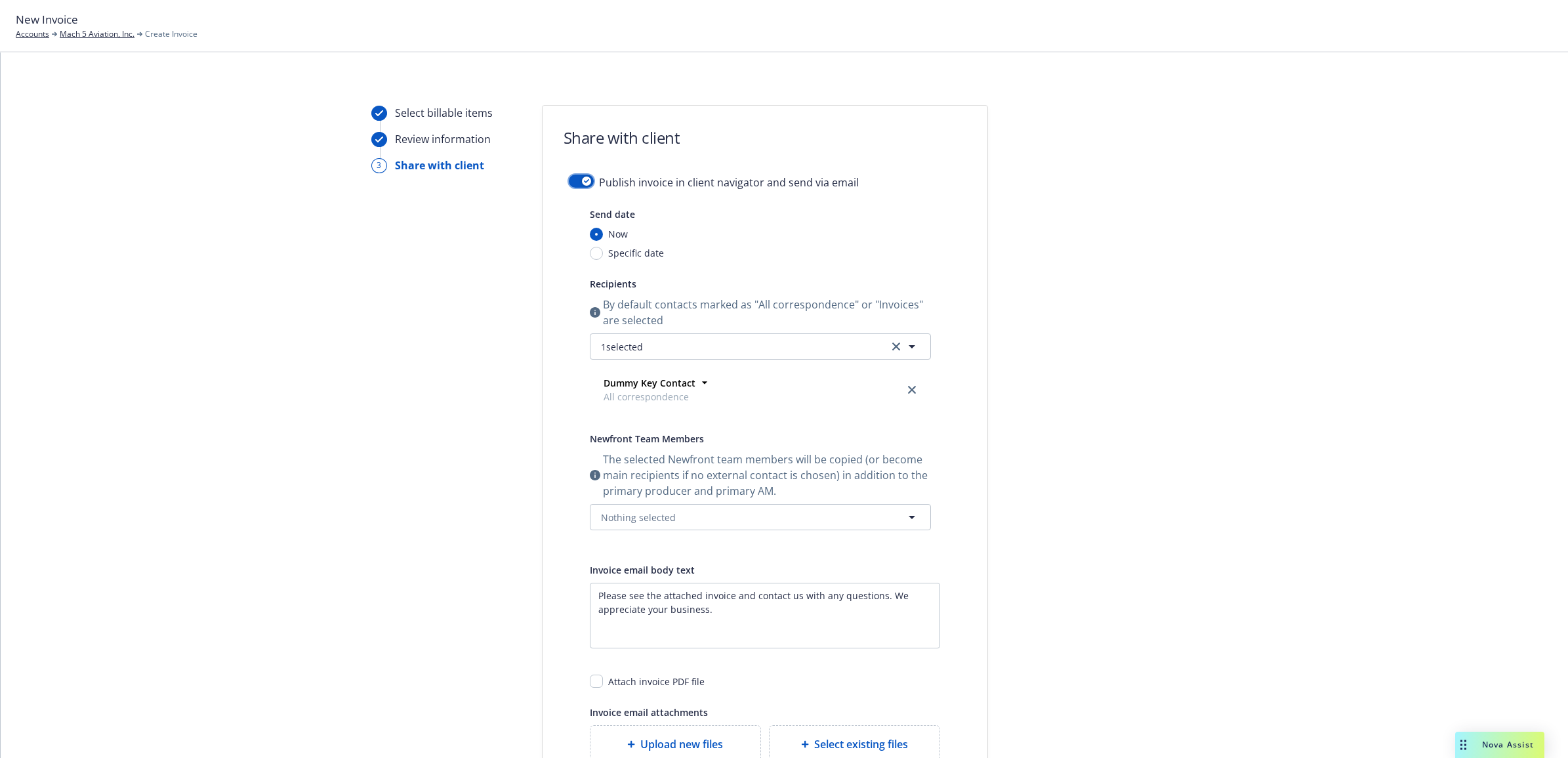
click at [581, 175] on button "button" at bounding box center [581, 181] width 25 height 13
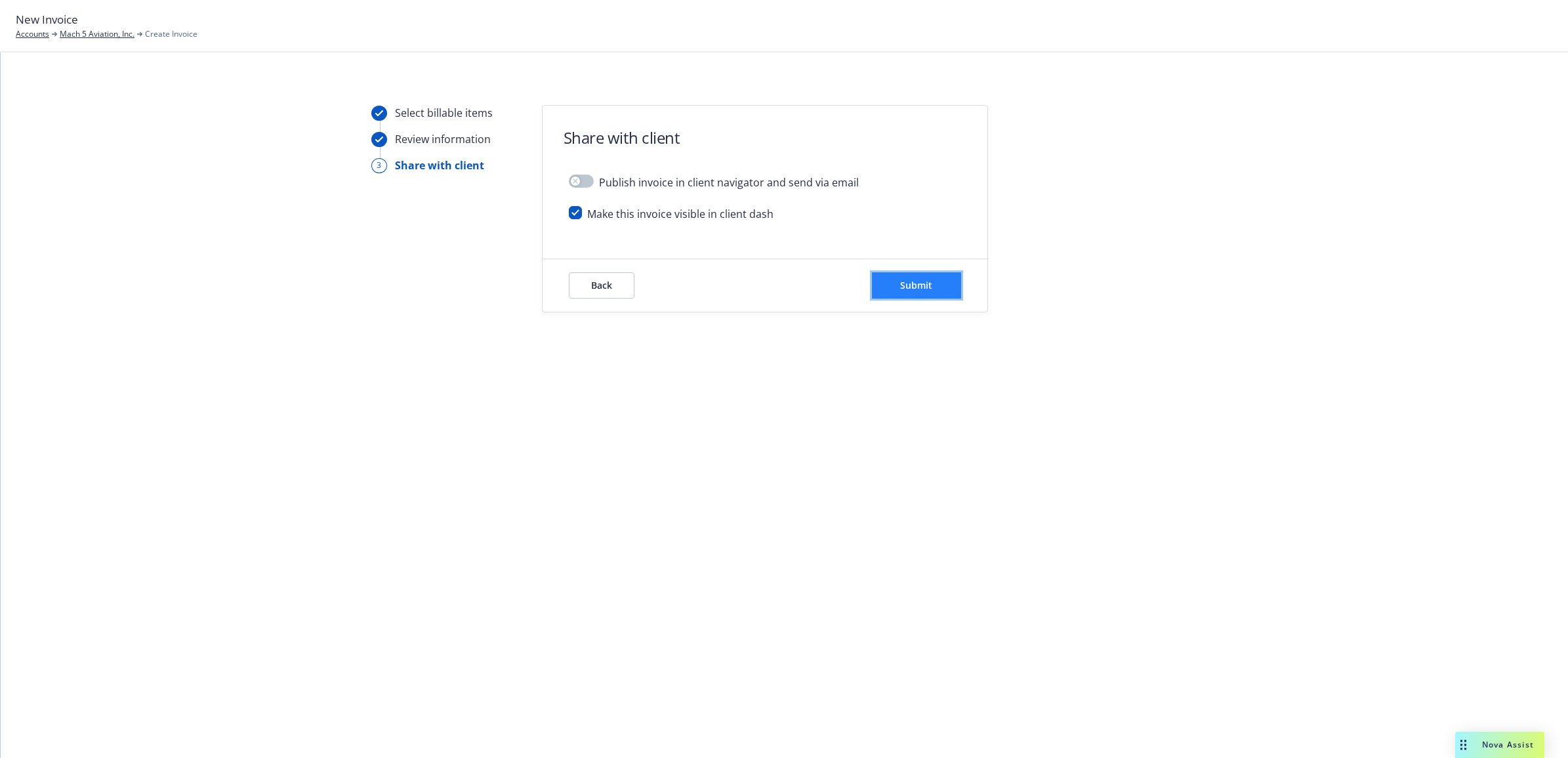
click at [908, 276] on button "Submit" at bounding box center [916, 286] width 89 height 26
